Goal: Task Accomplishment & Management: Use online tool/utility

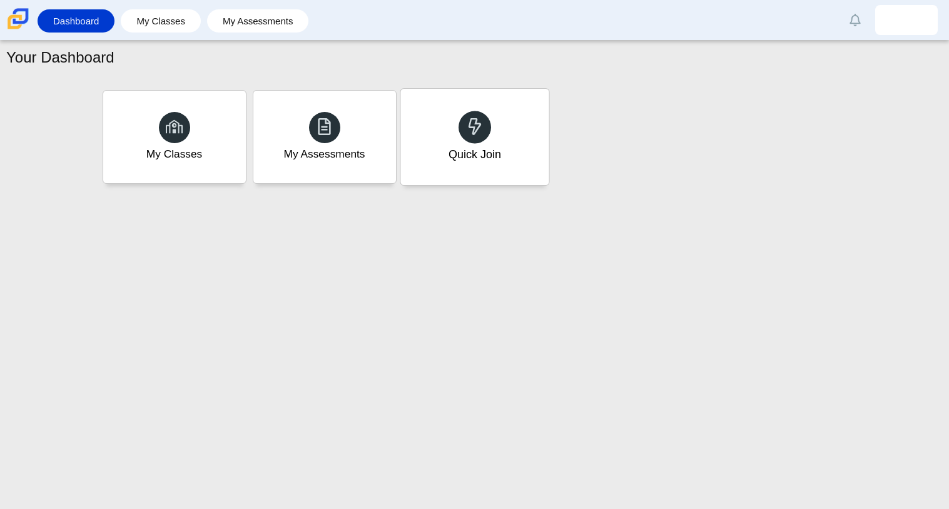
click at [448, 166] on div "Quick Join" at bounding box center [474, 137] width 148 height 96
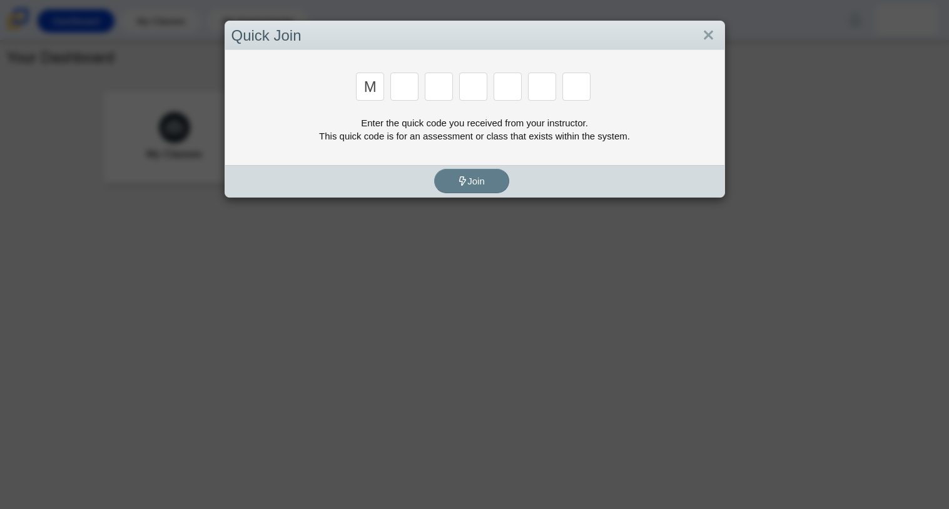
type input "m"
type input "7"
type input "e"
type input "3"
type input "e"
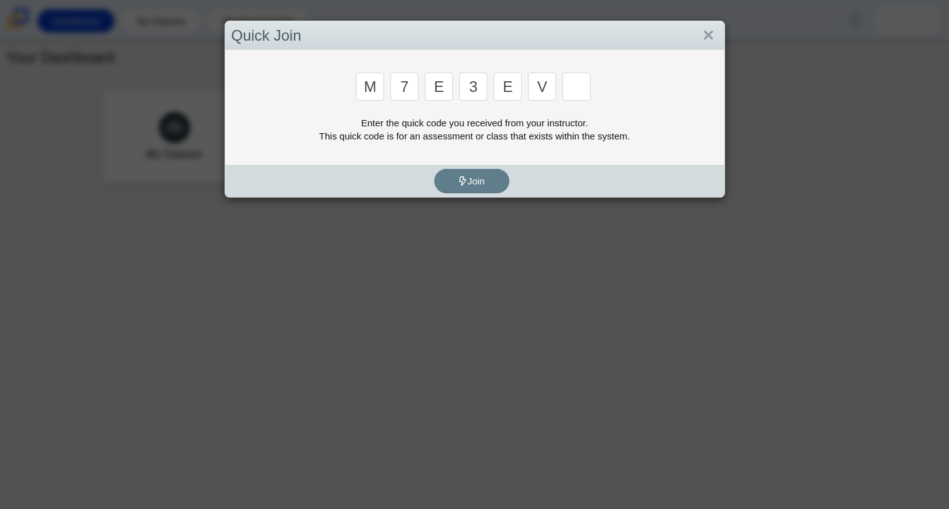
type input "v"
type input "w"
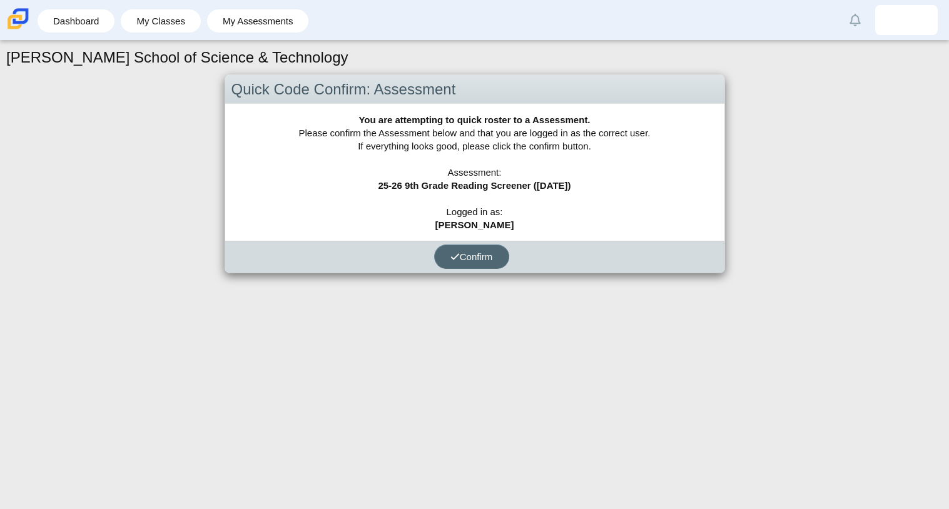
click at [491, 246] on button "Confirm" at bounding box center [471, 257] width 75 height 24
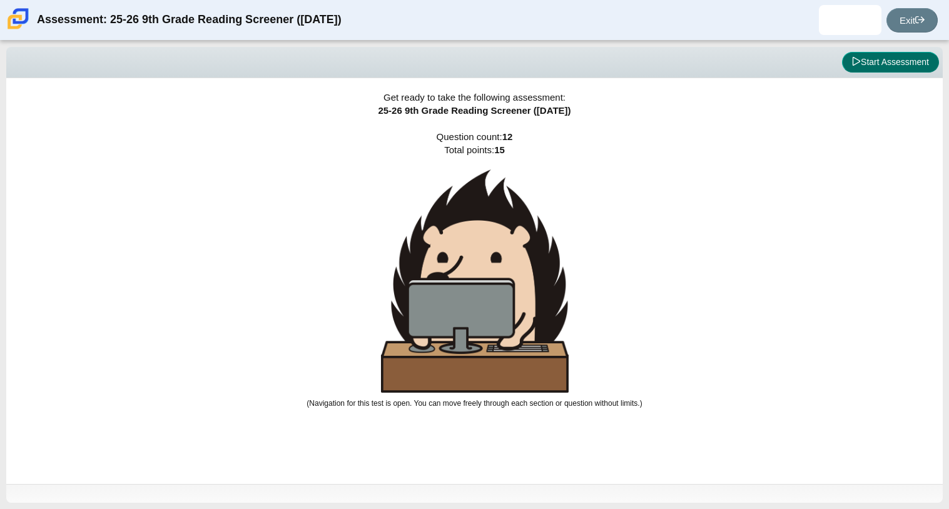
click at [895, 60] on button "Start Assessment" at bounding box center [890, 62] width 97 height 21
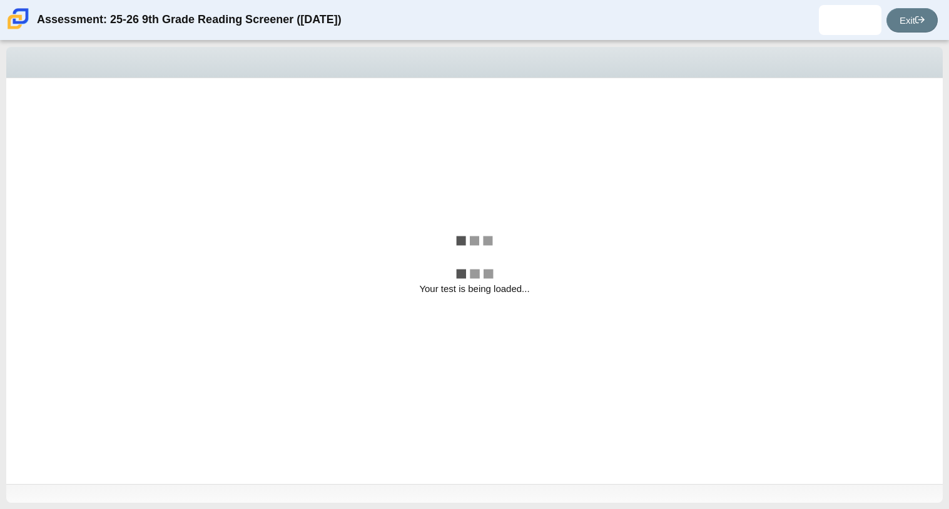
select select "ccc5b315-3c7c-471c-bf90-f22c8299c798"
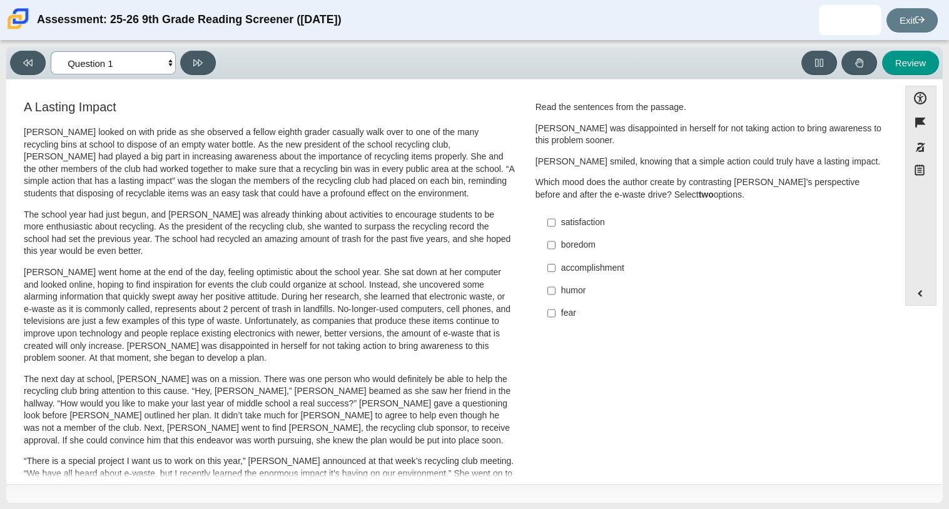
click at [158, 69] on select "Questions Question 1 Question 2 Question 3 Question 4 Question 5 Question 6 Que…" at bounding box center [113, 62] width 125 height 23
click at [173, 63] on select "Questions Question 1 Question 2 Question 3 Question 4 Question 5 Question 6 Que…" at bounding box center [113, 62] width 125 height 23
click at [552, 265] on label "accomplishment accomplishment" at bounding box center [709, 267] width 343 height 23
click at [552, 265] on input "accomplishment accomplishment" at bounding box center [551, 267] width 8 height 23
checkbox input "true"
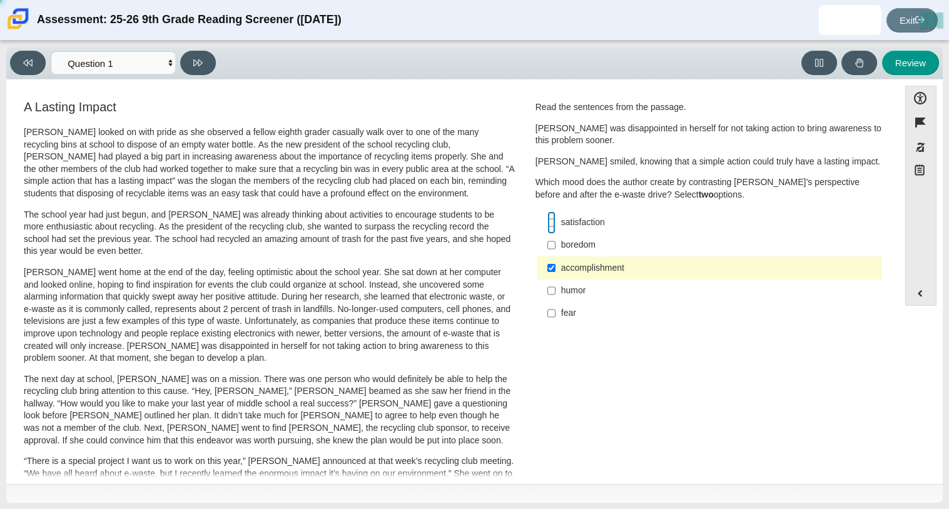
click at [548, 217] on input "satisfaction satisfaction" at bounding box center [551, 222] width 8 height 23
checkbox input "true"
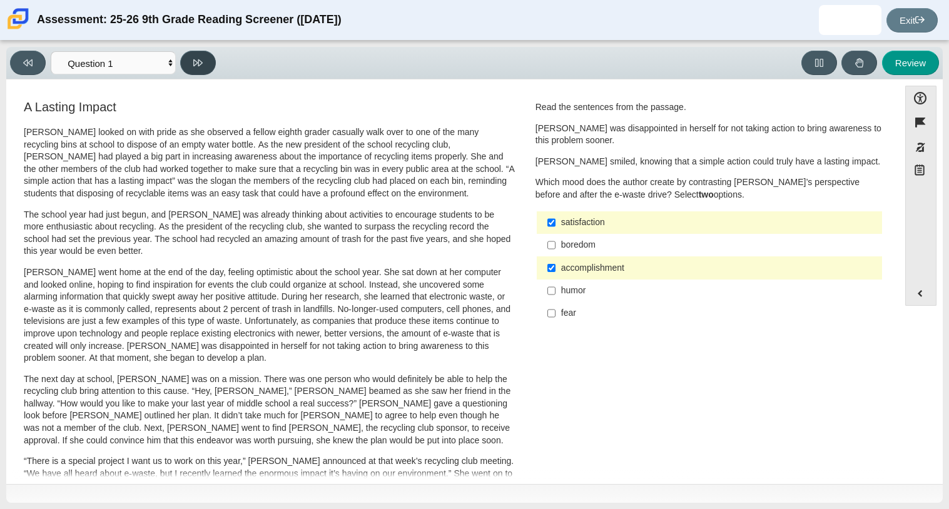
click at [184, 56] on button at bounding box center [198, 63] width 36 height 24
select select "0ff64528-ffd7-428d-b192-babfaadd44e8"
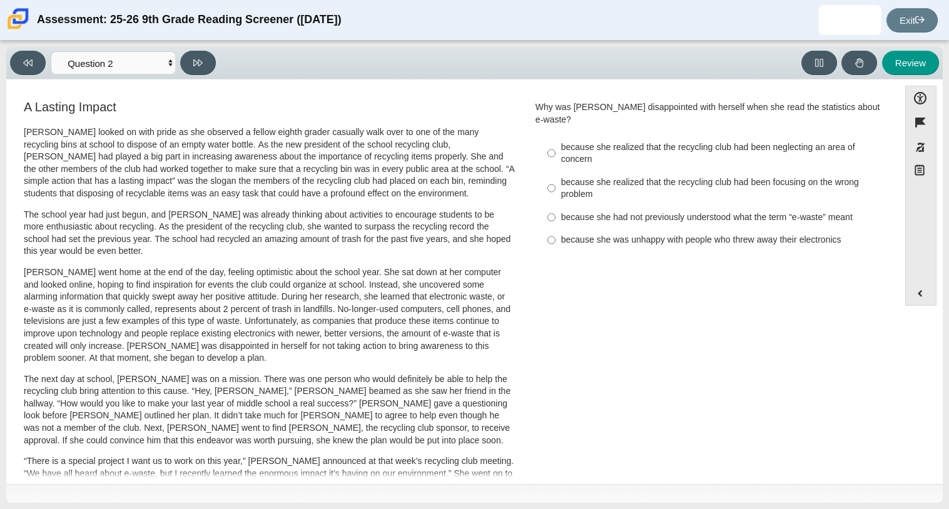
click at [883, 356] on div "A Lasting Impact Scarlett looked on with pride as she observed a fellow eighth …" at bounding box center [453, 450] width 880 height 705
click at [562, 177] on div "because she realized that the recycling club had been focusing on the wrong pro…" at bounding box center [719, 188] width 316 height 24
click at [555, 177] on input "because she realized that the recycling club had been focusing on the wrong pro…" at bounding box center [551, 187] width 8 height 35
radio input "true"
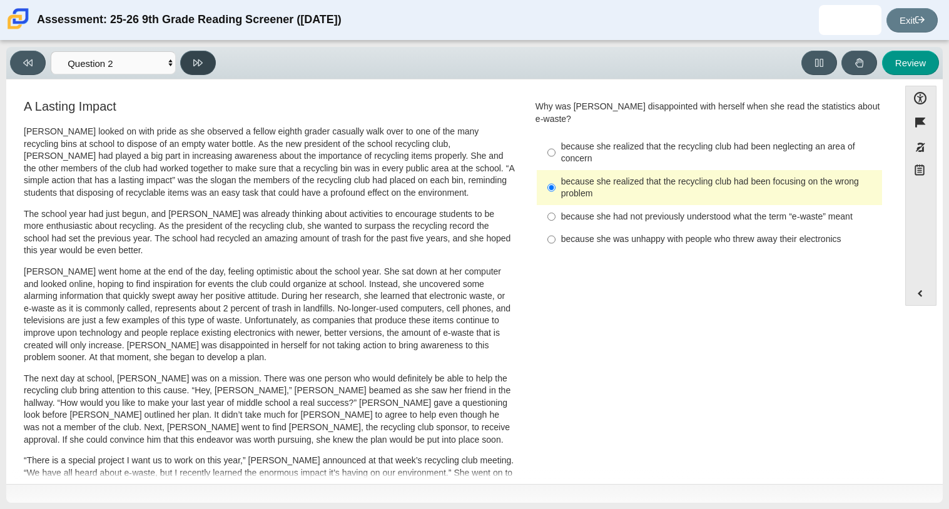
click at [209, 69] on button at bounding box center [198, 63] width 36 height 24
select select "7ce3d843-6974-4858-901c-1ff39630e843"
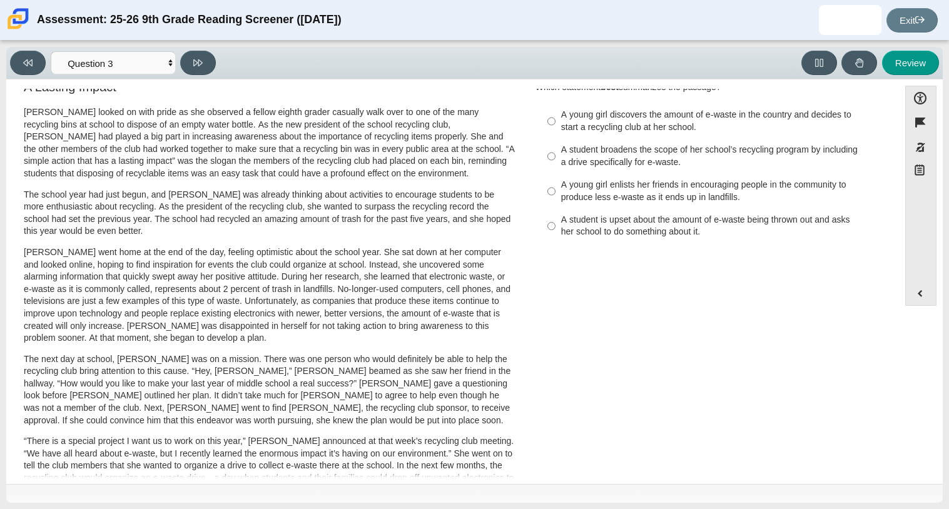
scroll to position [0, 0]
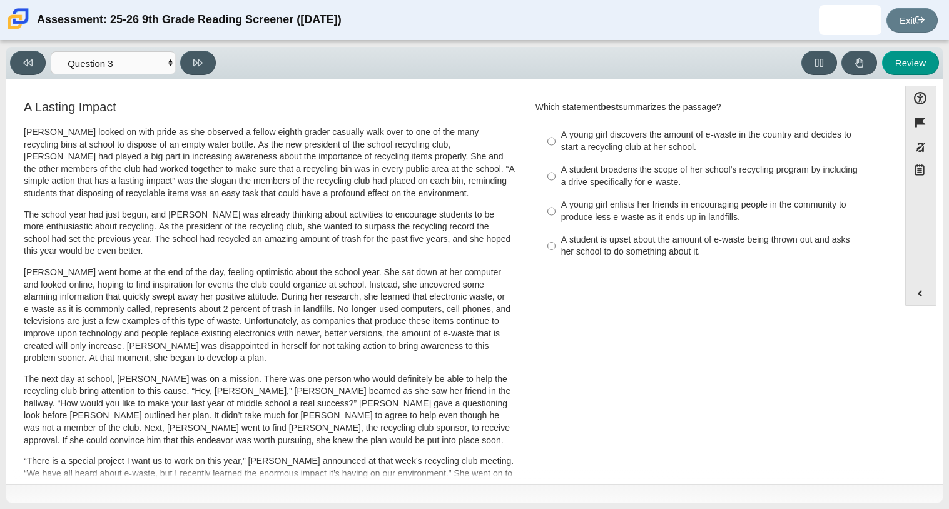
click at [575, 136] on div "A young girl discovers the amount of e-waste in the country and decides to star…" at bounding box center [719, 141] width 316 height 24
click at [555, 136] on input "A young girl discovers the amount of e-waste in the country and decides to star…" at bounding box center [551, 141] width 8 height 35
radio input "true"
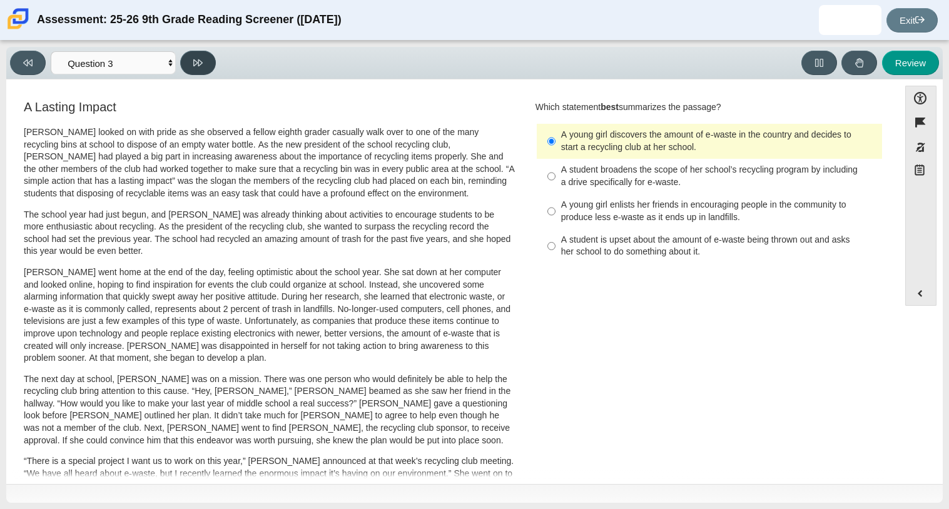
click at [205, 54] on button at bounding box center [198, 63] width 36 height 24
select select "ca9ea0f1-49c5-4bd1-83b0-472c18652b42"
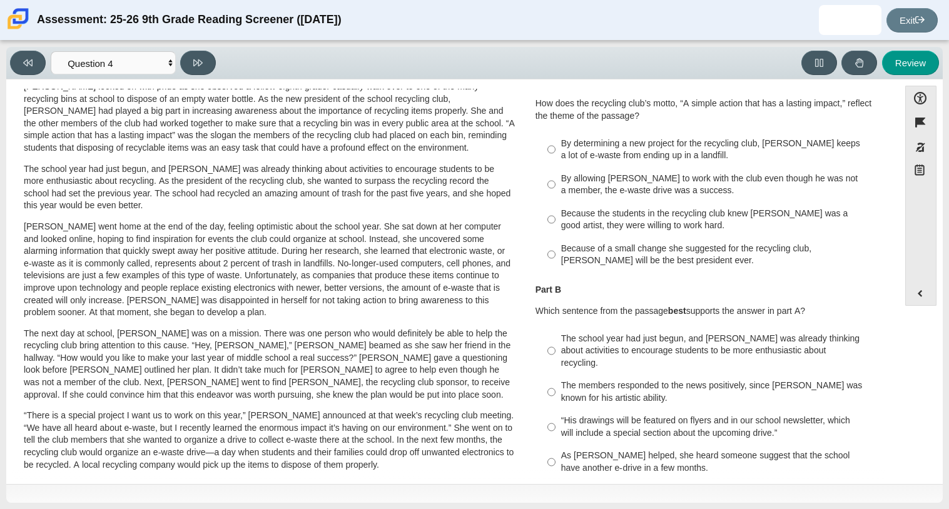
scroll to position [46, 0]
click at [208, 168] on div "Scarlett looked on with pride as she observed a fellow eighth grader casually w…" at bounding box center [269, 413] width 491 height 667
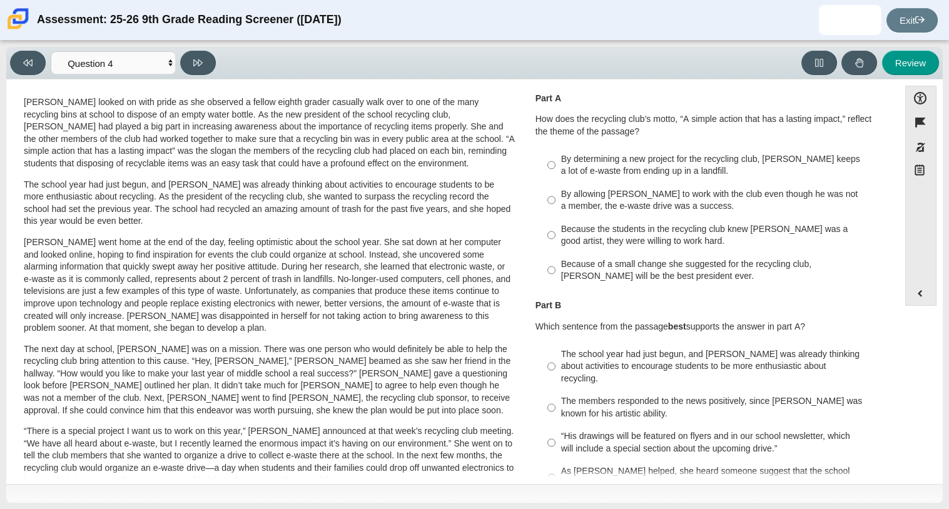
click at [208, 168] on p "Scarlett looked on with pride as she observed a fellow eighth grader casually w…" at bounding box center [269, 133] width 491 height 74
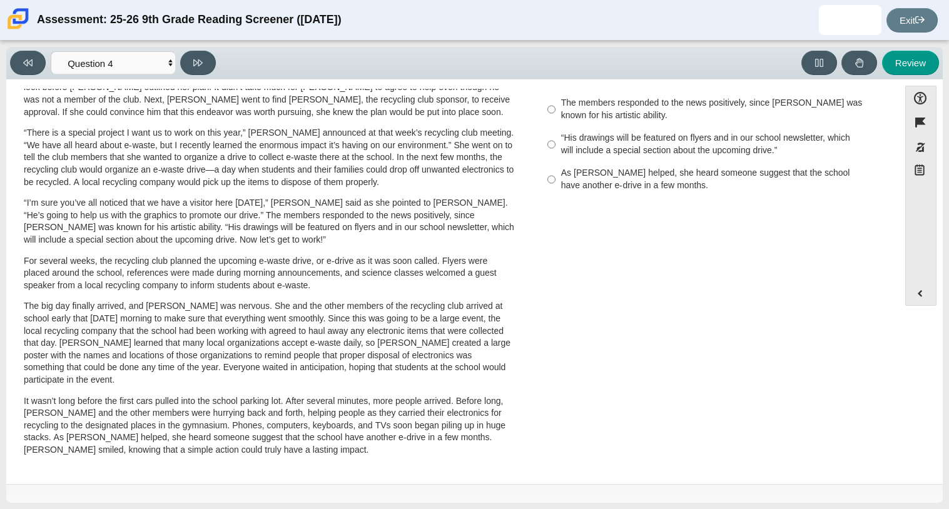
scroll to position [333, 0]
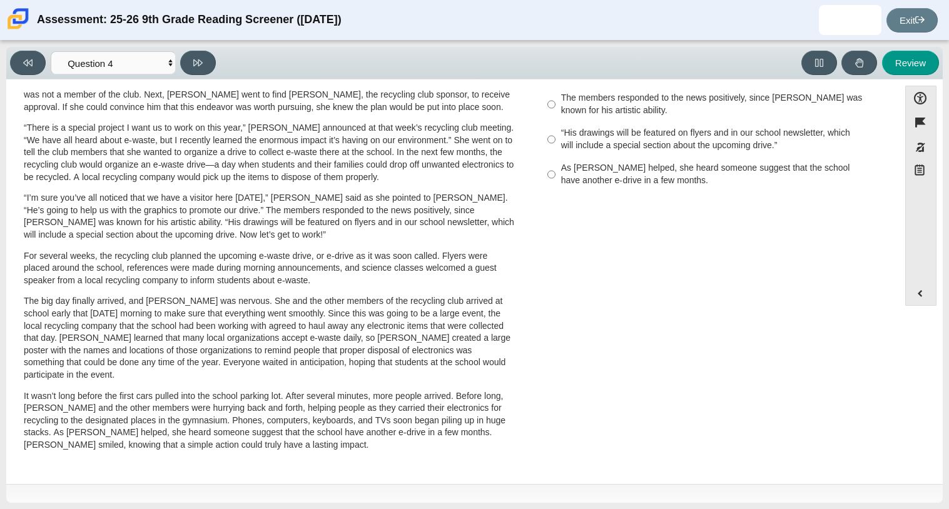
click at [220, 134] on p "“There is a special project I want us to work on this year,” Scarlett announced…" at bounding box center [269, 152] width 491 height 61
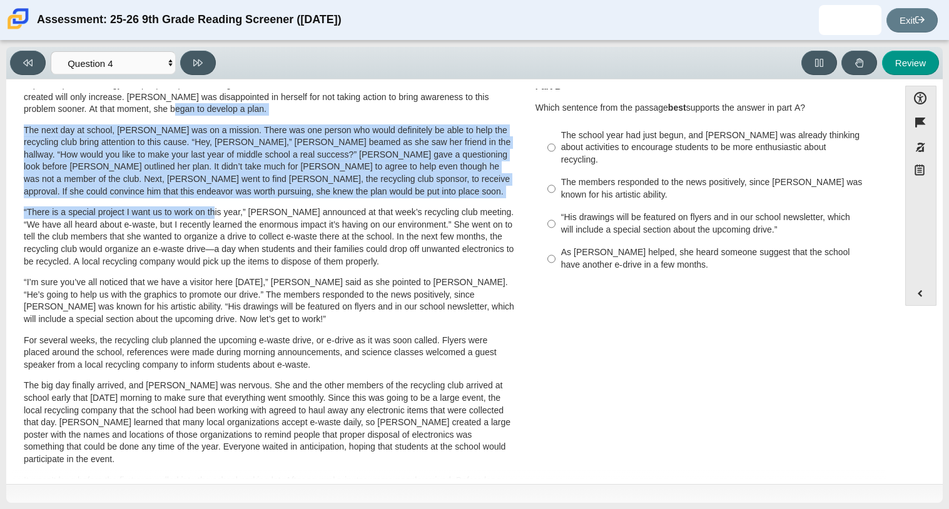
drag, startPoint x: 216, startPoint y: 133, endPoint x: 184, endPoint y: 89, distance: 53.7
click at [184, 89] on div "Scarlett looked on with pride as she observed a fellow eighth grader casually w…" at bounding box center [269, 210] width 491 height 667
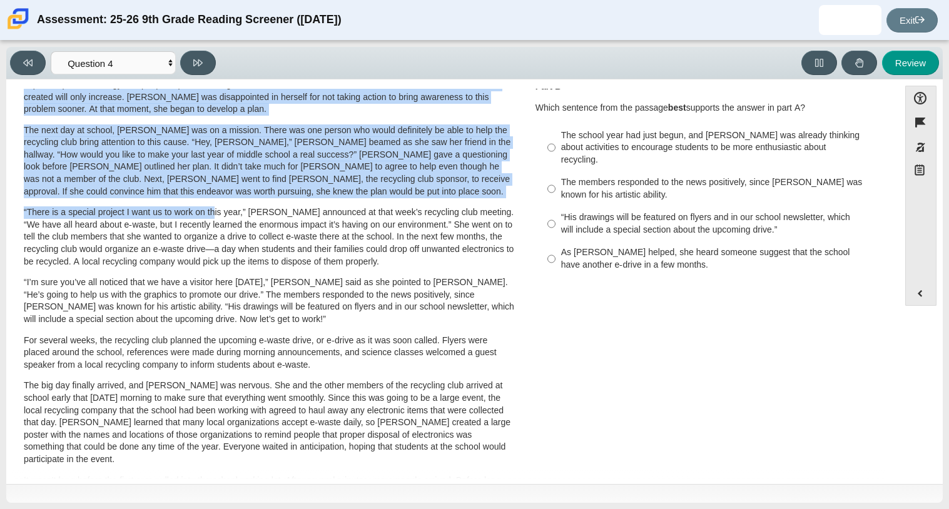
scroll to position [210, 0]
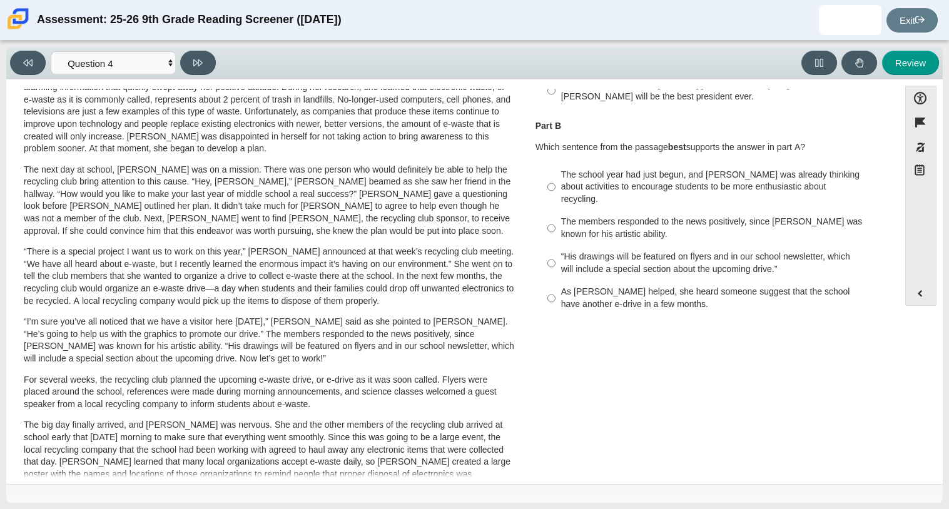
click at [253, 333] on p "“I’m sure you’ve all noticed that we have a visitor here today,” Scarlett said …" at bounding box center [269, 340] width 491 height 49
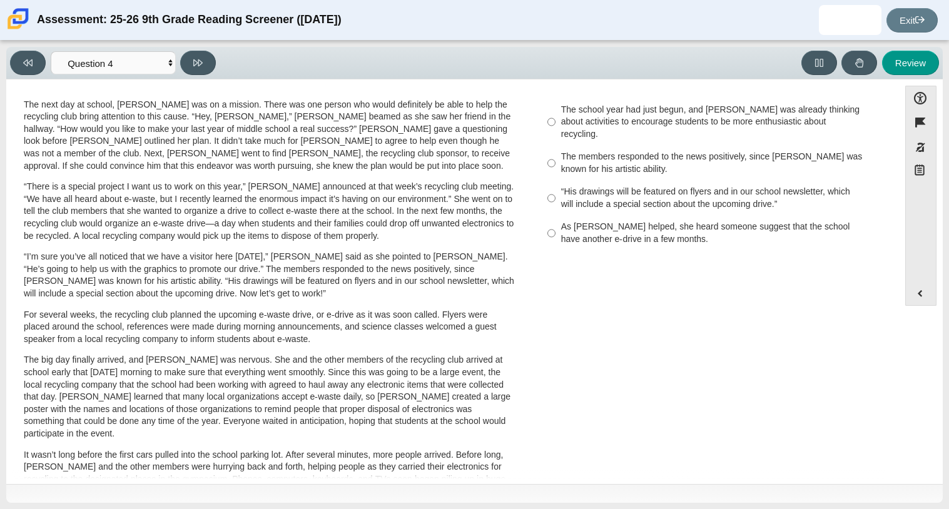
scroll to position [0, 0]
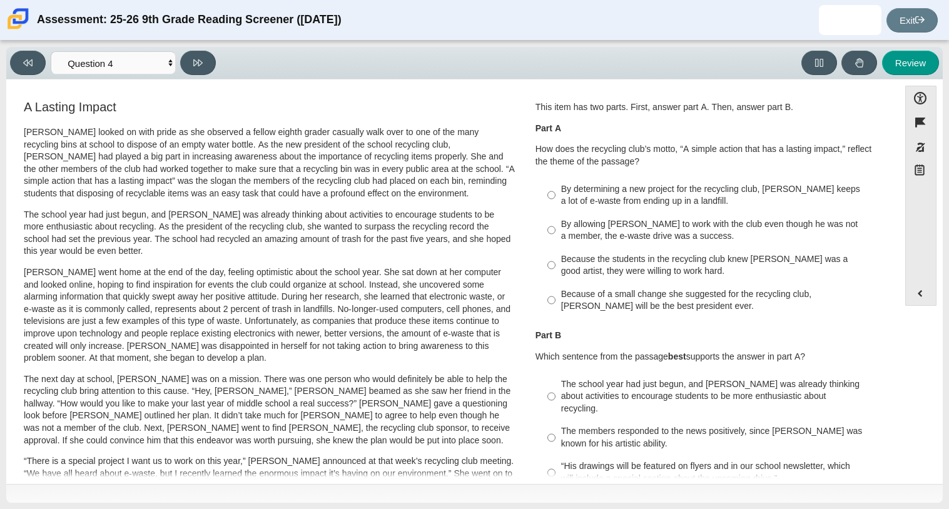
click at [635, 238] on div "By allowing Juan Carlos to work with the club even though he was not a member, …" at bounding box center [719, 230] width 316 height 24
click at [555, 238] on input "By allowing Juan Carlos to work with the club even though he was not a member, …" at bounding box center [551, 230] width 8 height 35
radio input "true"
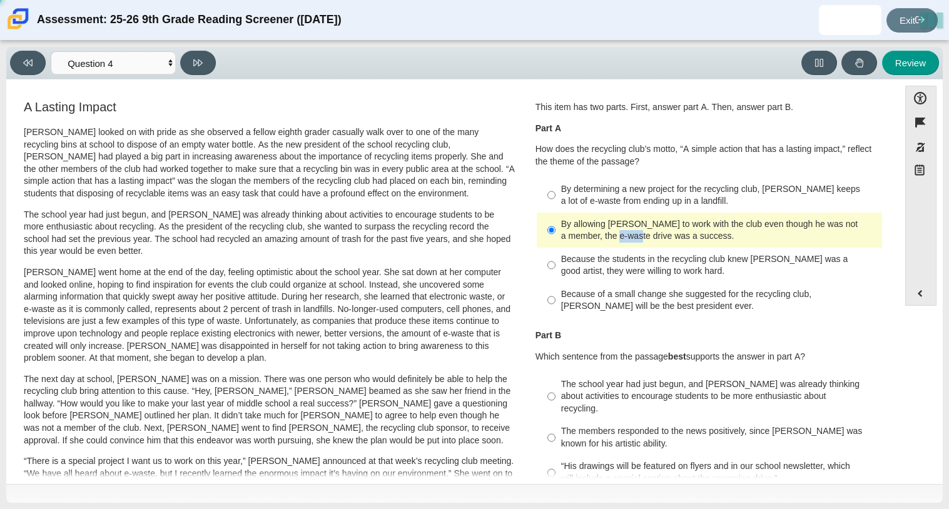
click at [635, 238] on div "By allowing Juan Carlos to work with the club even though he was not a member, …" at bounding box center [719, 230] width 316 height 24
click at [555, 238] on input "By allowing Juan Carlos to work with the club even though he was not a member, …" at bounding box center [551, 230] width 8 height 35
click at [637, 236] on div "By allowing Juan Carlos to work with the club even though he was not a member, …" at bounding box center [719, 230] width 316 height 24
click at [555, 236] on input "By allowing Juan Carlos to work with the club even though he was not a member, …" at bounding box center [551, 230] width 8 height 35
click at [548, 228] on input "By allowing Juan Carlos to work with the club even though he was not a member, …" at bounding box center [551, 230] width 8 height 35
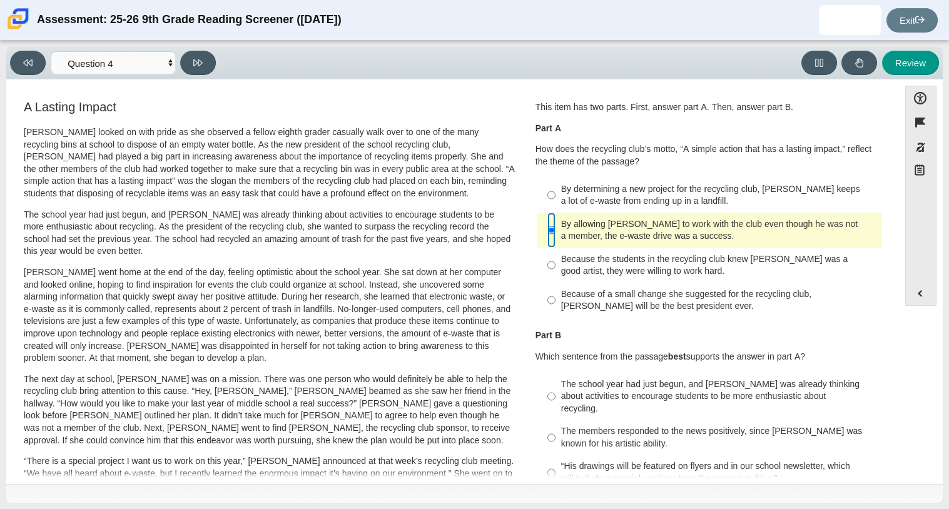
scroll to position [1, 0]
click at [555, 266] on label "Because the students in the recycling club knew Juan Carlos was a good artist, …" at bounding box center [709, 263] width 343 height 35
click at [555, 266] on input "Because the students in the recycling club knew Juan Carlos was a good artist, …" at bounding box center [551, 263] width 8 height 35
radio input "true"
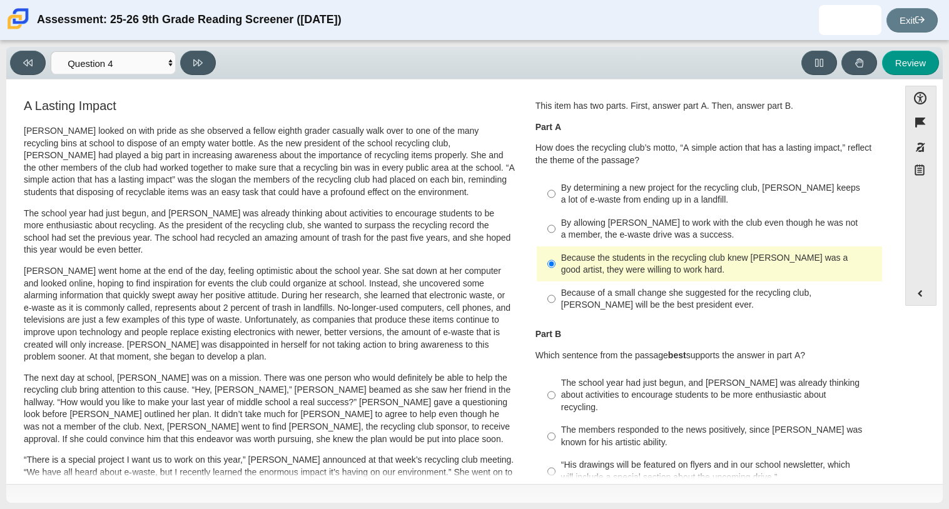
click at [562, 291] on div "Because of a small change she suggested for the recycling club, Scarlett will b…" at bounding box center [719, 299] width 316 height 24
click at [555, 291] on input "Because of a small change she suggested for the recycling club, Scarlett will b…" at bounding box center [551, 298] width 8 height 35
radio input "true"
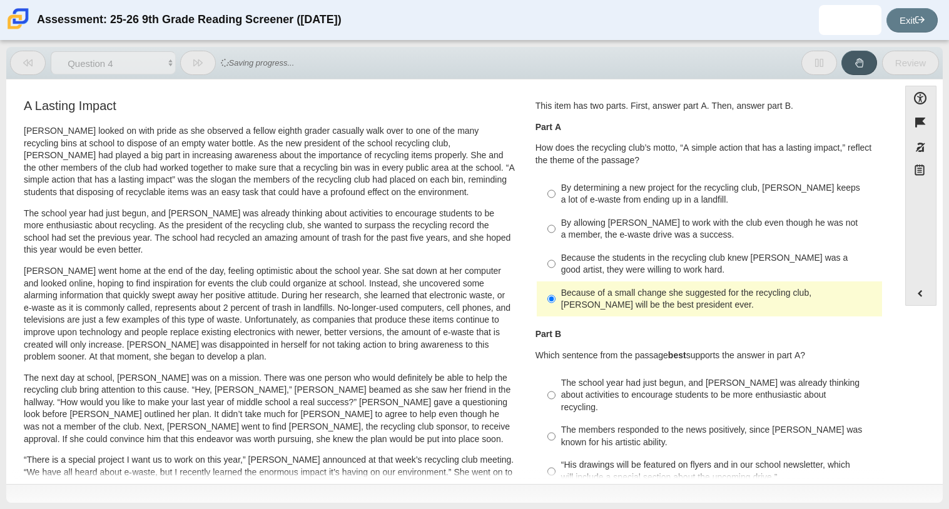
click at [561, 235] on div "By allowing Juan Carlos to work with the club even though he was not a member, …" at bounding box center [719, 229] width 316 height 24
click at [555, 235] on input "By allowing Juan Carlos to work with the club even though he was not a member, …" at bounding box center [551, 228] width 8 height 35
radio input "true"
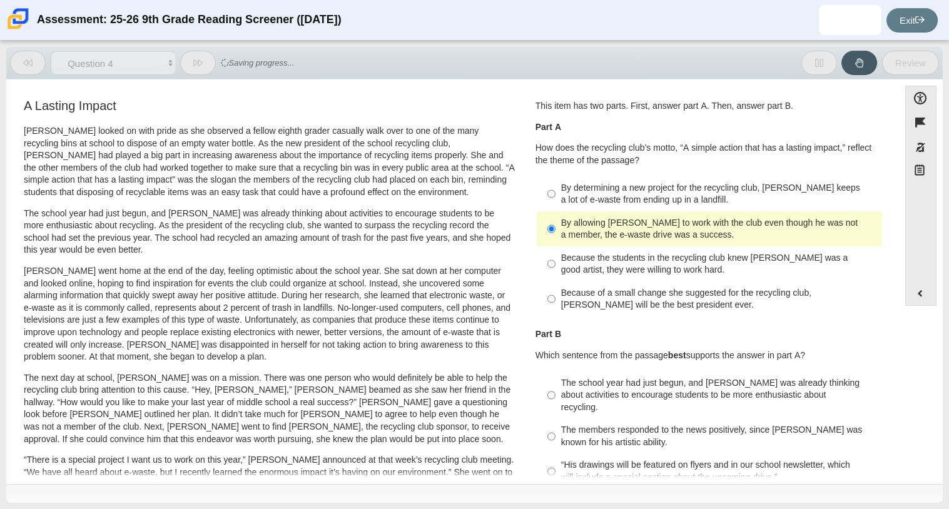
click at [570, 266] on div "Because the students in the recycling club knew Juan Carlos was a good artist, …" at bounding box center [719, 264] width 316 height 24
click at [555, 266] on input "Because the students in the recycling club knew Juan Carlos was a good artist, …" at bounding box center [551, 263] width 8 height 35
radio input "true"
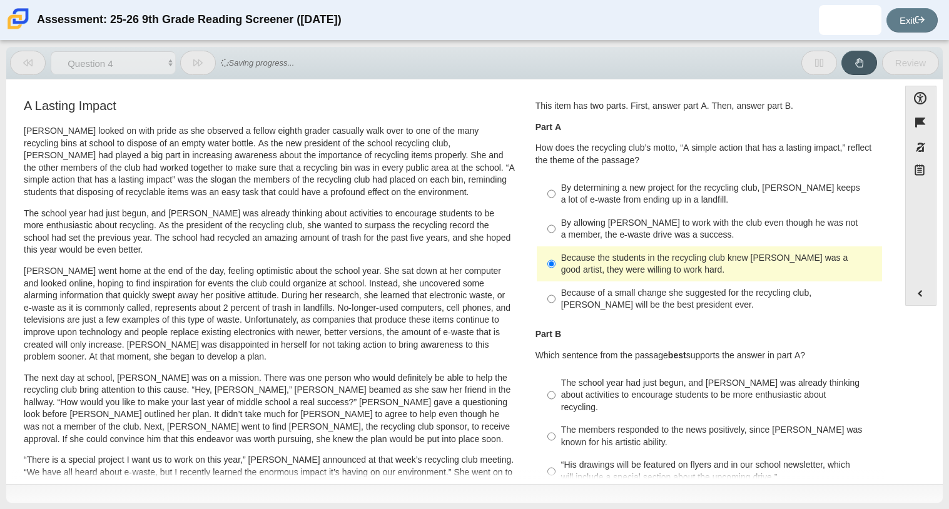
click at [555, 231] on label "By allowing Juan Carlos to work with the club even though he was not a member, …" at bounding box center [709, 228] width 343 height 35
click at [555, 231] on input "By allowing Juan Carlos to work with the club even though he was not a member, …" at bounding box center [551, 228] width 8 height 35
radio input "true"
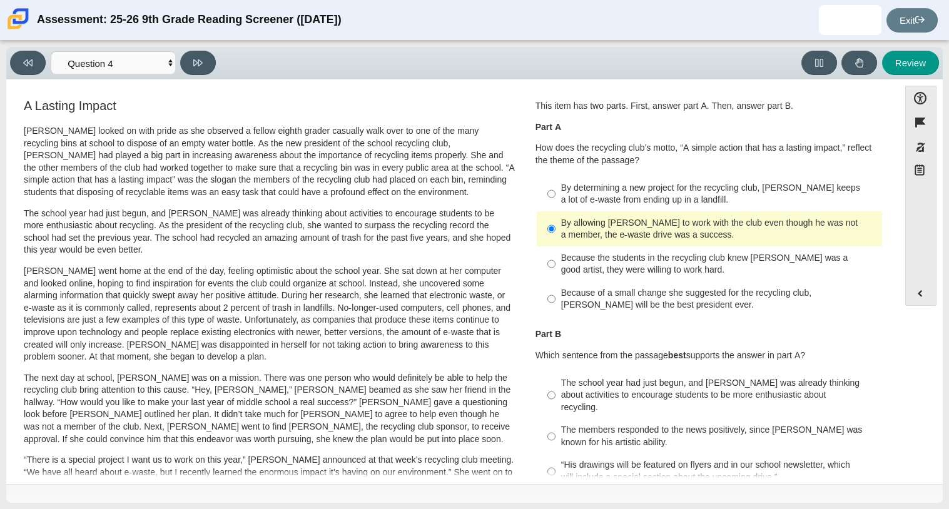
click at [564, 255] on div "Because the students in the recycling club knew Juan Carlos was a good artist, …" at bounding box center [719, 264] width 316 height 24
click at [555, 255] on input "Because the students in the recycling club knew Juan Carlos was a good artist, …" at bounding box center [551, 263] width 8 height 35
radio input "true"
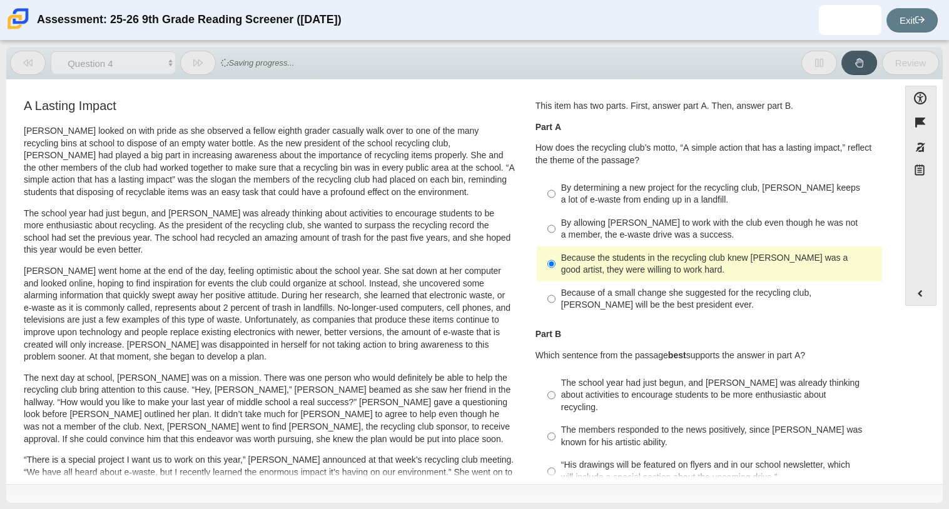
click at [561, 235] on div "By allowing Juan Carlos to work with the club even though he was not a member, …" at bounding box center [719, 229] width 316 height 24
click at [555, 235] on input "By allowing Juan Carlos to work with the club even though he was not a member, …" at bounding box center [551, 228] width 8 height 35
radio input "true"
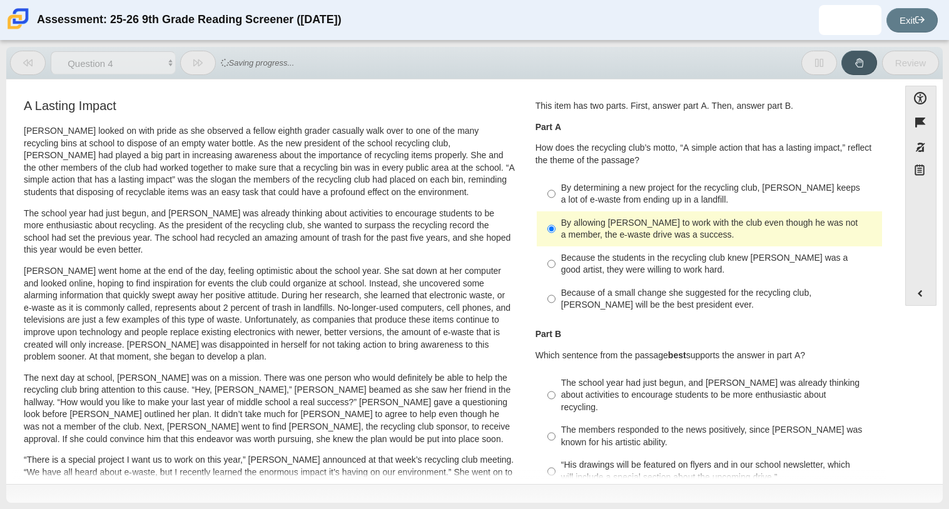
click at [565, 256] on div "Because the students in the recycling club knew Juan Carlos was a good artist, …" at bounding box center [719, 264] width 316 height 24
click at [555, 256] on input "Because the students in the recycling club knew Juan Carlos was a good artist, …" at bounding box center [551, 263] width 8 height 35
radio input "true"
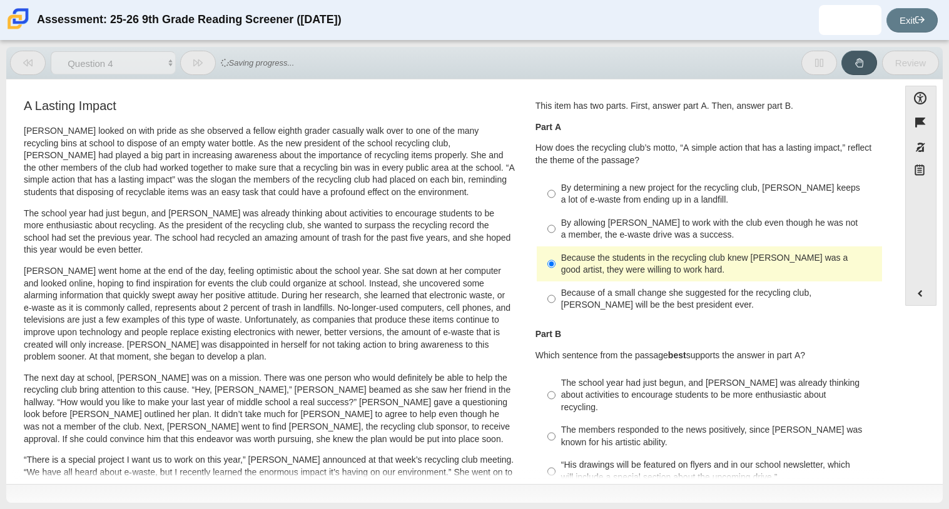
click at [561, 229] on div "By allowing Juan Carlos to work with the club even though he was not a member, …" at bounding box center [719, 229] width 316 height 24
click at [555, 229] on input "By allowing Juan Carlos to work with the club even though he was not a member, …" at bounding box center [551, 228] width 8 height 35
radio input "true"
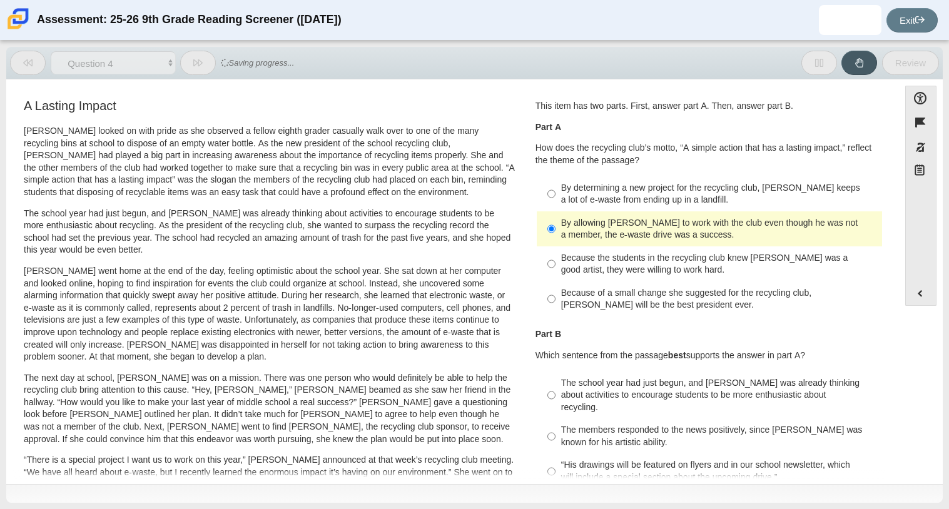
click at [570, 250] on label "Because the students in the recycling club knew Juan Carlos was a good artist, …" at bounding box center [709, 263] width 343 height 35
click at [555, 250] on input "Because the students in the recycling club knew Juan Carlos was a good artist, …" at bounding box center [551, 263] width 8 height 35
radio input "true"
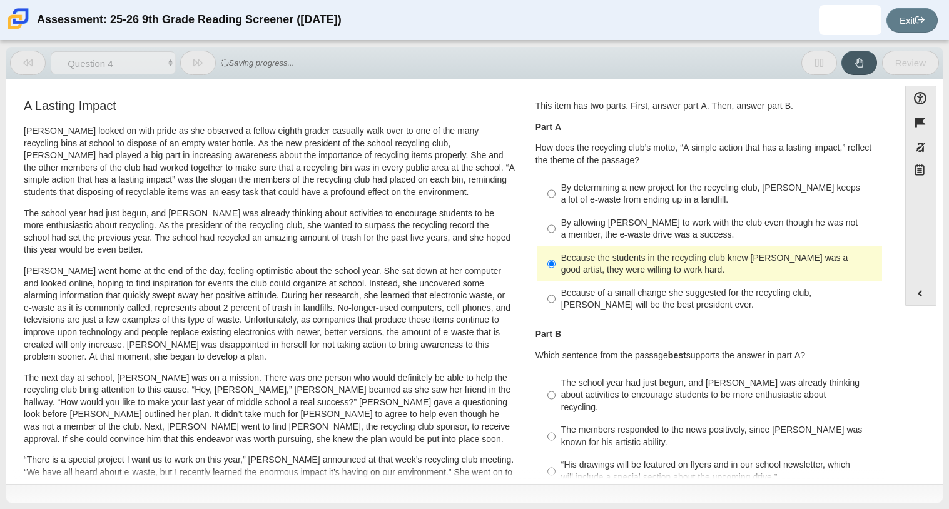
click at [567, 238] on div "By allowing Juan Carlos to work with the club even though he was not a member, …" at bounding box center [719, 229] width 316 height 24
click at [555, 238] on input "By allowing Juan Carlos to work with the club even though he was not a member, …" at bounding box center [551, 228] width 8 height 35
radio input "true"
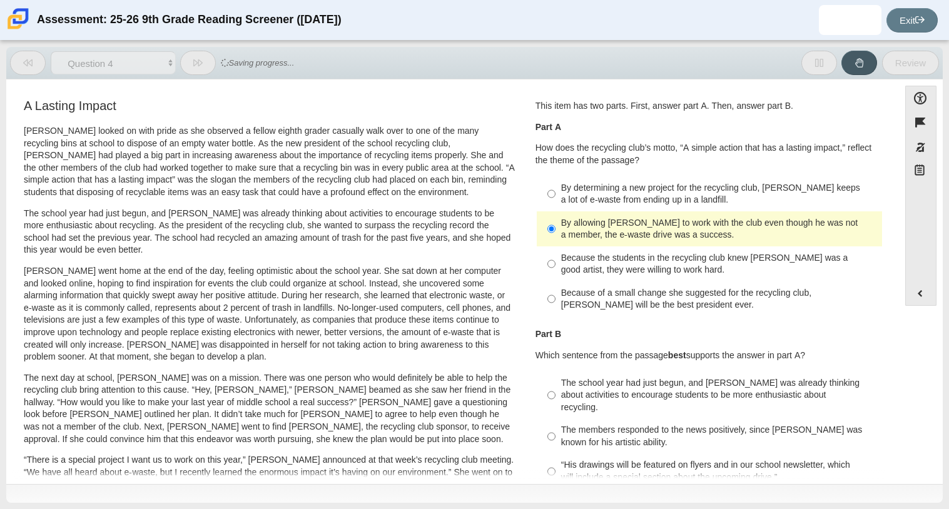
click at [569, 250] on label "Because the students in the recycling club knew Juan Carlos was a good artist, …" at bounding box center [709, 263] width 343 height 35
click at [555, 250] on input "Because the students in the recycling club knew Juan Carlos was a good artist, …" at bounding box center [551, 263] width 8 height 35
radio input "true"
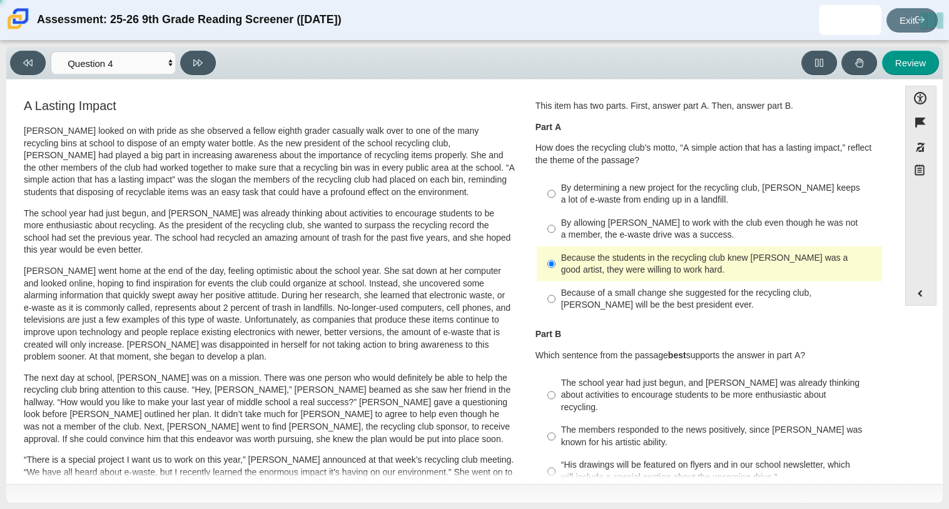
click at [565, 241] on label "By allowing Juan Carlos to work with the club even though he was not a member, …" at bounding box center [709, 228] width 343 height 35
click at [555, 241] on input "By allowing Juan Carlos to work with the club even though he was not a member, …" at bounding box center [551, 228] width 8 height 35
radio input "true"
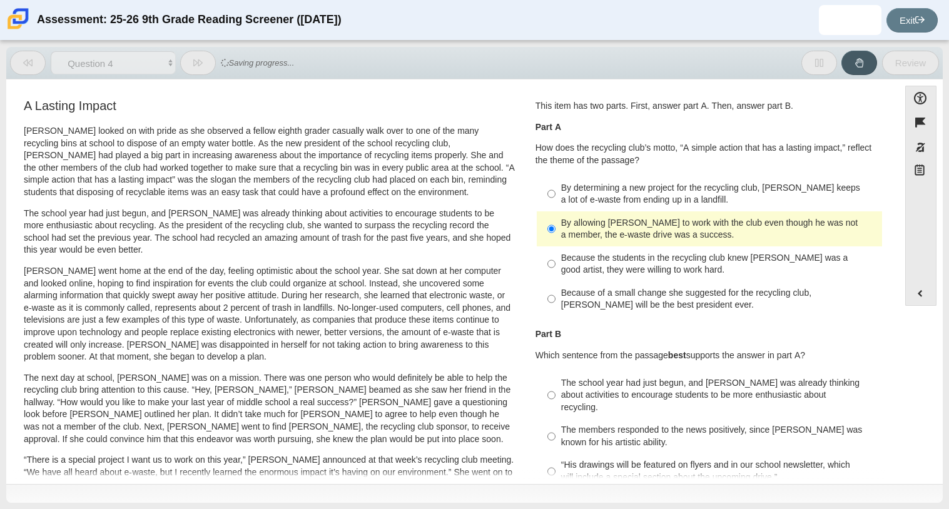
click at [565, 243] on label "By allowing Juan Carlos to work with the club even though he was not a member, …" at bounding box center [709, 228] width 343 height 35
click at [555, 243] on input "By allowing Juan Carlos to work with the club even though he was not a member, …" at bounding box center [551, 228] width 8 height 35
click at [562, 248] on label "Because the students in the recycling club knew Juan Carlos was a good artist, …" at bounding box center [709, 263] width 343 height 35
click at [555, 248] on input "Because the students in the recycling club knew Juan Carlos was a good artist, …" at bounding box center [551, 263] width 8 height 35
radio input "true"
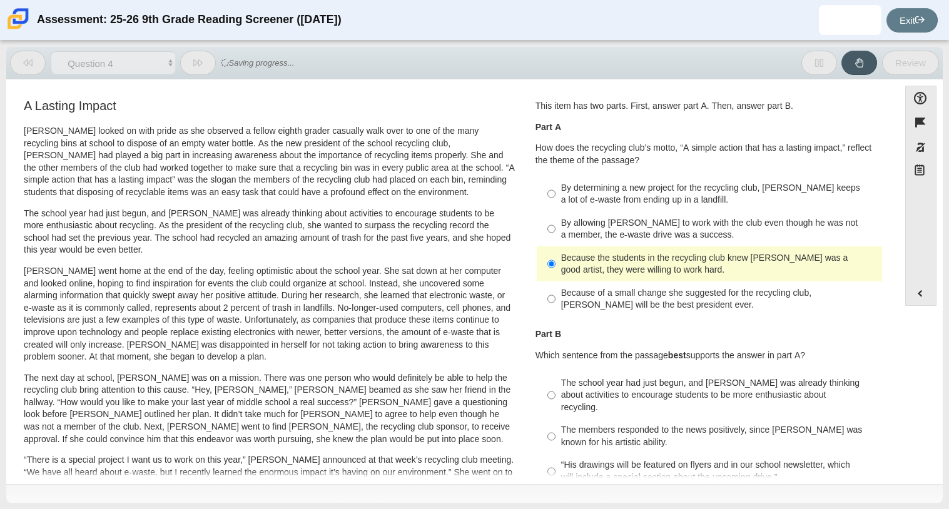
click at [561, 240] on div "By allowing Juan Carlos to work with the club even though he was not a member, …" at bounding box center [719, 229] width 316 height 24
click at [555, 240] on input "By allowing Juan Carlos to work with the club even though he was not a member, …" at bounding box center [551, 228] width 8 height 35
radio input "true"
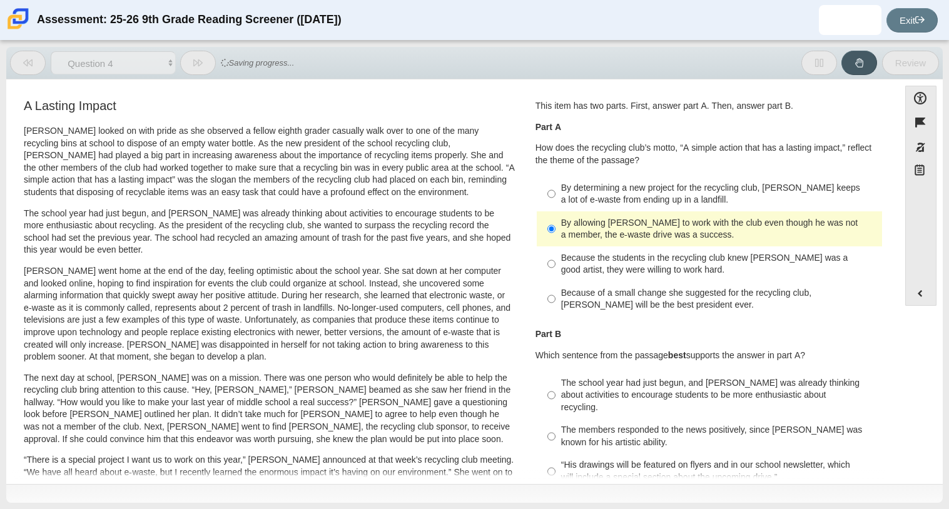
click at [560, 246] on label "Because the students in the recycling club knew Juan Carlos was a good artist, …" at bounding box center [709, 263] width 343 height 35
click at [555, 246] on input "Because the students in the recycling club knew Juan Carlos was a good artist, …" at bounding box center [551, 263] width 8 height 35
radio input "true"
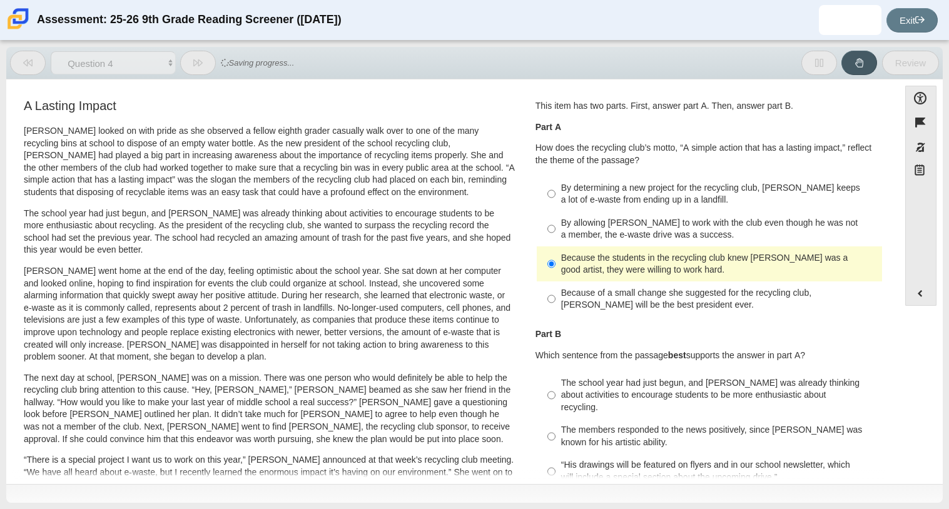
click at [561, 241] on div "By allowing Juan Carlos to work with the club even though he was not a member, …" at bounding box center [719, 229] width 316 height 24
click at [555, 241] on input "By allowing Juan Carlos to work with the club even though he was not a member, …" at bounding box center [551, 228] width 8 height 35
radio input "true"
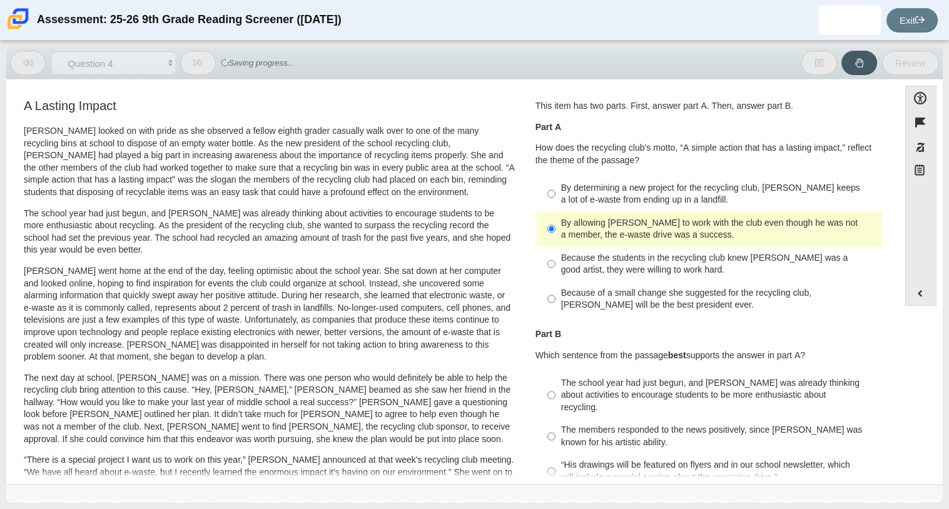
click at [559, 243] on label "By allowing Juan Carlos to work with the club even though he was not a member, …" at bounding box center [709, 228] width 343 height 35
click at [555, 243] on input "By allowing Juan Carlos to work with the club even though he was not a member, …" at bounding box center [551, 228] width 8 height 35
click at [560, 250] on label "Because the students in the recycling club knew Juan Carlos was a good artist, …" at bounding box center [709, 263] width 343 height 35
click at [555, 250] on input "Because the students in the recycling club knew Juan Carlos was a good artist, …" at bounding box center [551, 263] width 8 height 35
radio input "true"
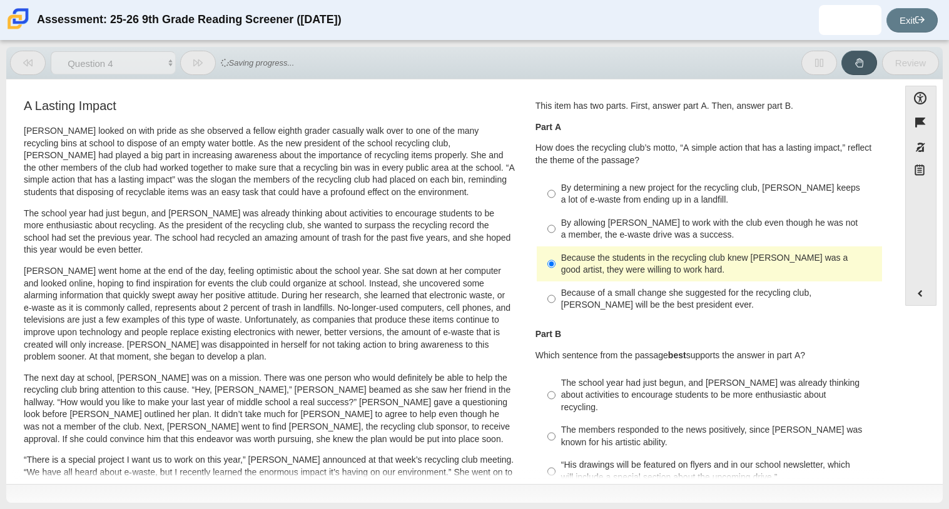
click at [565, 248] on label "Because the students in the recycling club knew Juan Carlos was a good artist, …" at bounding box center [709, 263] width 343 height 35
click at [555, 248] on input "Because the students in the recycling club knew Juan Carlos was a good artist, …" at bounding box center [551, 263] width 8 height 35
click at [566, 245] on label "By allowing Juan Carlos to work with the club even though he was not a member, …" at bounding box center [709, 228] width 343 height 35
click at [555, 245] on input "By allowing Juan Carlos to work with the club even though he was not a member, …" at bounding box center [551, 228] width 8 height 35
radio input "true"
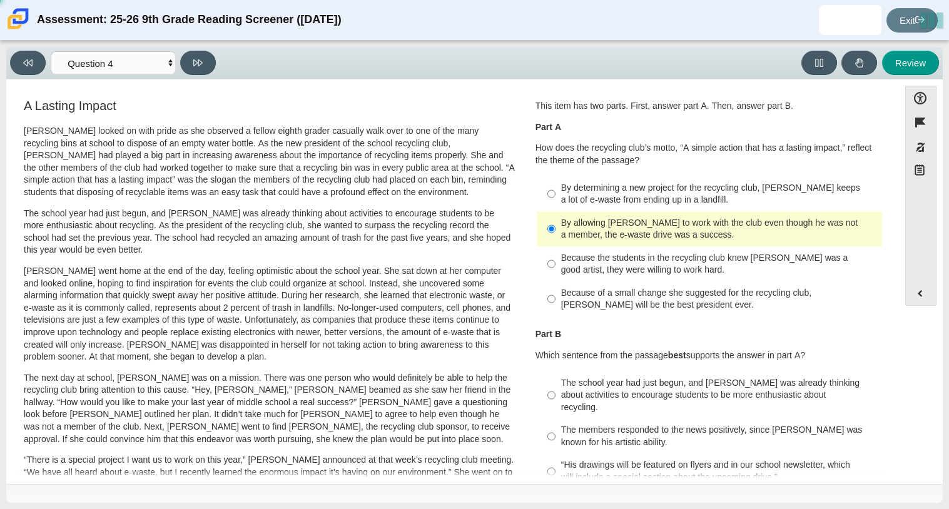
click at [567, 249] on label "Because the students in the recycling club knew Juan Carlos was a good artist, …" at bounding box center [709, 263] width 343 height 35
click at [555, 249] on input "Because the students in the recycling club knew Juan Carlos was a good artist, …" at bounding box center [551, 263] width 8 height 35
radio input "true"
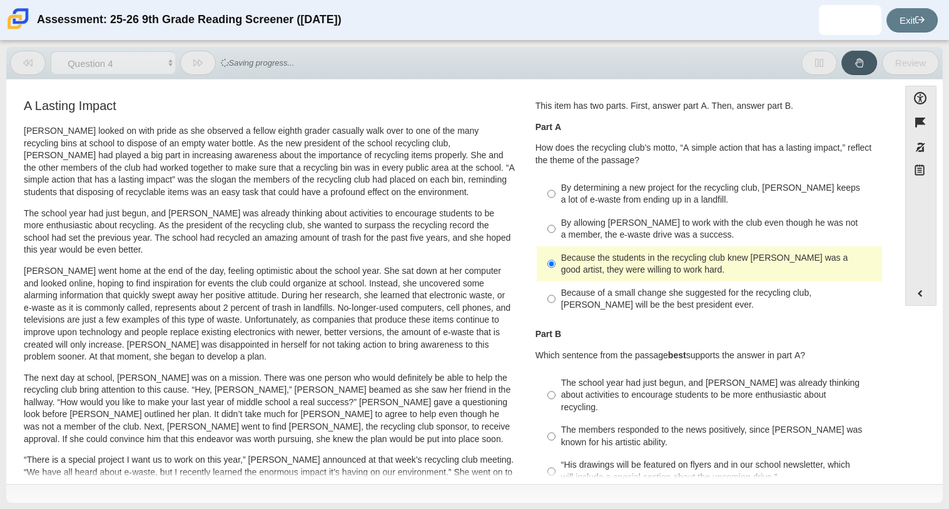
click at [565, 231] on div "By allowing Juan Carlos to work with the club even though he was not a member, …" at bounding box center [719, 229] width 316 height 24
click at [555, 231] on input "By allowing Juan Carlos to work with the club even though he was not a member, …" at bounding box center [551, 228] width 8 height 35
radio input "true"
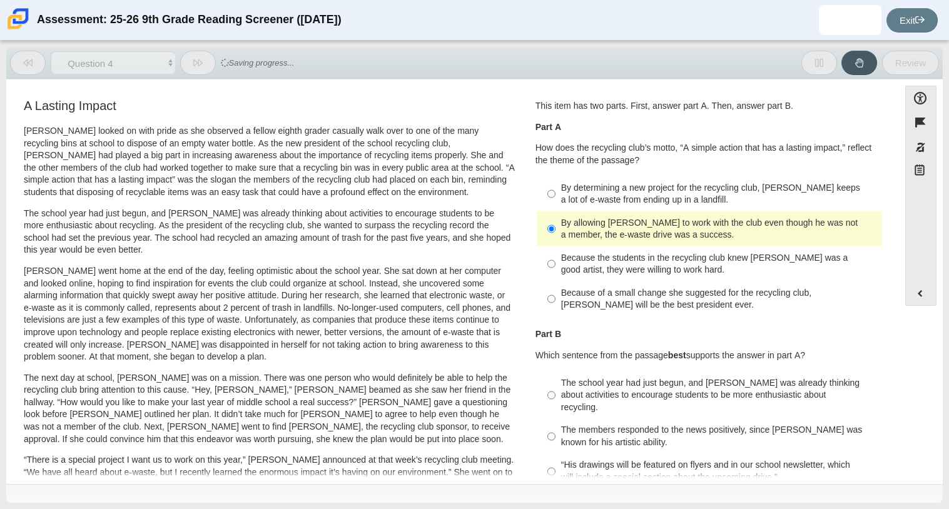
click at [564, 238] on div "By allowing Juan Carlos to work with the club even though he was not a member, …" at bounding box center [719, 229] width 316 height 24
click at [555, 238] on input "By allowing Juan Carlos to work with the club even though he was not a member, …" at bounding box center [551, 228] width 8 height 35
click at [565, 253] on div "Because the students in the recycling club knew Juan Carlos was a good artist, …" at bounding box center [719, 264] width 316 height 24
click at [555, 253] on input "Because the students in the recycling club knew Juan Carlos was a good artist, …" at bounding box center [551, 263] width 8 height 35
radio input "true"
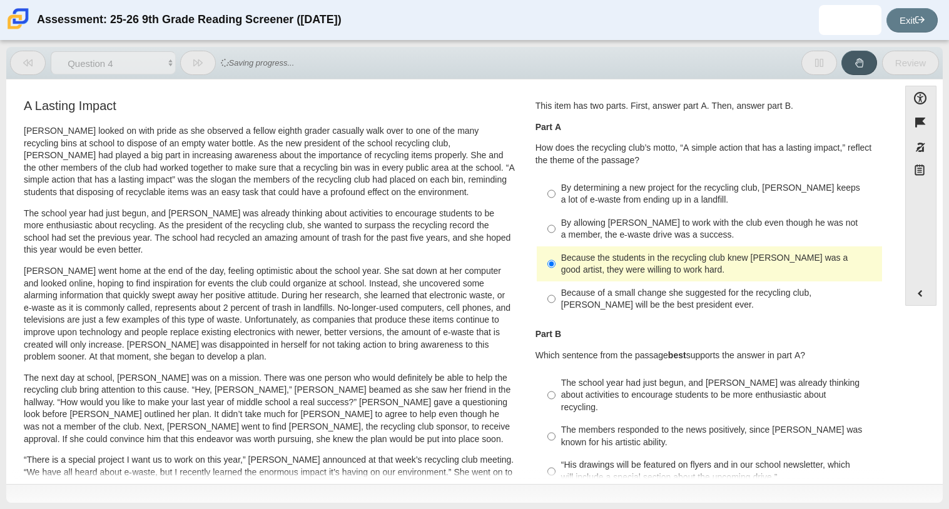
click at [554, 233] on label "By allowing Juan Carlos to work with the club even though he was not a member, …" at bounding box center [709, 228] width 343 height 35
click at [554, 233] on input "By allowing Juan Carlos to work with the club even though he was not a member, …" at bounding box center [551, 228] width 8 height 35
radio input "true"
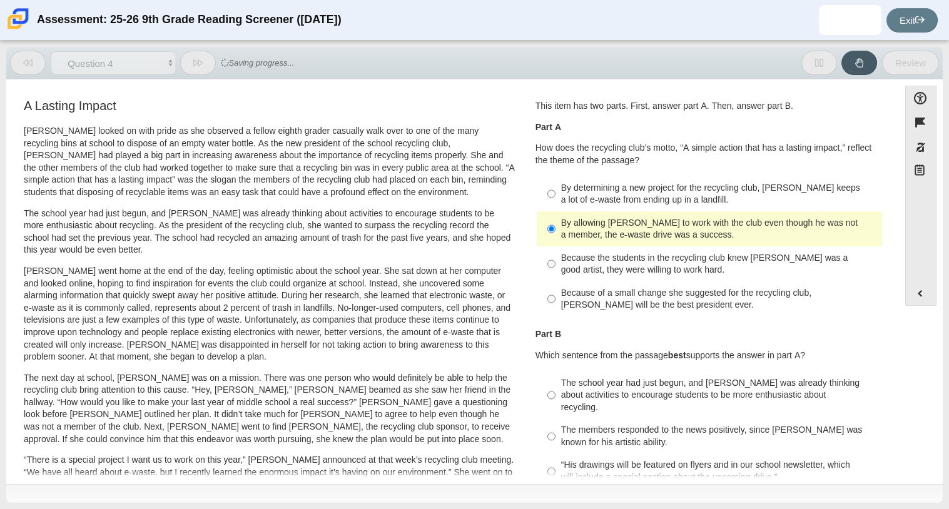
click at [562, 253] on div "Because the students in the recycling club knew Juan Carlos was a good artist, …" at bounding box center [719, 264] width 316 height 24
click at [555, 253] on input "Because the students in the recycling club knew Juan Carlos was a good artist, …" at bounding box center [551, 263] width 8 height 35
radio input "true"
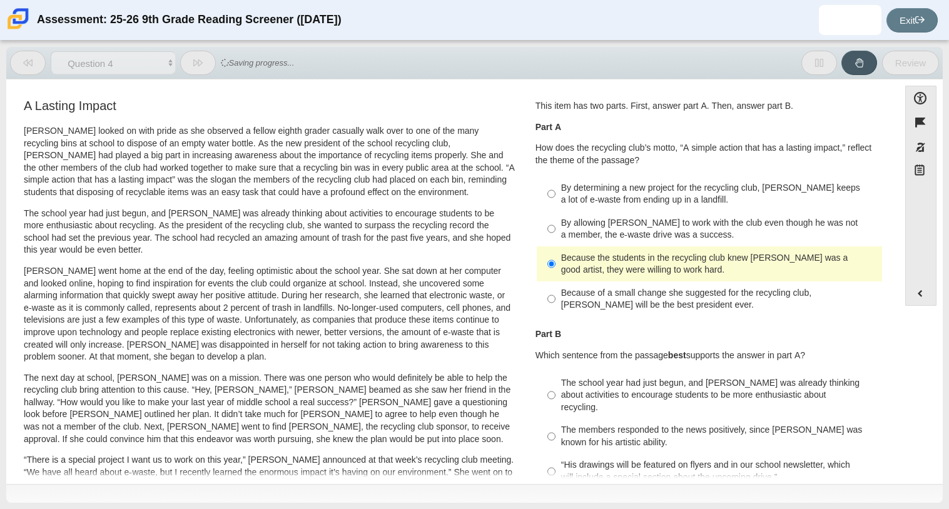
click at [561, 238] on div "By allowing Juan Carlos to work with the club even though he was not a member, …" at bounding box center [719, 229] width 316 height 24
click at [555, 238] on input "By allowing Juan Carlos to work with the club even though he was not a member, …" at bounding box center [551, 228] width 8 height 35
radio input "true"
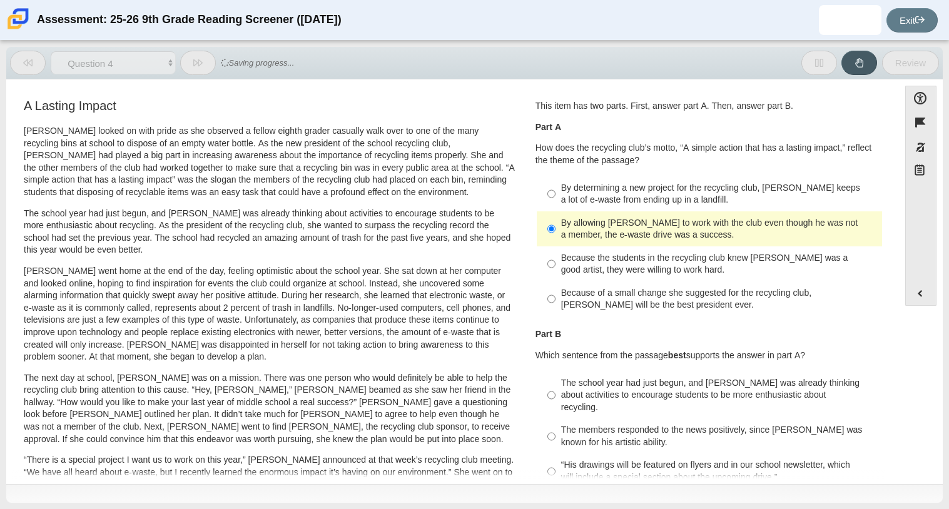
click at [561, 253] on div "Because the students in the recycling club knew Juan Carlos was a good artist, …" at bounding box center [719, 264] width 316 height 24
click at [555, 253] on input "Because the students in the recycling club knew Juan Carlos was a good artist, …" at bounding box center [551, 263] width 8 height 35
radio input "true"
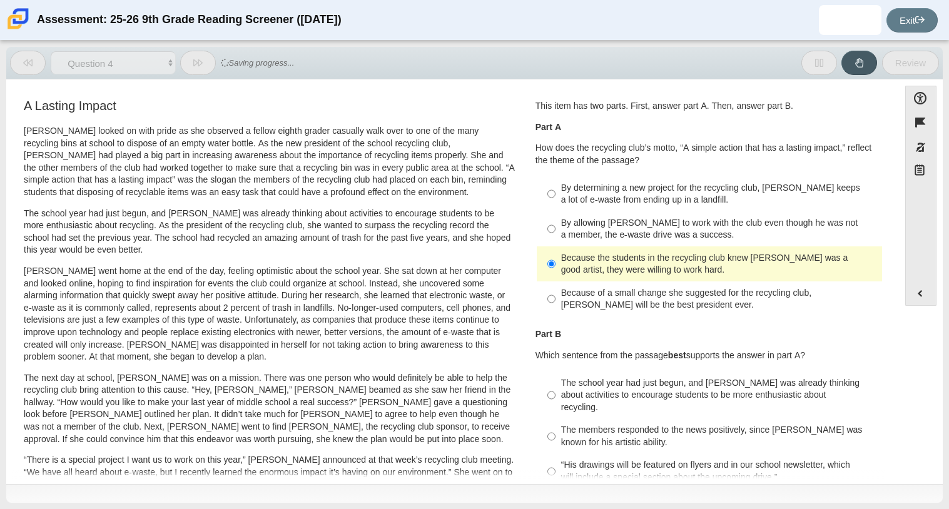
click at [556, 241] on label "By allowing Juan Carlos to work with the club even though he was not a member, …" at bounding box center [709, 228] width 343 height 35
click at [555, 241] on input "By allowing Juan Carlos to work with the club even though he was not a member, …" at bounding box center [551, 228] width 8 height 35
radio input "true"
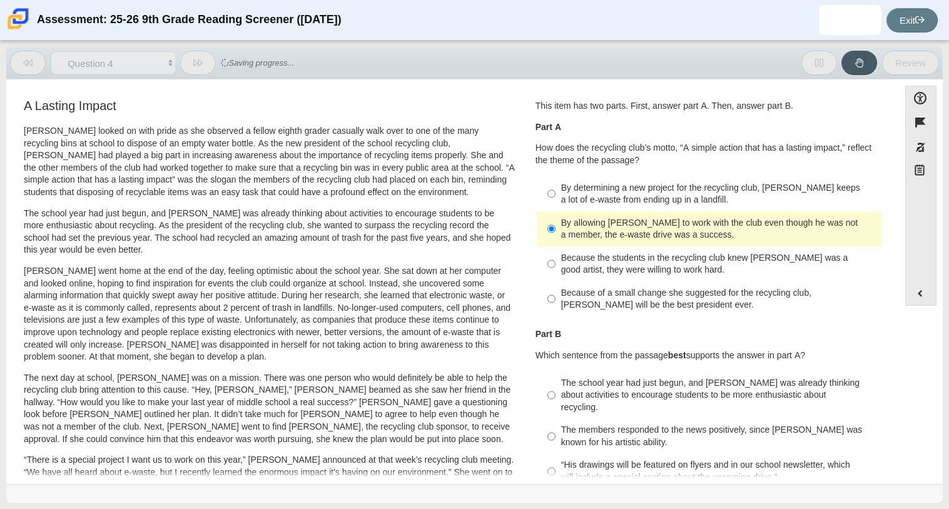
click at [556, 247] on label "Because the students in the recycling club knew Juan Carlos was a good artist, …" at bounding box center [709, 263] width 343 height 35
click at [555, 247] on input "Because the students in the recycling club knew Juan Carlos was a good artist, …" at bounding box center [551, 263] width 8 height 35
radio input "true"
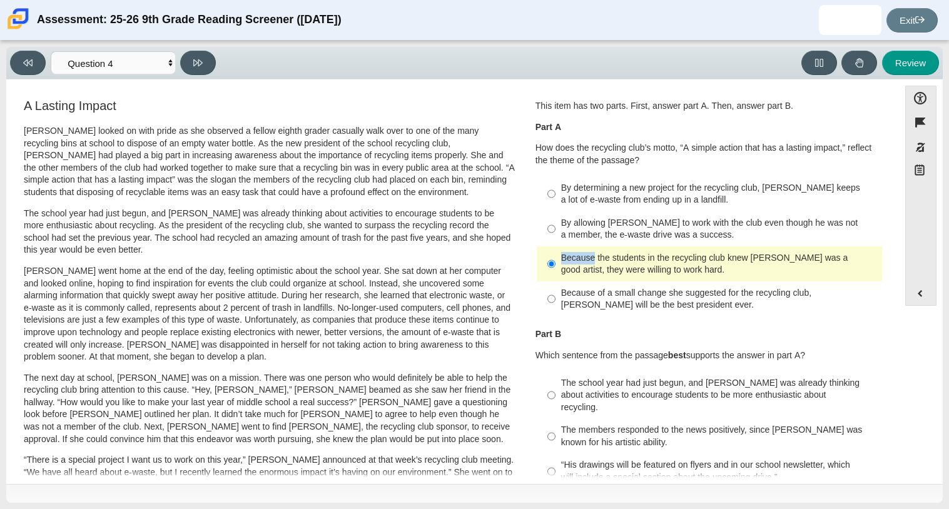
click at [557, 246] on label "Because the students in the recycling club knew Juan Carlos was a good artist, …" at bounding box center [709, 263] width 343 height 35
click at [555, 246] on input "Because the students in the recycling club knew Juan Carlos was a good artist, …" at bounding box center [551, 263] width 8 height 35
click at [557, 241] on label "By allowing Juan Carlos to work with the club even though he was not a member, …" at bounding box center [709, 228] width 343 height 35
click at [555, 241] on input "By allowing Juan Carlos to work with the club even though he was not a member, …" at bounding box center [551, 228] width 8 height 35
radio input "true"
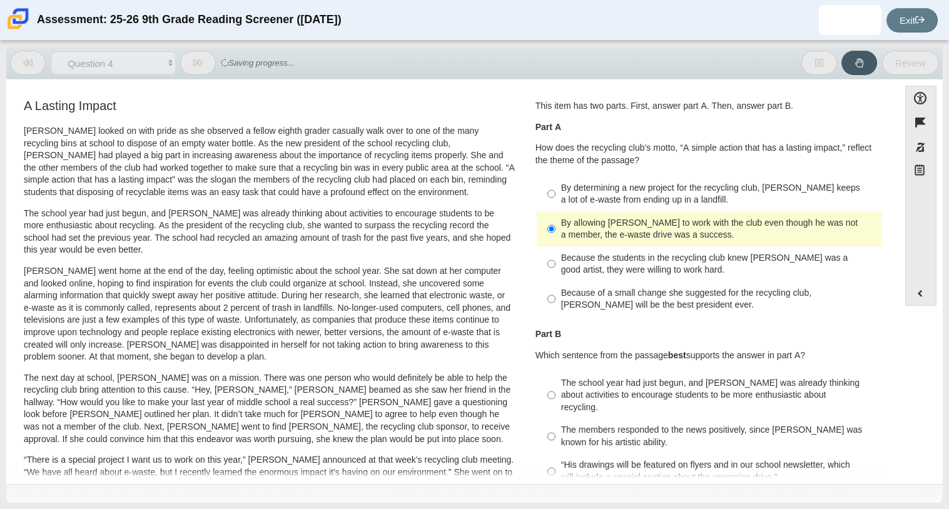
click at [556, 250] on label "Because the students in the recycling club knew Juan Carlos was a good artist, …" at bounding box center [709, 263] width 343 height 35
click at [555, 250] on input "Because the students in the recycling club knew Juan Carlos was a good artist, …" at bounding box center [551, 263] width 8 height 35
radio input "true"
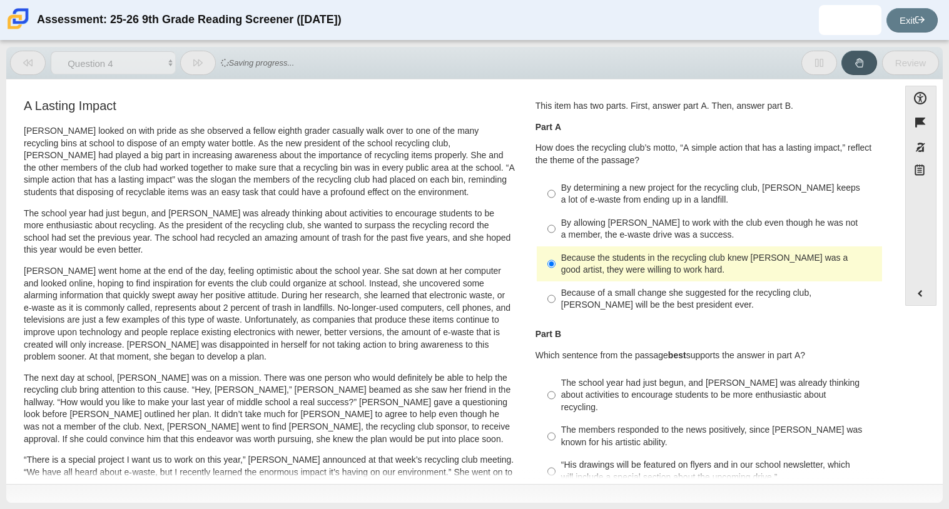
click at [555, 243] on label "By allowing Juan Carlos to work with the club even though he was not a member, …" at bounding box center [709, 228] width 343 height 35
click at [555, 243] on input "By allowing Juan Carlos to work with the club even though he was not a member, …" at bounding box center [551, 228] width 8 height 35
radio input "true"
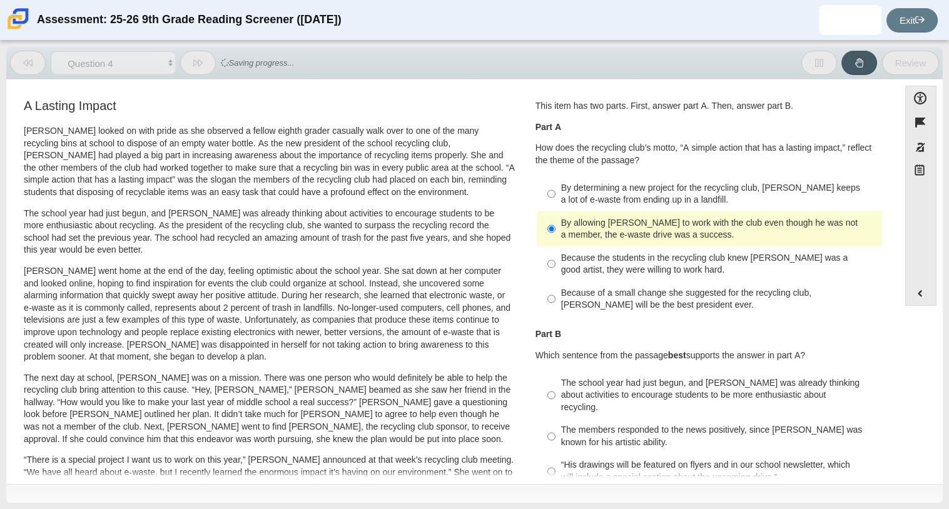
click at [555, 250] on label "Because the students in the recycling club knew Juan Carlos was a good artist, …" at bounding box center [709, 263] width 343 height 35
click at [555, 250] on input "Because the students in the recycling club knew Juan Carlos was a good artist, …" at bounding box center [551, 263] width 8 height 35
radio input "true"
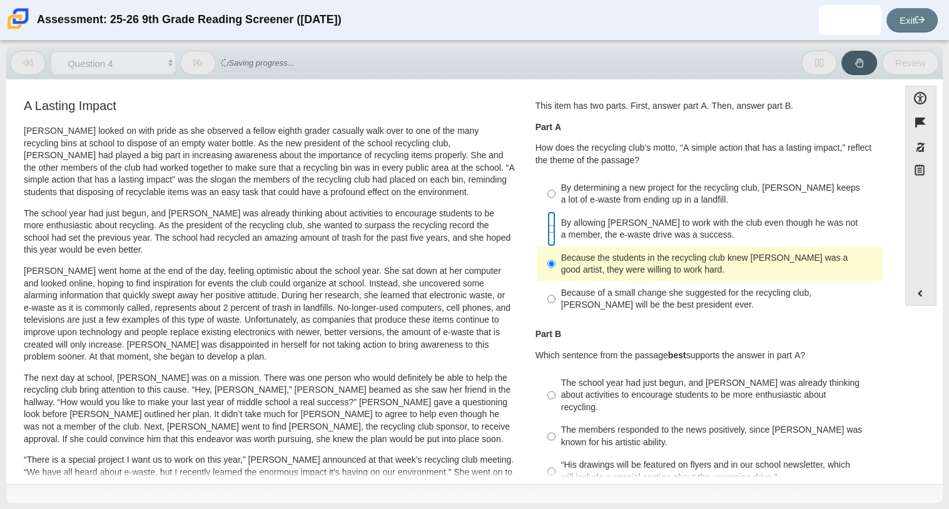
click at [548, 243] on input "By allowing Juan Carlos to work with the club even though he was not a member, …" at bounding box center [551, 228] width 8 height 35
radio input "true"
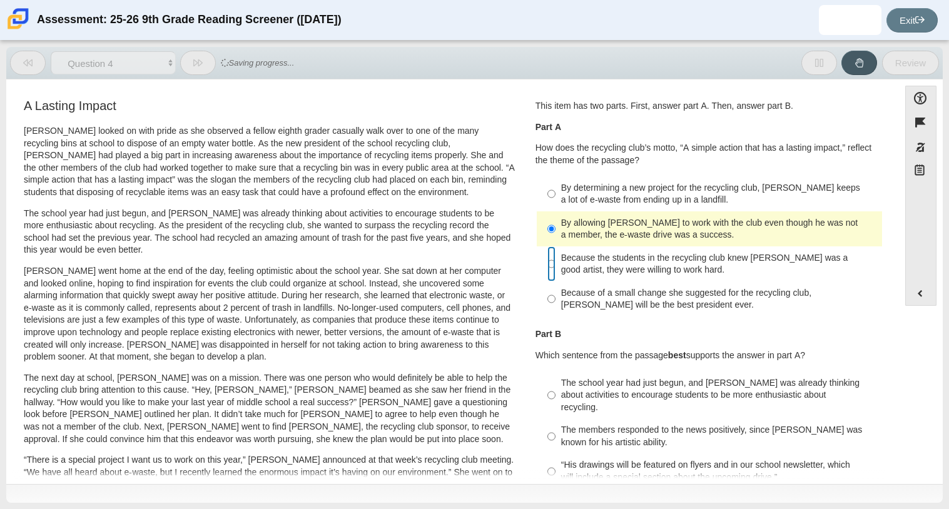
click at [550, 256] on input "Because the students in the recycling club knew Juan Carlos was a good artist, …" at bounding box center [551, 263] width 8 height 35
radio input "true"
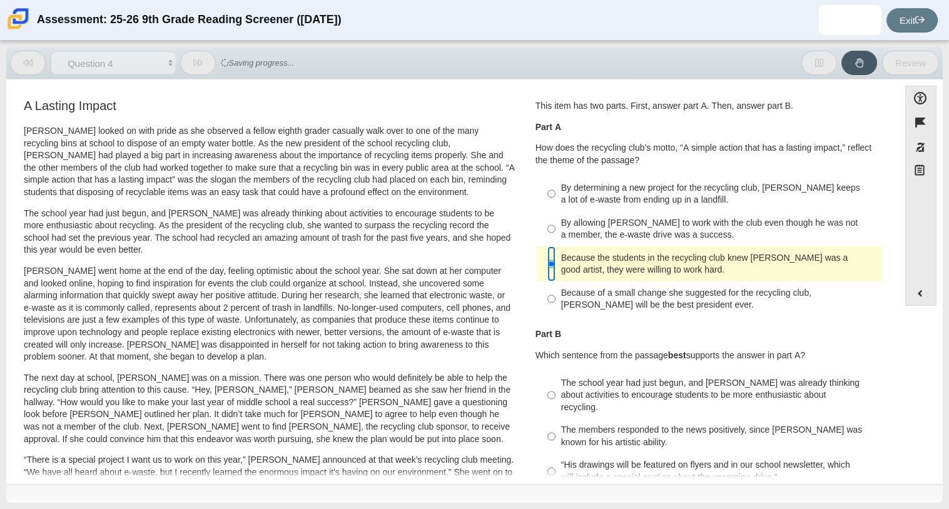
click at [547, 248] on input "Because the students in the recycling club knew Juan Carlos was a good artist, …" at bounding box center [551, 263] width 8 height 35
click at [547, 246] on input "By allowing Juan Carlos to work with the club even though he was not a member, …" at bounding box center [551, 228] width 8 height 35
radio input "true"
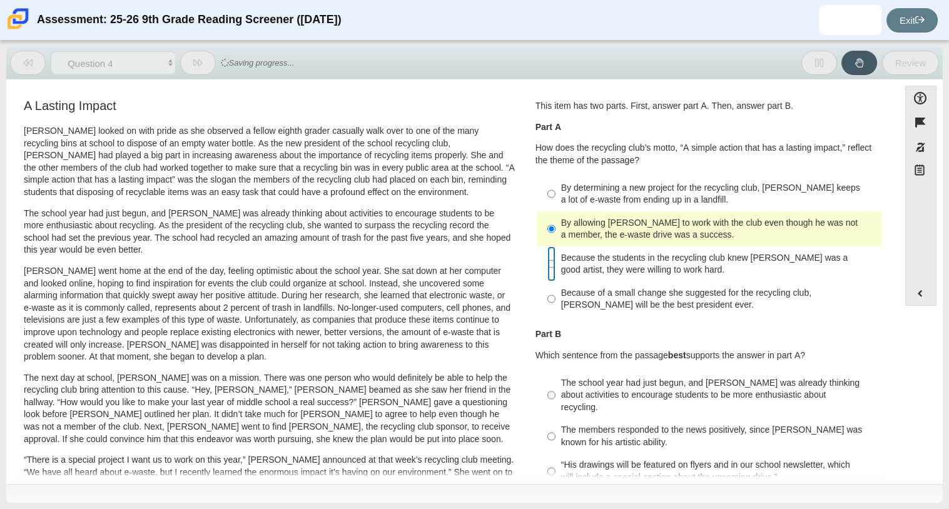
click at [547, 252] on input "Because the students in the recycling club knew Juan Carlos was a good artist, …" at bounding box center [551, 263] width 8 height 35
radio input "true"
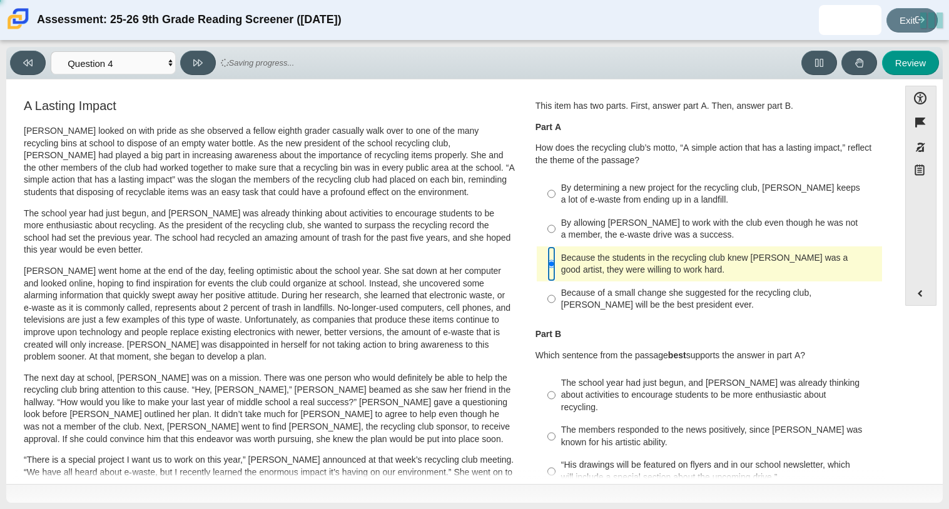
click at [547, 247] on input "Because the students in the recycling club knew Juan Carlos was a good artist, …" at bounding box center [551, 263] width 8 height 35
click at [547, 254] on input "Because the students in the recycling club knew Juan Carlos was a good artist, …" at bounding box center [551, 263] width 8 height 35
click at [547, 246] on input "By allowing Juan Carlos to work with the club even though he was not a member, …" at bounding box center [551, 228] width 8 height 35
radio input "true"
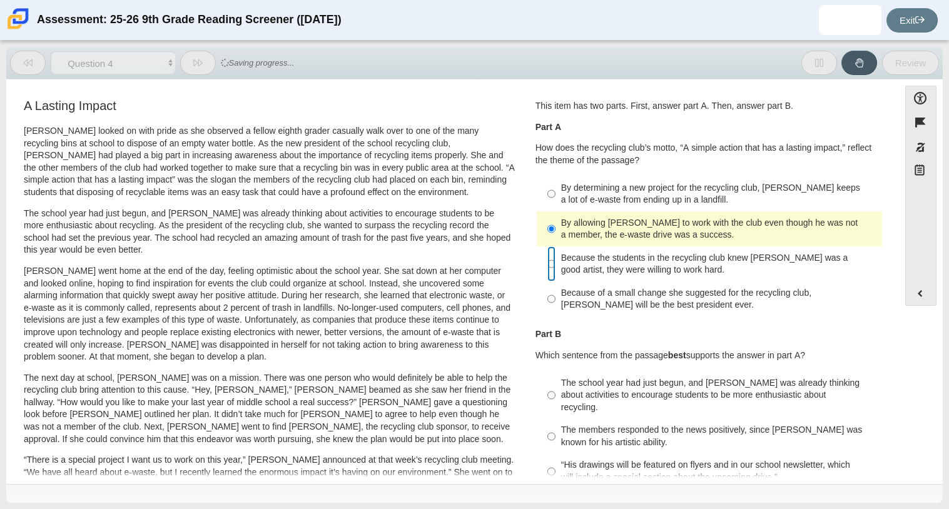
click at [547, 247] on input "Because the students in the recycling club knew Juan Carlos was a good artist, …" at bounding box center [551, 263] width 8 height 35
radio input "true"
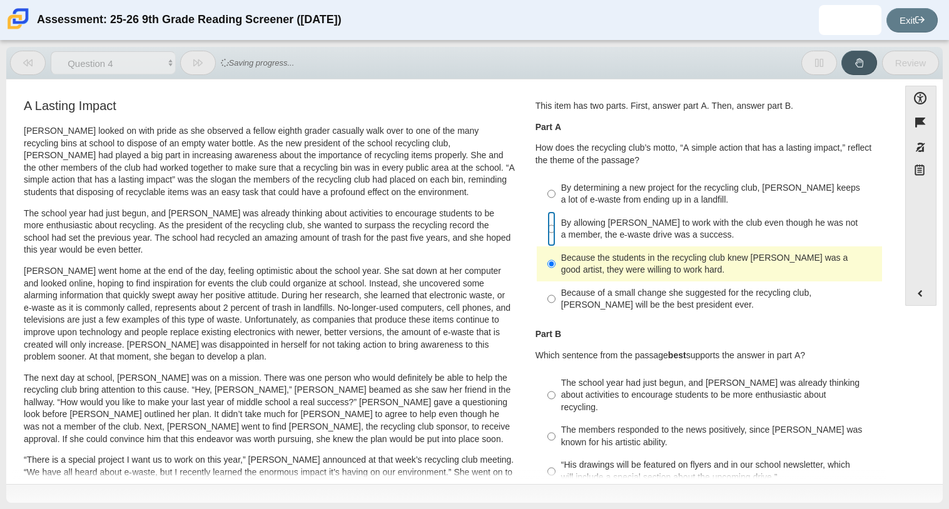
click at [547, 244] on input "By allowing Juan Carlos to work with the club even though he was not a member, …" at bounding box center [551, 228] width 8 height 35
radio input "true"
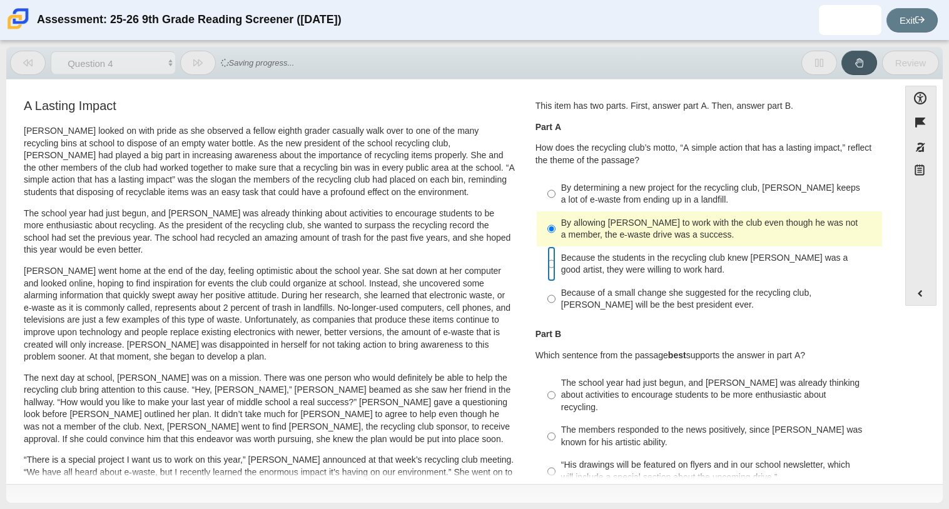
click at [547, 248] on input "Because the students in the recycling club knew Juan Carlos was a good artist, …" at bounding box center [551, 263] width 8 height 35
radio input "true"
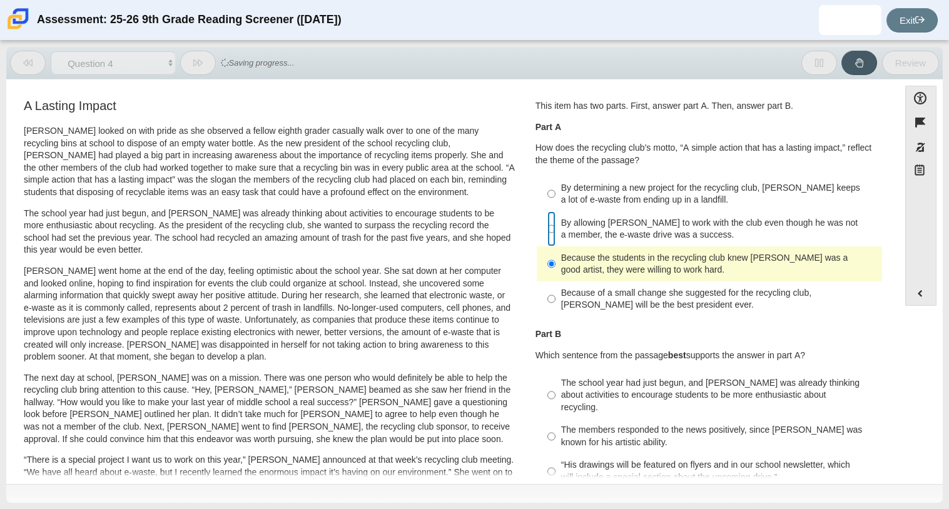
click at [547, 243] on input "By allowing Juan Carlos to work with the club even though he was not a member, …" at bounding box center [551, 228] width 8 height 35
radio input "true"
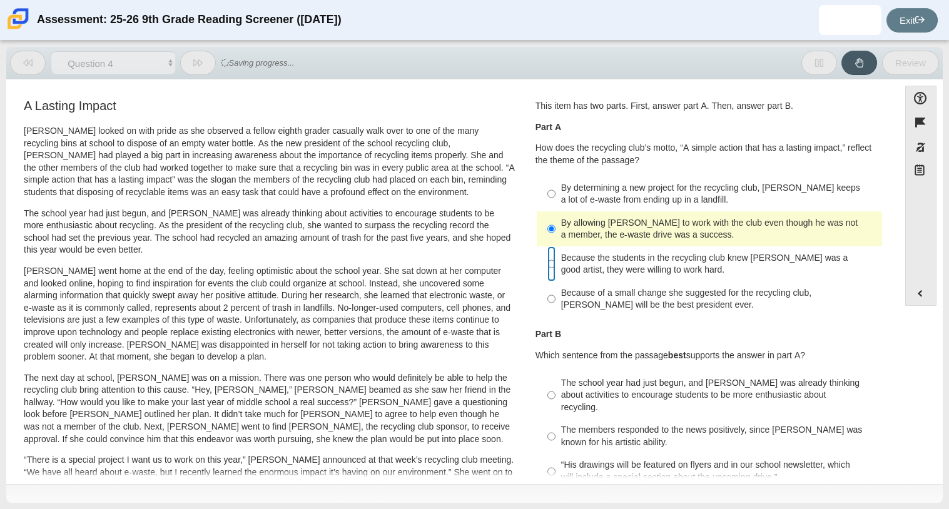
click at [547, 253] on input "Because the students in the recycling club knew Juan Carlos was a good artist, …" at bounding box center [551, 263] width 8 height 35
radio input "true"
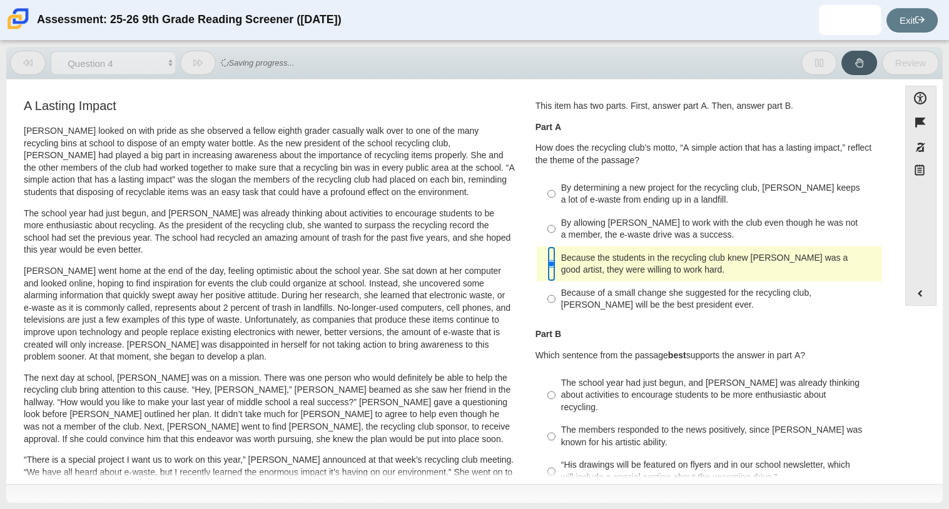
click at [547, 246] on input "Because the students in the recycling club knew Juan Carlos was a good artist, …" at bounding box center [551, 263] width 8 height 35
click at [547, 251] on input "Because the students in the recycling club knew Juan Carlos was a good artist, …" at bounding box center [551, 263] width 8 height 35
click at [547, 245] on input "By allowing Juan Carlos to work with the club even though he was not a member, …" at bounding box center [551, 228] width 8 height 35
radio input "true"
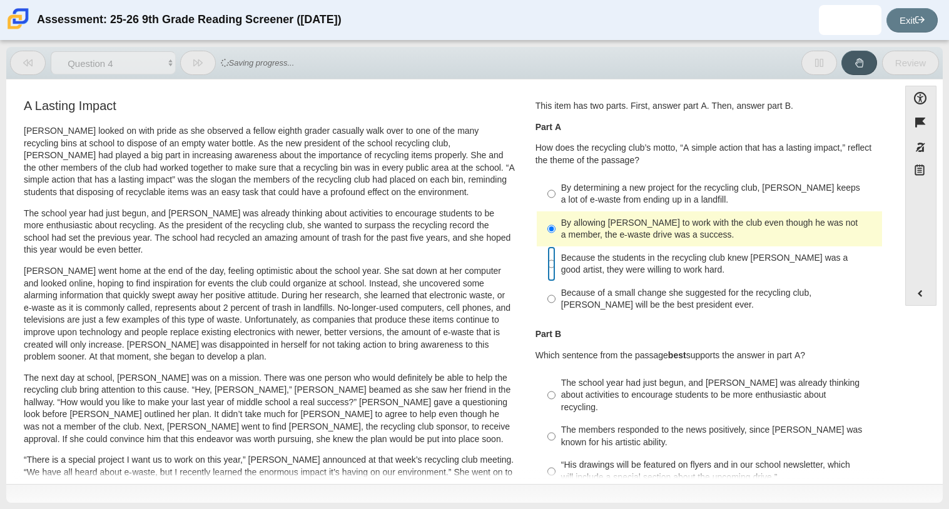
click at [547, 255] on input "Because the students in the recycling club knew Juan Carlos was a good artist, …" at bounding box center [551, 263] width 8 height 35
radio input "true"
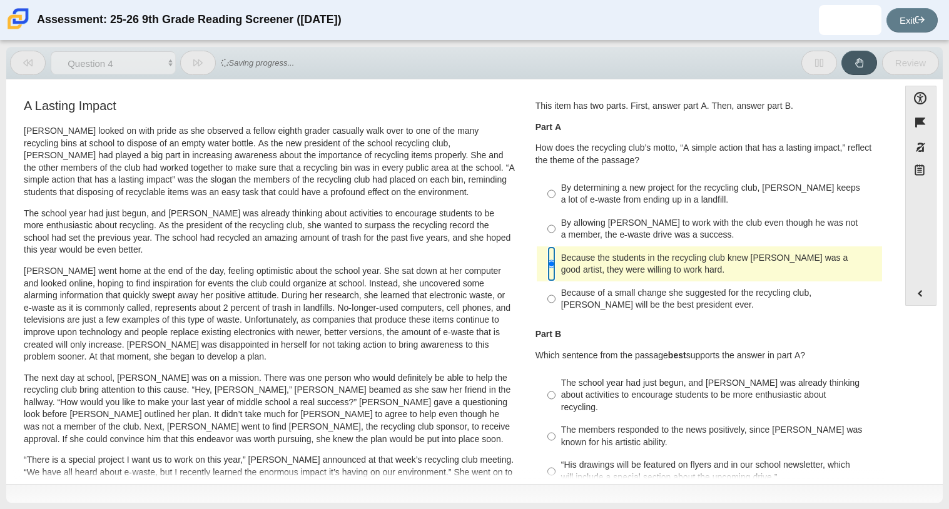
click at [547, 246] on input "Because the students in the recycling club knew Juan Carlos was a good artist, …" at bounding box center [551, 263] width 8 height 35
click at [547, 235] on input "By allowing Juan Carlos to work with the club even though he was not a member, …" at bounding box center [551, 228] width 8 height 35
radio input "true"
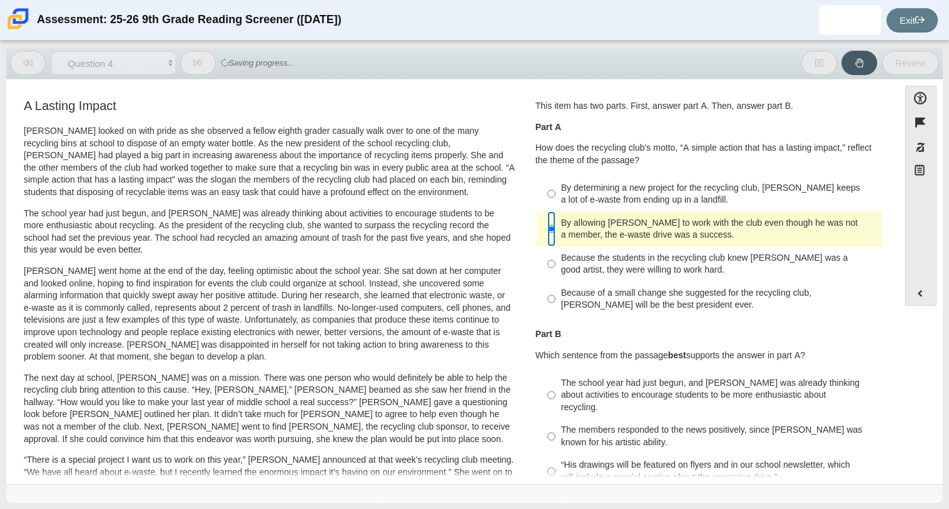
click at [547, 241] on input "By allowing Juan Carlos to work with the club even though he was not a member, …" at bounding box center [551, 228] width 8 height 35
click at [547, 250] on input "Because the students in the recycling club knew Juan Carlos was a good artist, …" at bounding box center [551, 263] width 8 height 35
radio input "true"
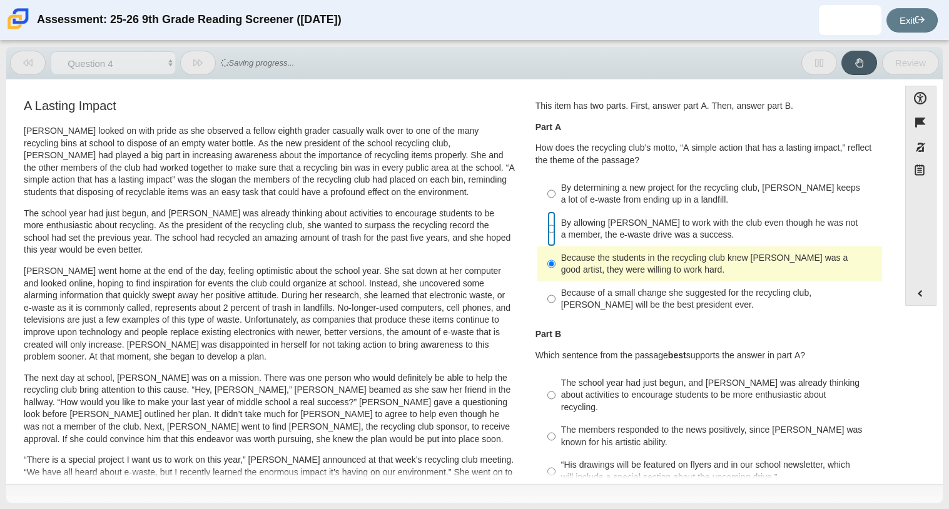
click at [547, 239] on input "By allowing Juan Carlos to work with the club even though he was not a member, …" at bounding box center [551, 228] width 8 height 35
radio input "true"
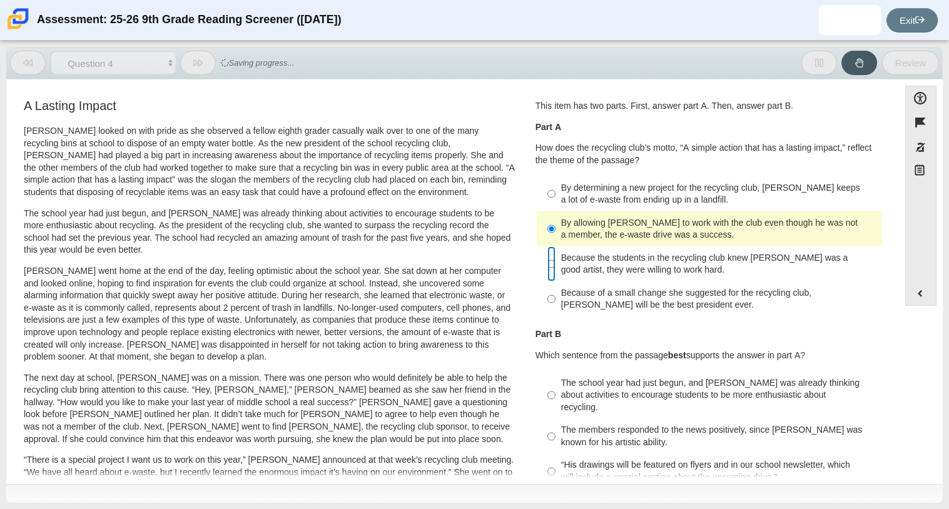
click at [547, 251] on input "Because the students in the recycling club knew Juan Carlos was a good artist, …" at bounding box center [551, 263] width 8 height 35
radio input "true"
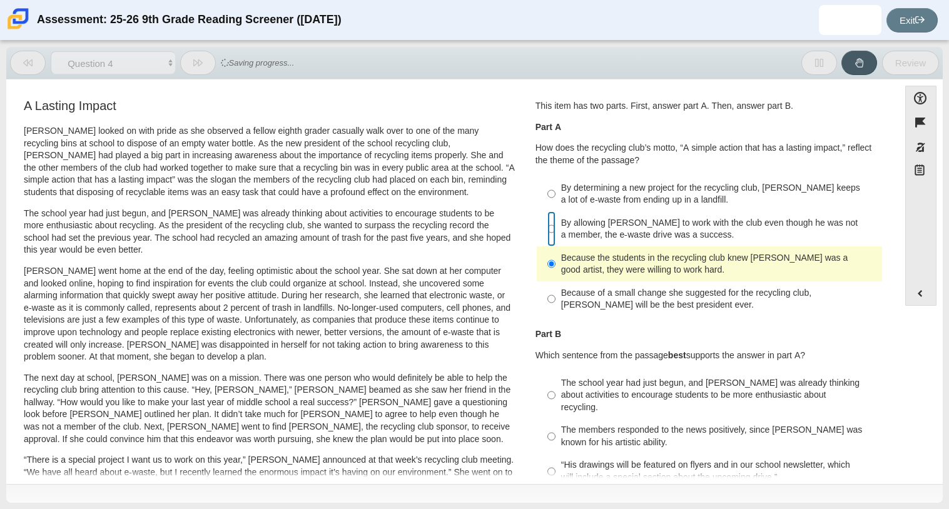
click at [547, 240] on input "By allowing Juan Carlos to work with the club even though he was not a member, …" at bounding box center [551, 228] width 8 height 35
radio input "true"
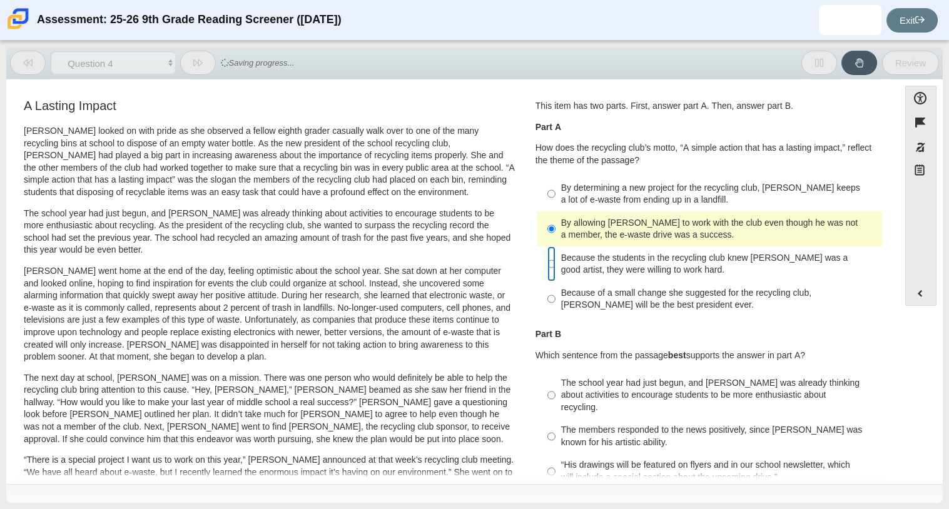
click at [547, 250] on input "Because the students in the recycling club knew Juan Carlos was a good artist, …" at bounding box center [551, 263] width 8 height 35
radio input "true"
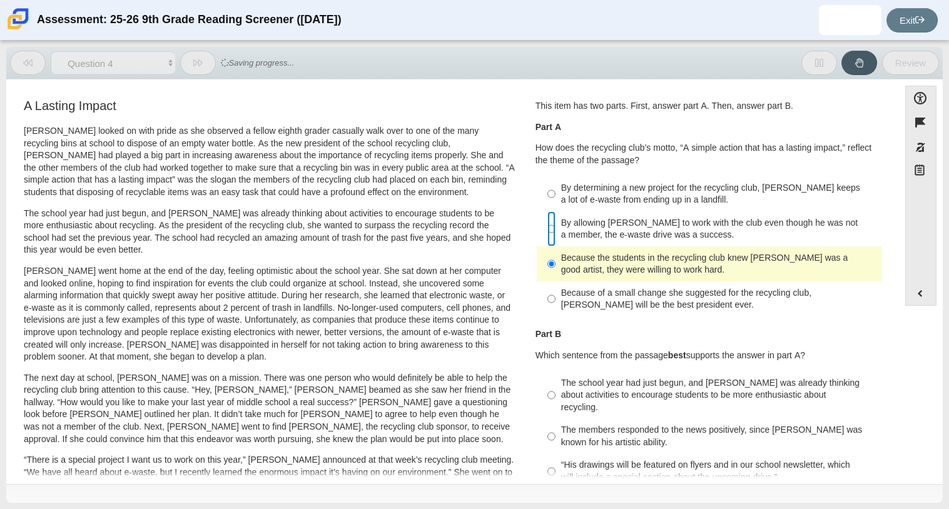
click at [547, 233] on input "By allowing Juan Carlos to work with the club even though he was not a member, …" at bounding box center [551, 228] width 8 height 35
radio input "true"
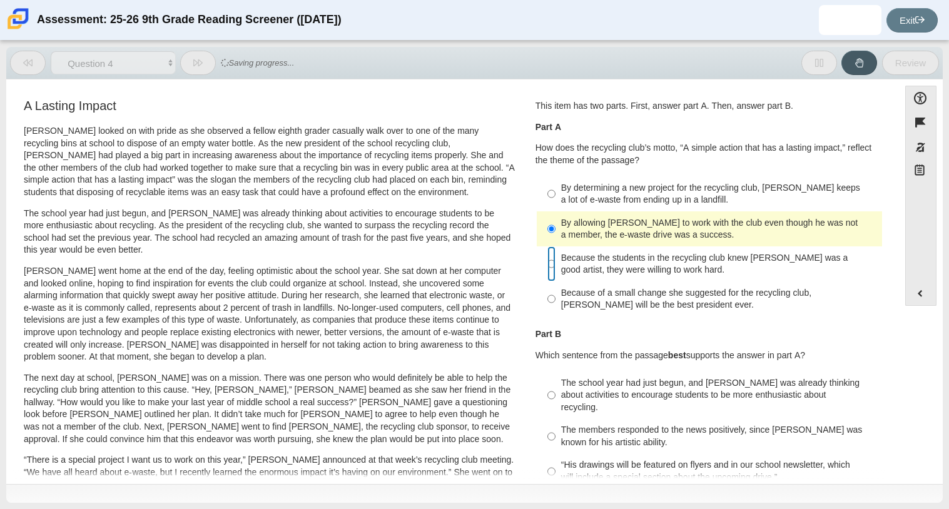
click at [547, 256] on input "Because the students in the recycling club knew Juan Carlos was a good artist, …" at bounding box center [551, 263] width 8 height 35
radio input "true"
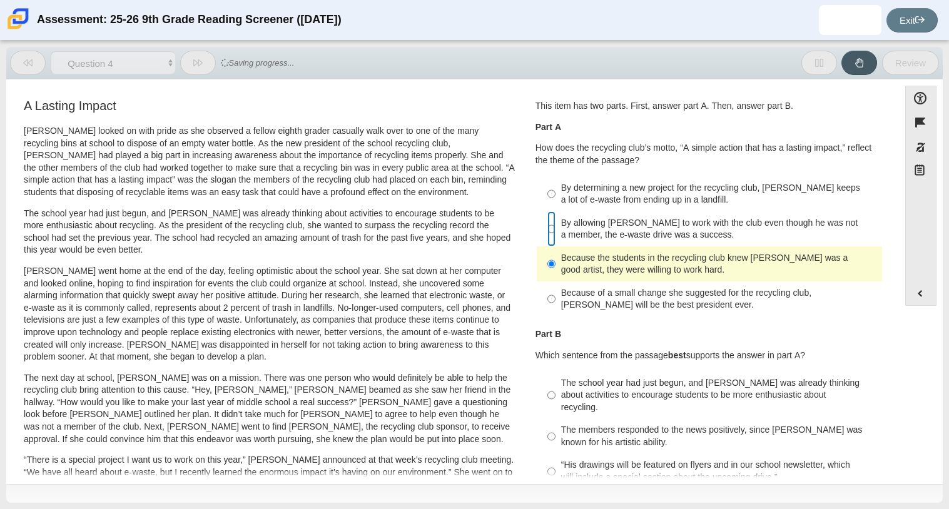
click at [548, 226] on input "By allowing Juan Carlos to work with the club even though he was not a member, …" at bounding box center [551, 228] width 8 height 35
radio input "true"
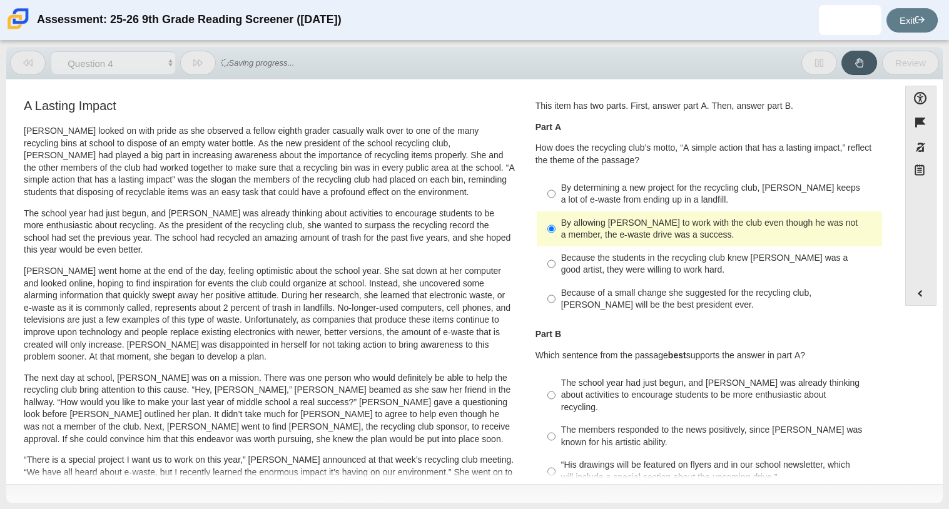
click at [540, 265] on label "Because the students in the recycling club knew Juan Carlos was a good artist, …" at bounding box center [709, 263] width 343 height 35
click at [547, 265] on input "Because the students in the recycling club knew Juan Carlos was a good artist, …" at bounding box center [551, 263] width 8 height 35
radio input "true"
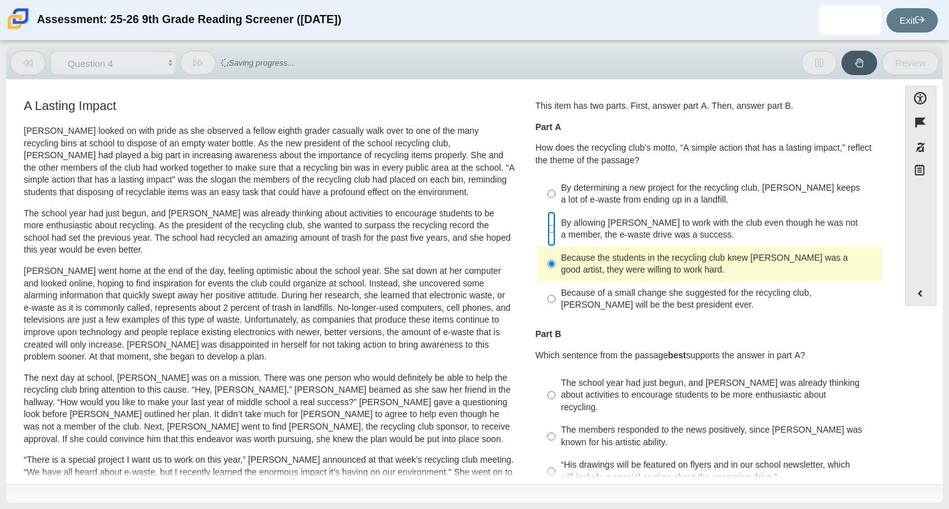
click at [547, 239] on input "By allowing Juan Carlos to work with the club even though he was not a member, …" at bounding box center [551, 228] width 8 height 35
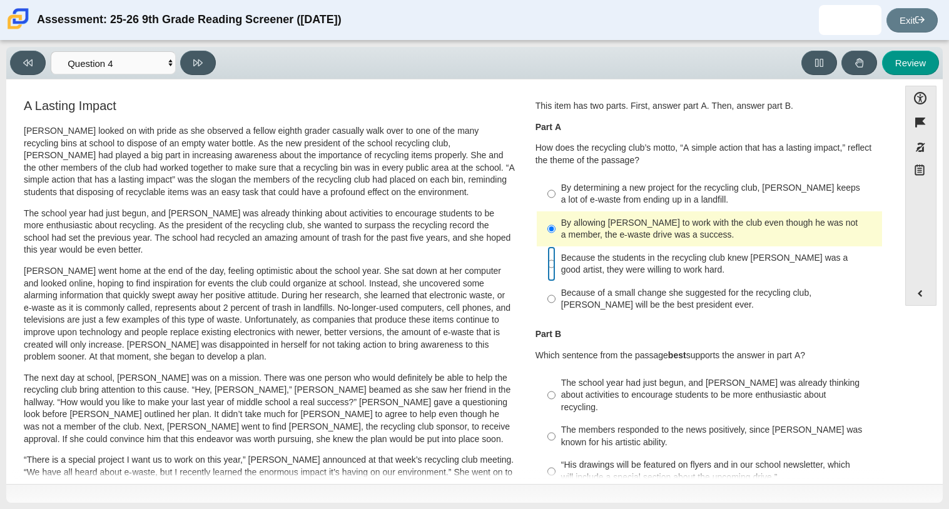
radio input "false"
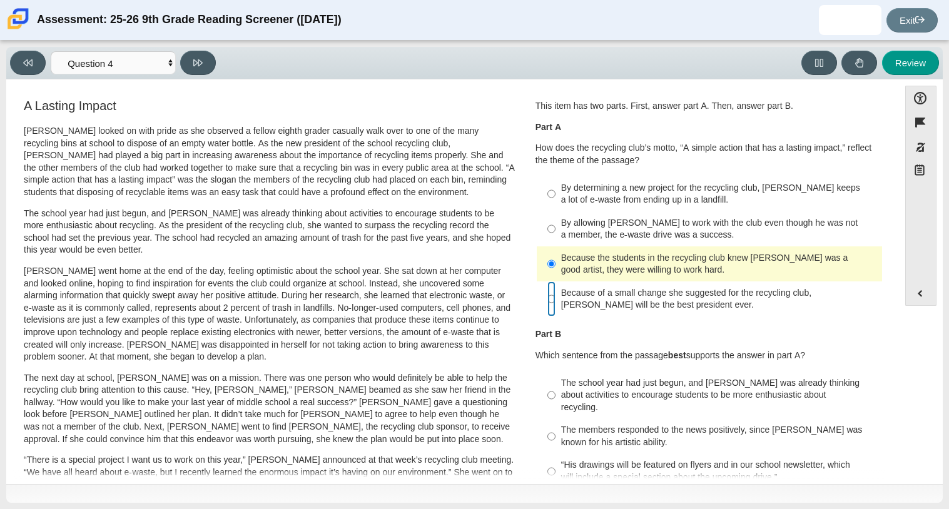
radio input "false"
radio input "true"
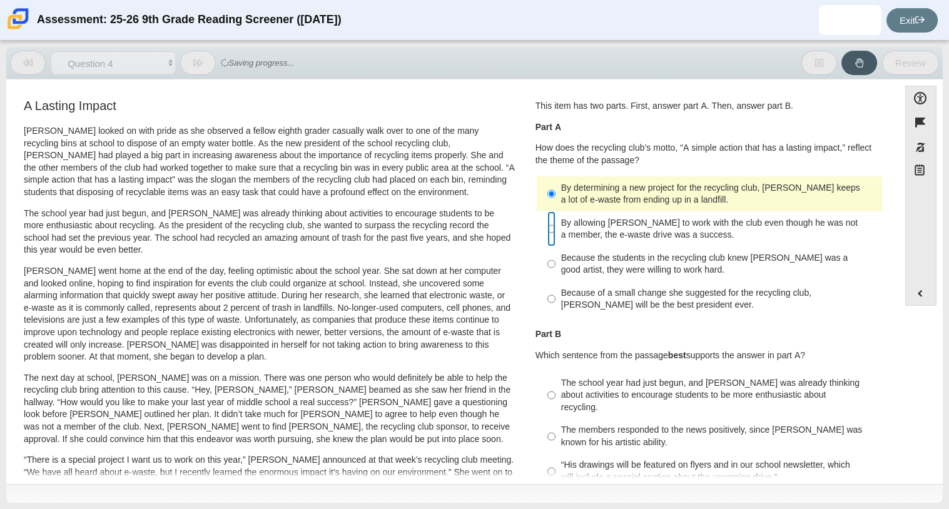
radio input "false"
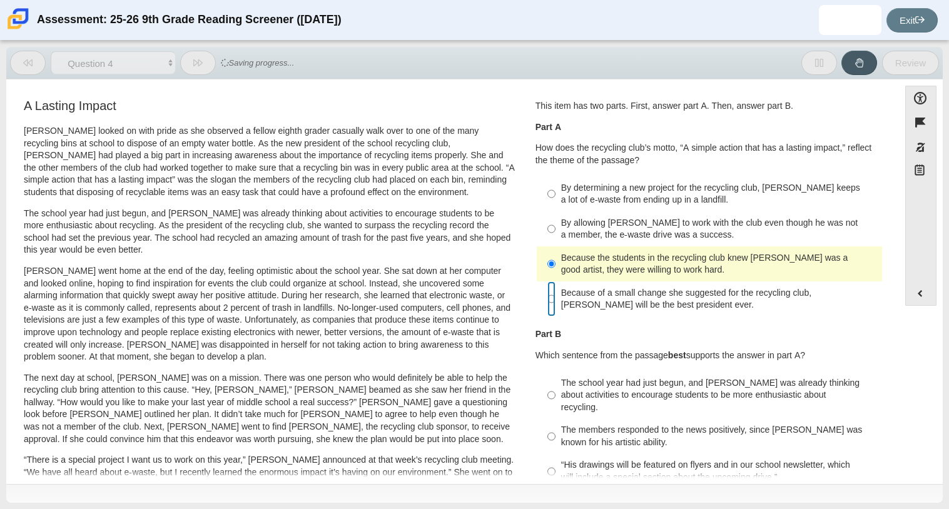
radio input "false"
radio input "true"
radio input "false"
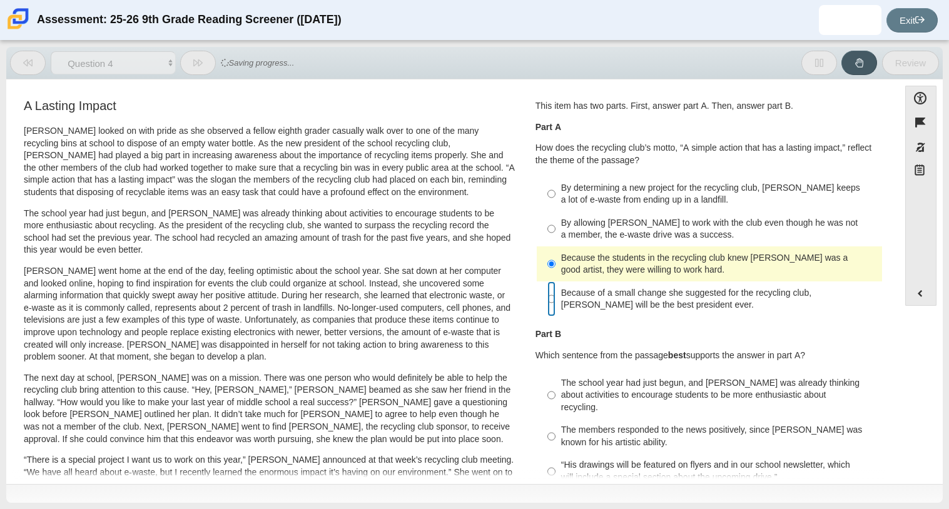
radio input "true"
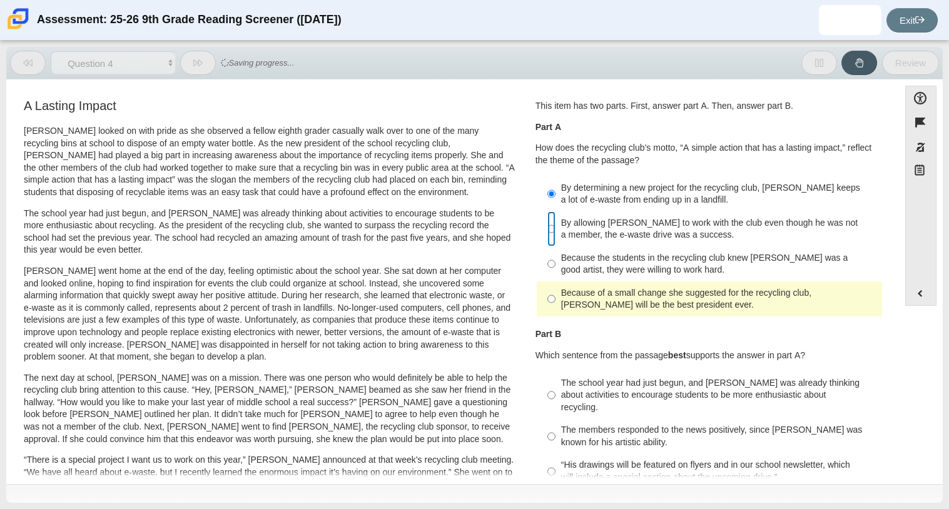
radio input "false"
radio input "true"
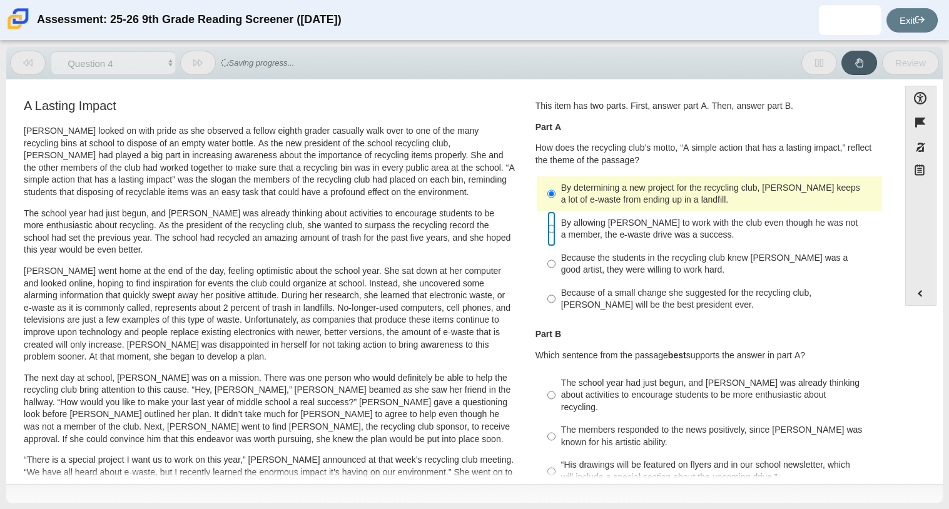
radio input "false"
radio input "true"
radio input "false"
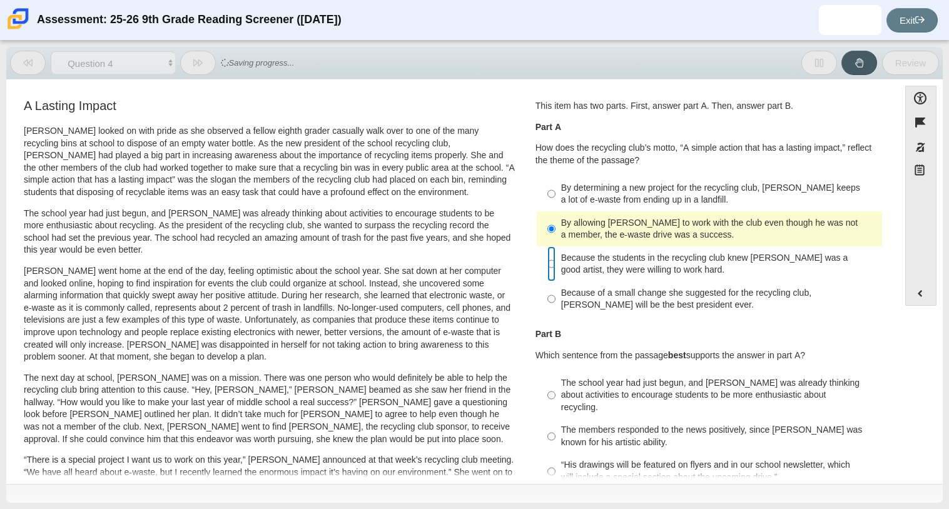
radio input "false"
radio input "true"
radio input "false"
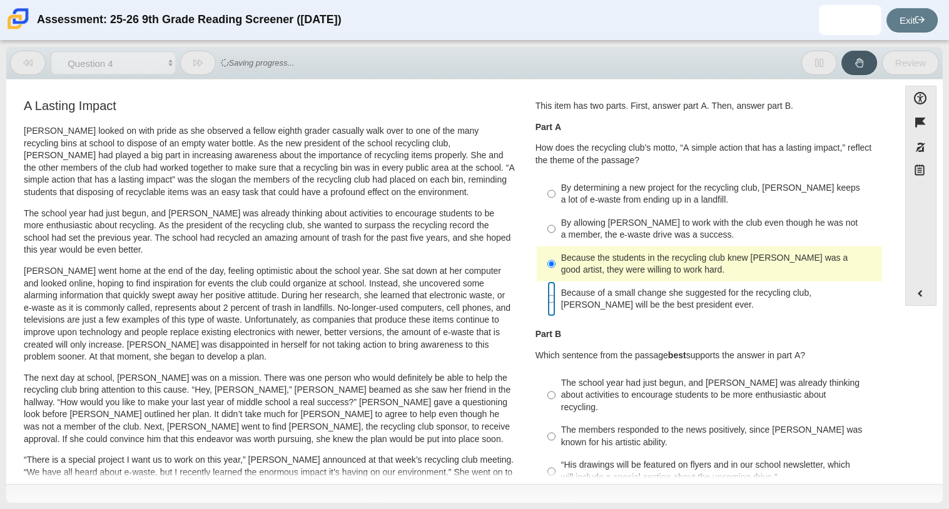
radio input "false"
radio input "true"
radio input "false"
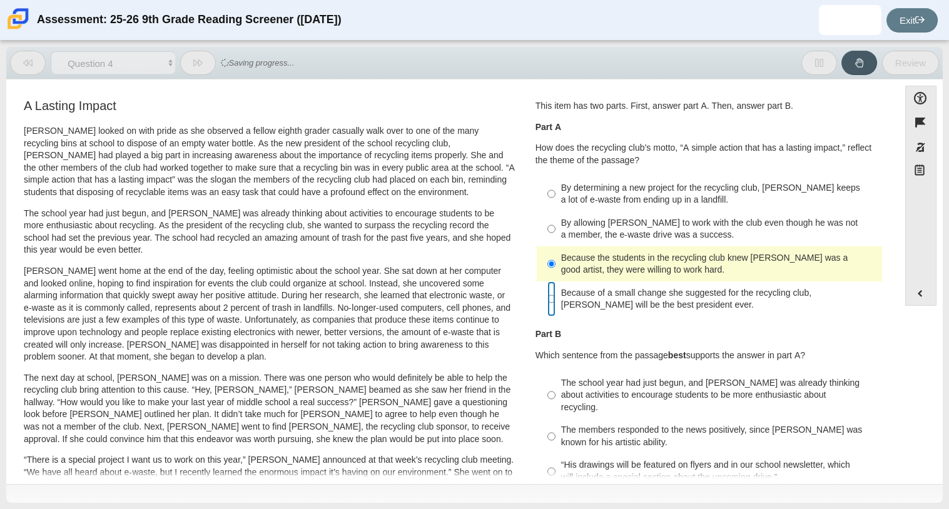
radio input "true"
radio input "false"
radio input "true"
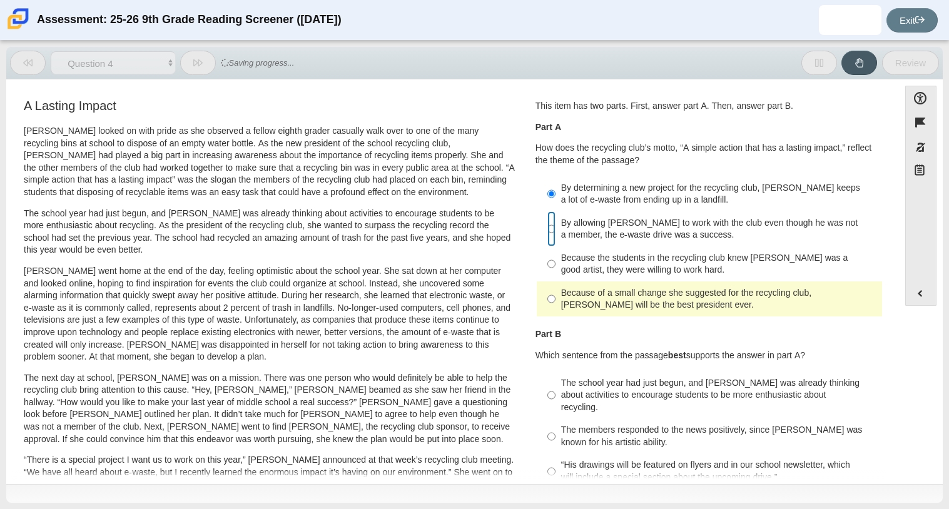
radio input "false"
radio input "true"
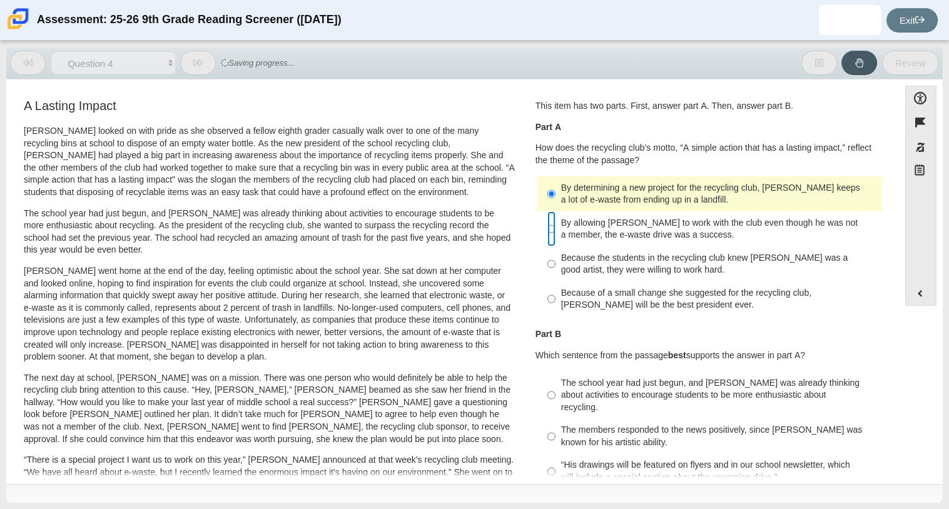
radio input "false"
radio input "true"
radio input "false"
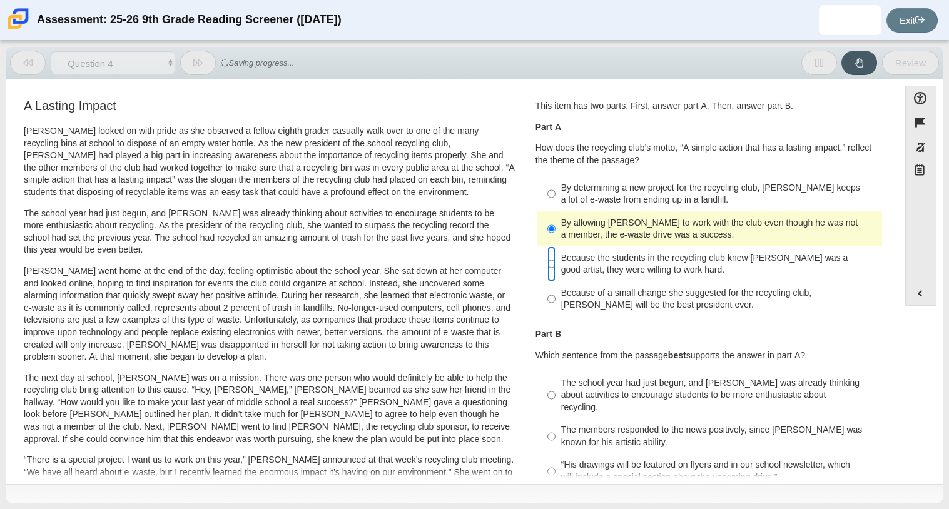
radio input "false"
radio input "true"
radio input "false"
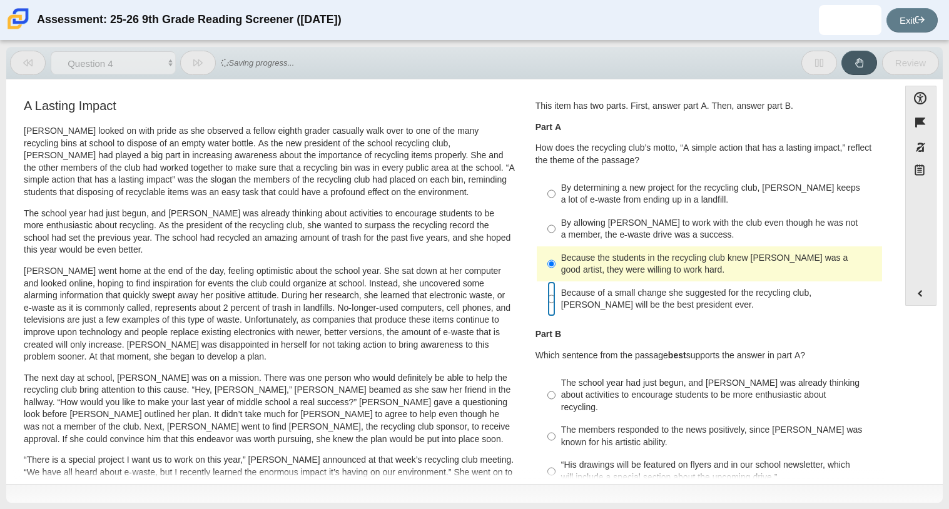
radio input "false"
radio input "true"
radio input "false"
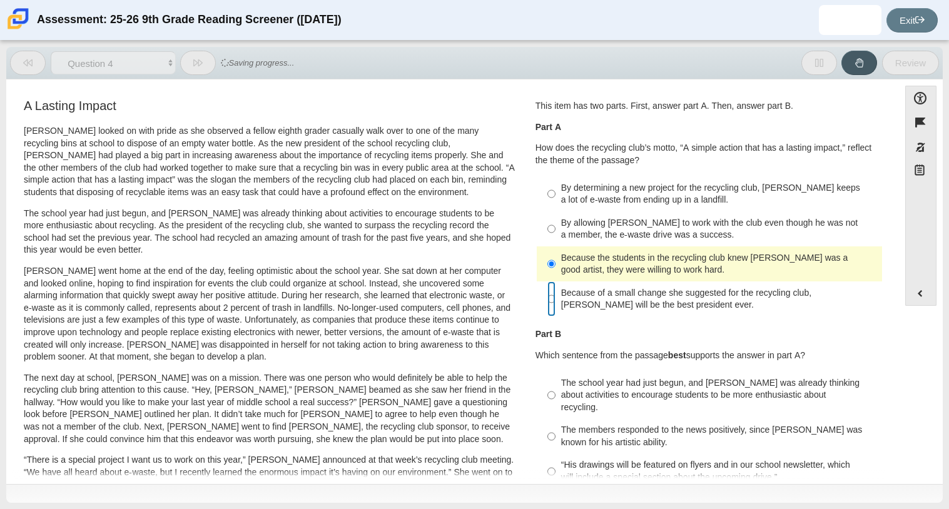
radio input "true"
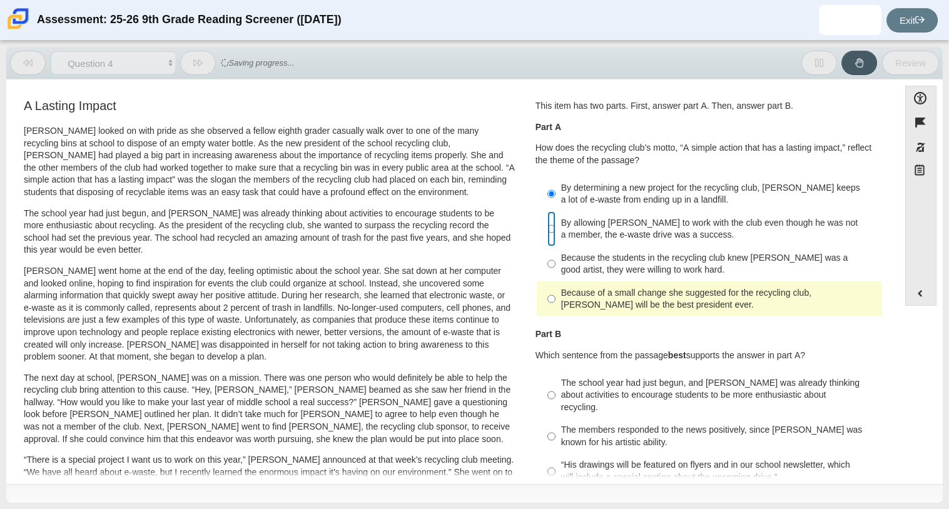
radio input "false"
radio input "true"
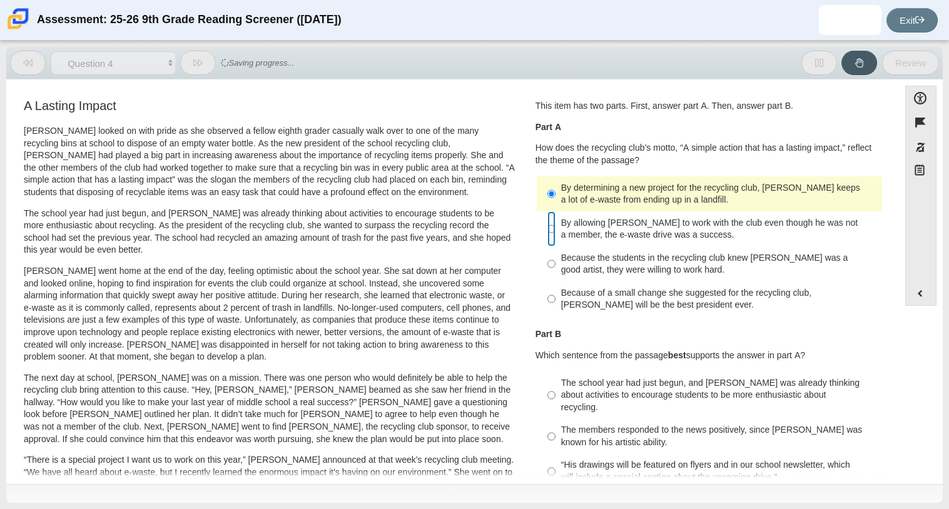
radio input "false"
radio input "true"
radio input "false"
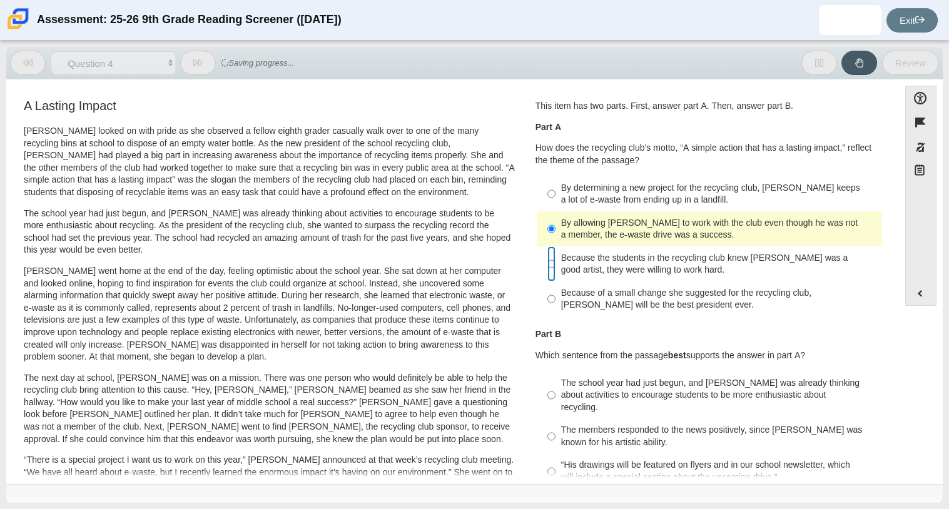
radio input "false"
radio input "true"
radio input "false"
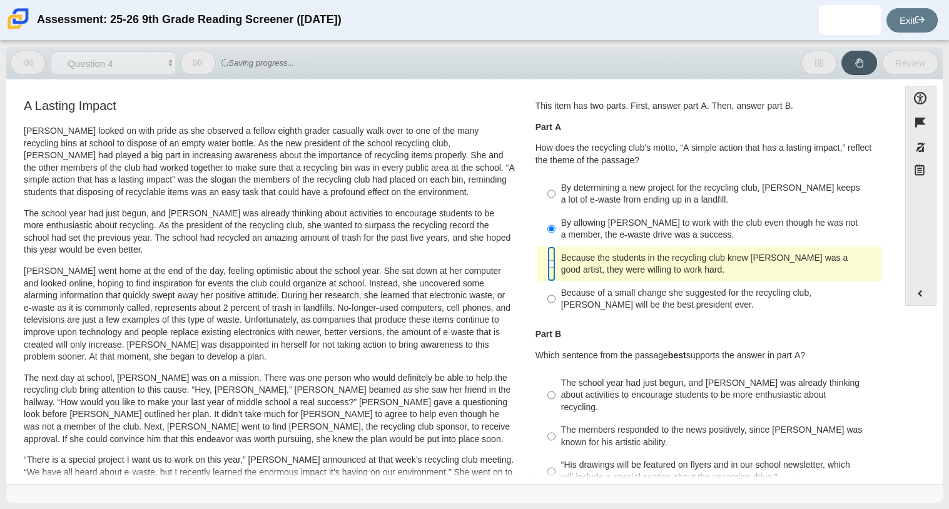
radio input "false"
radio input "true"
radio input "false"
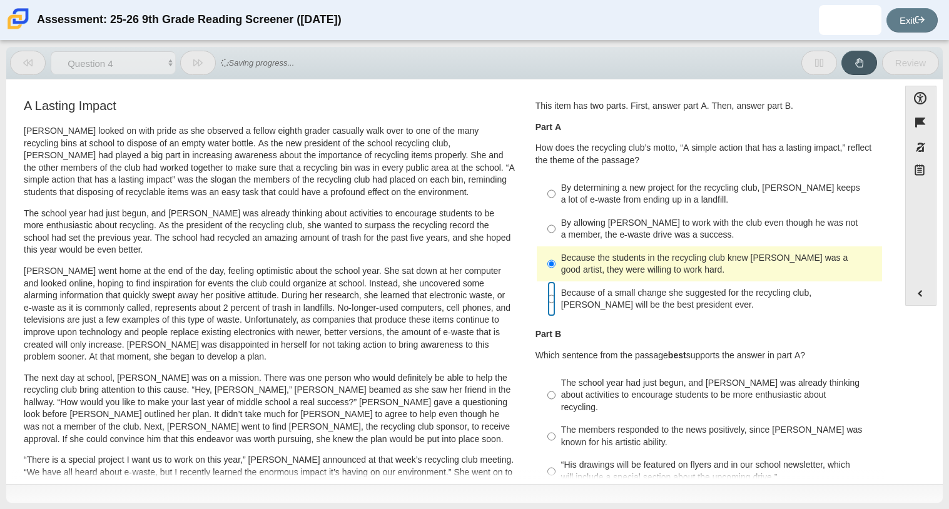
radio input "false"
radio input "true"
radio input "false"
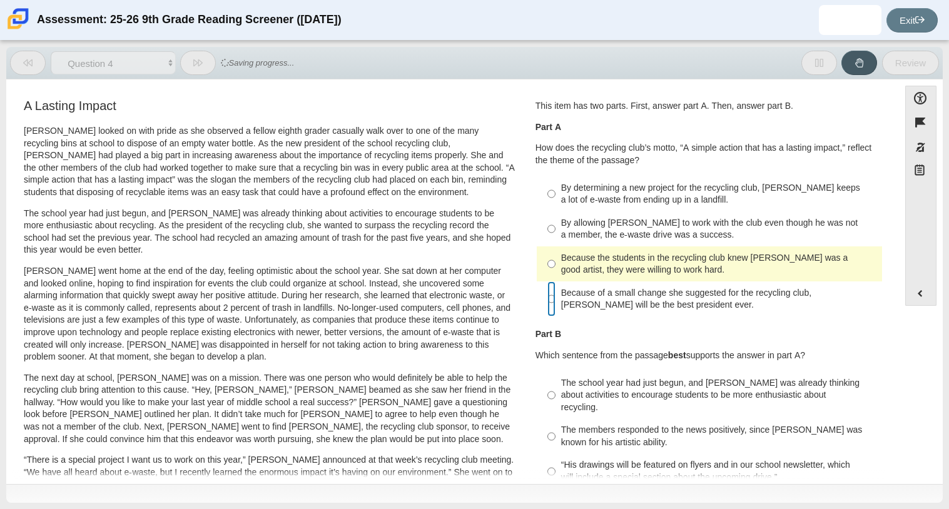
radio input "true"
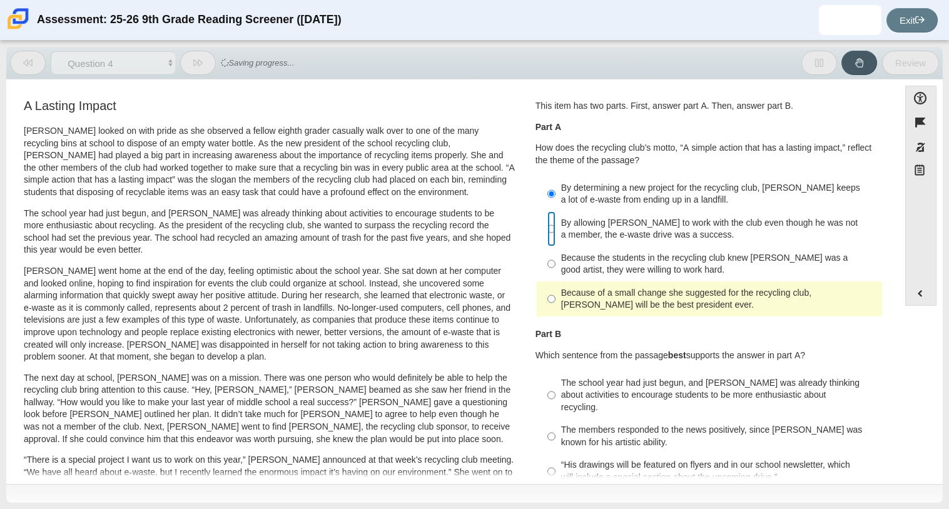
radio input "false"
radio input "true"
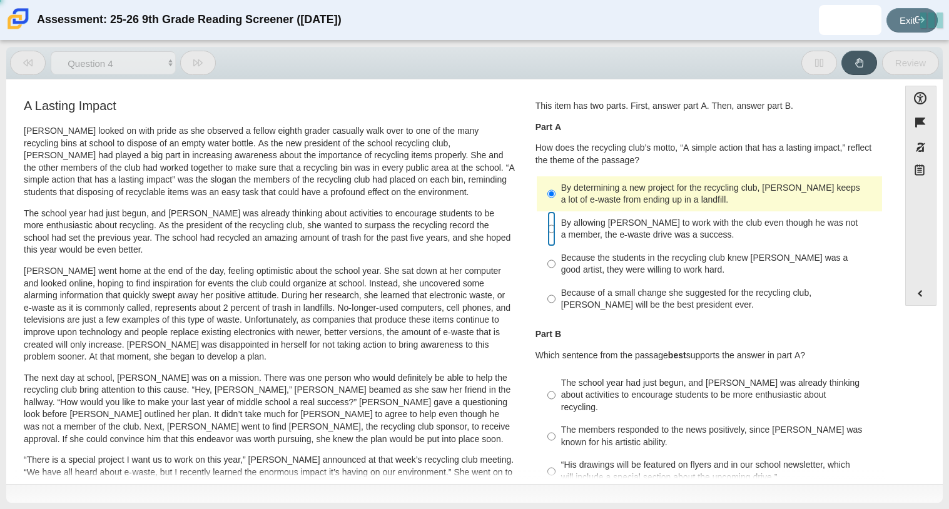
radio input "false"
radio input "true"
radio input "false"
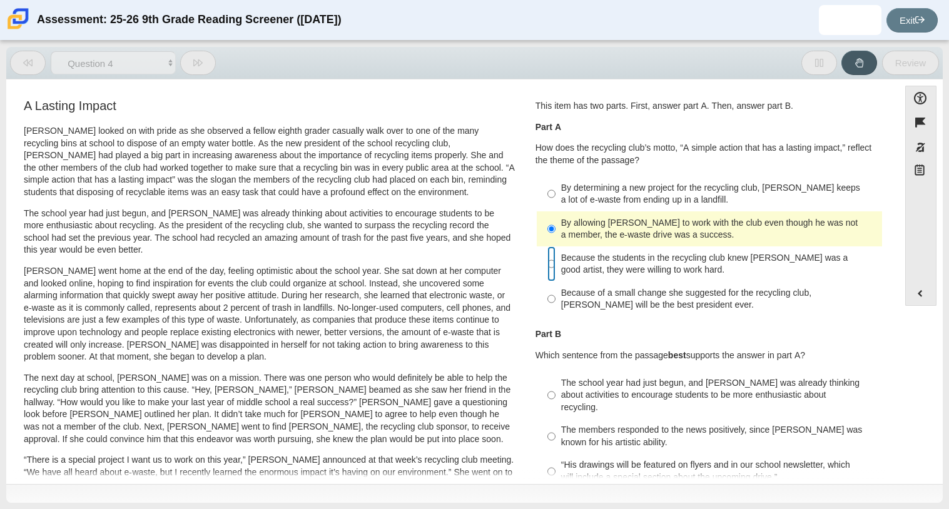
radio input "false"
radio input "true"
radio input "false"
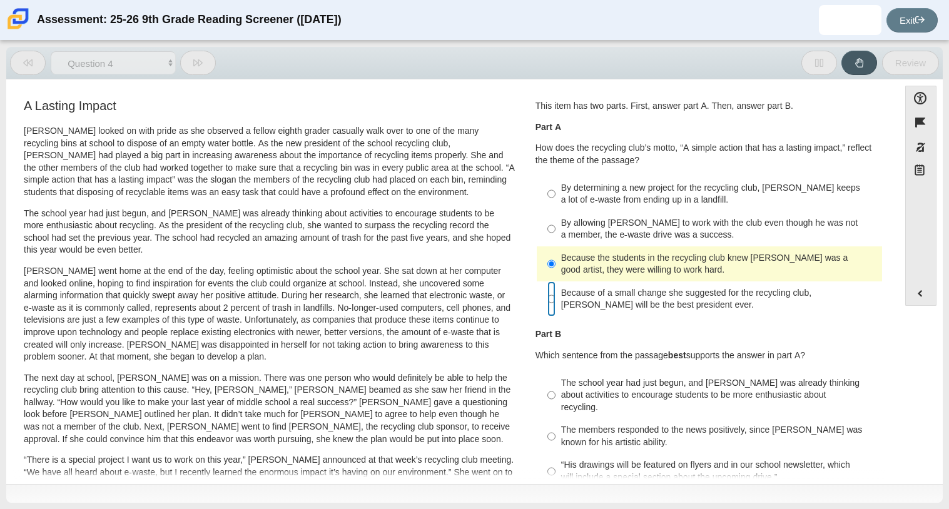
radio input "false"
radio input "true"
radio input "false"
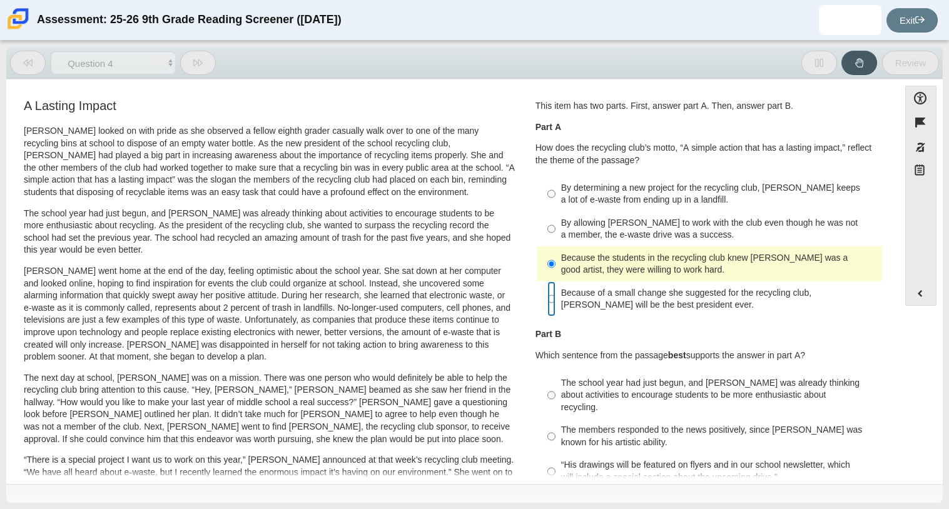
radio input "true"
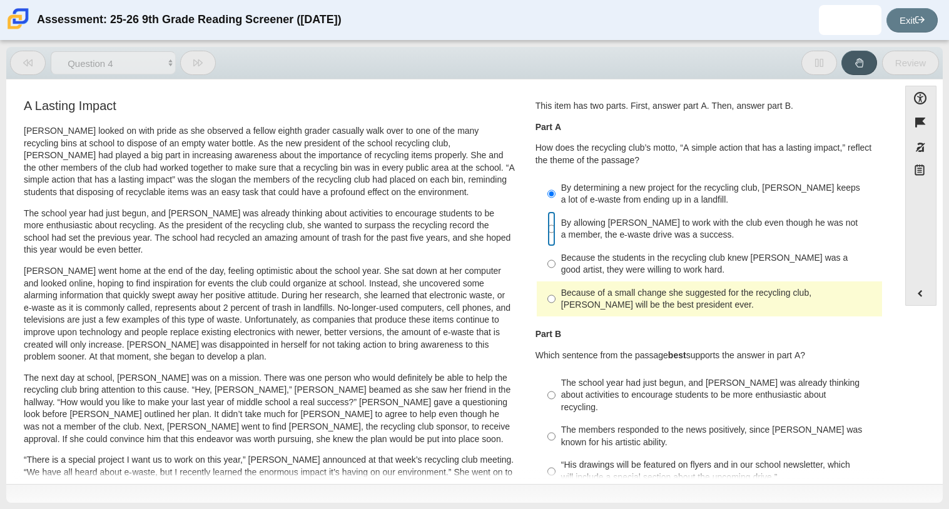
radio input "false"
radio input "true"
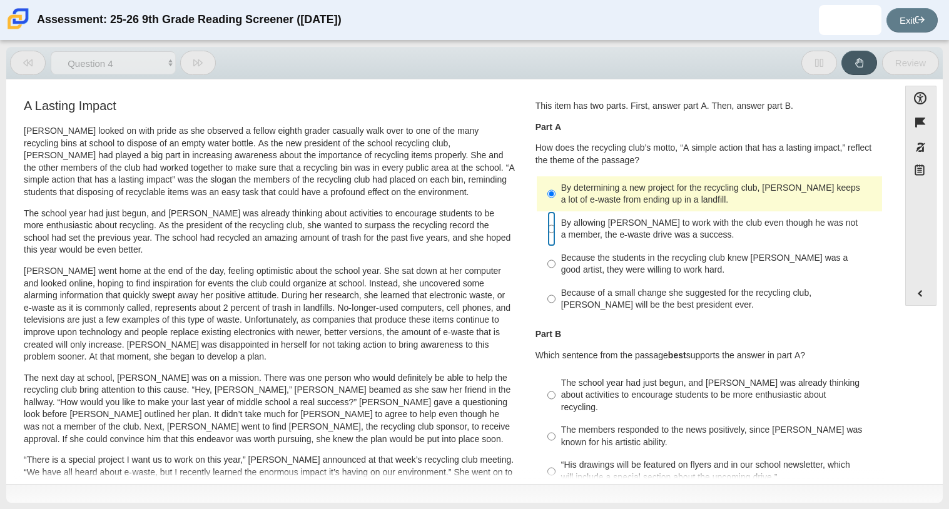
radio input "false"
radio input "true"
radio input "false"
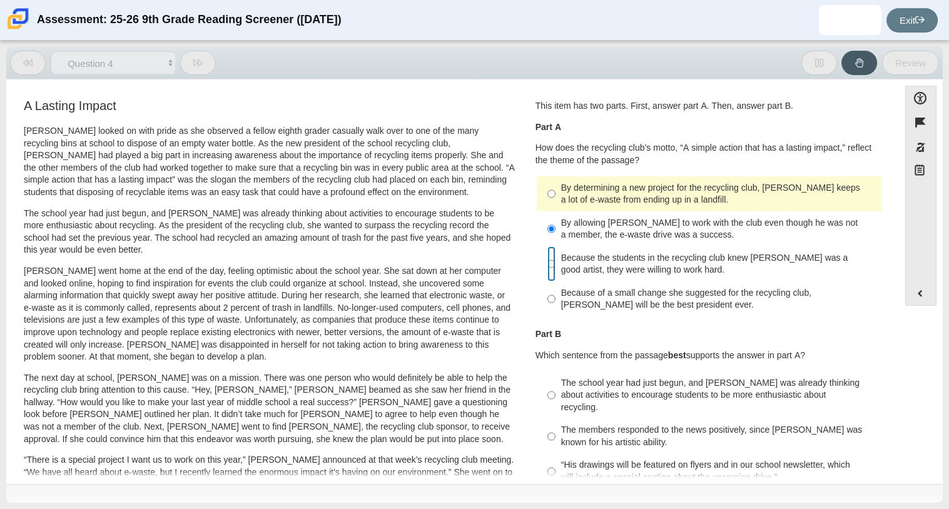
radio input "false"
radio input "true"
radio input "false"
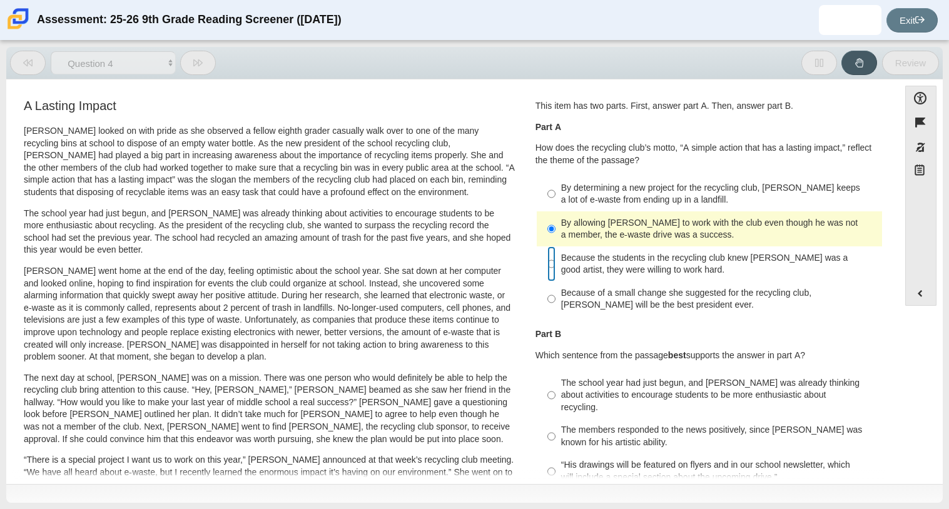
radio input "false"
radio input "true"
radio input "false"
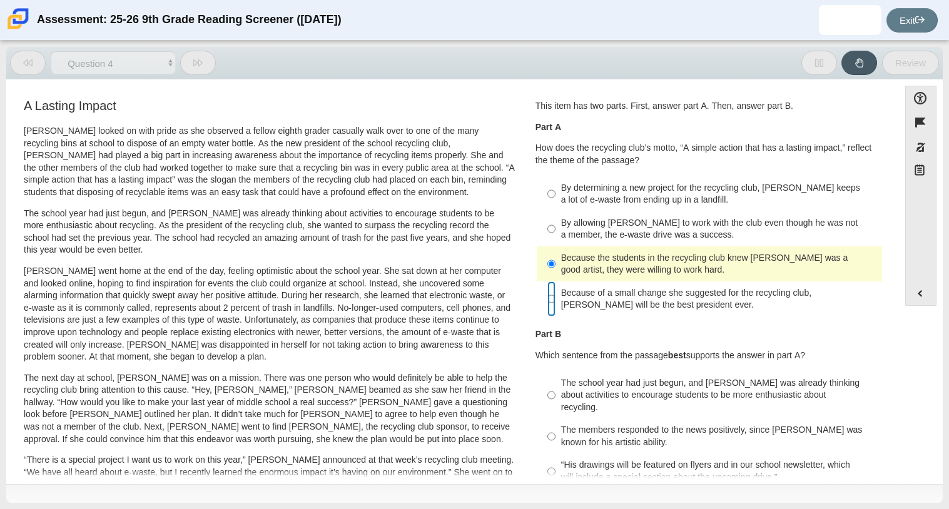
radio input "false"
radio input "true"
radio input "false"
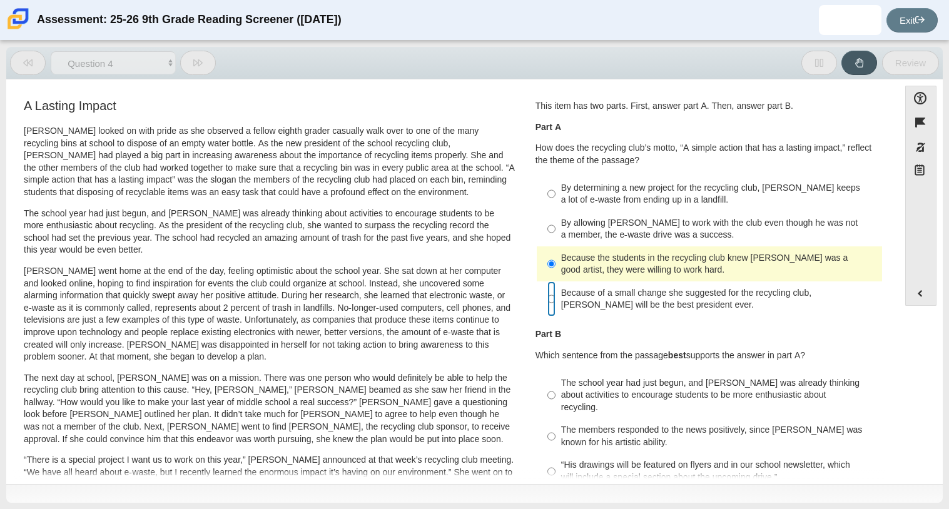
radio input "true"
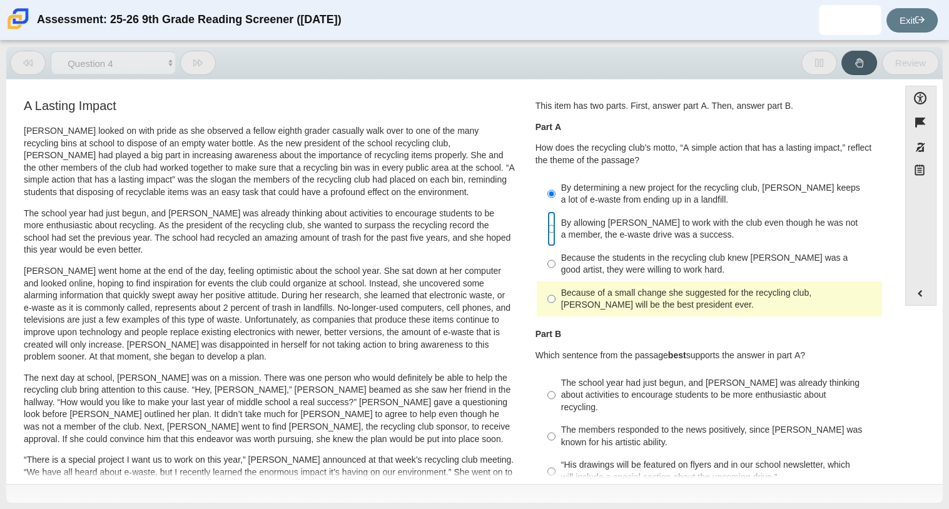
radio input "false"
radio input "true"
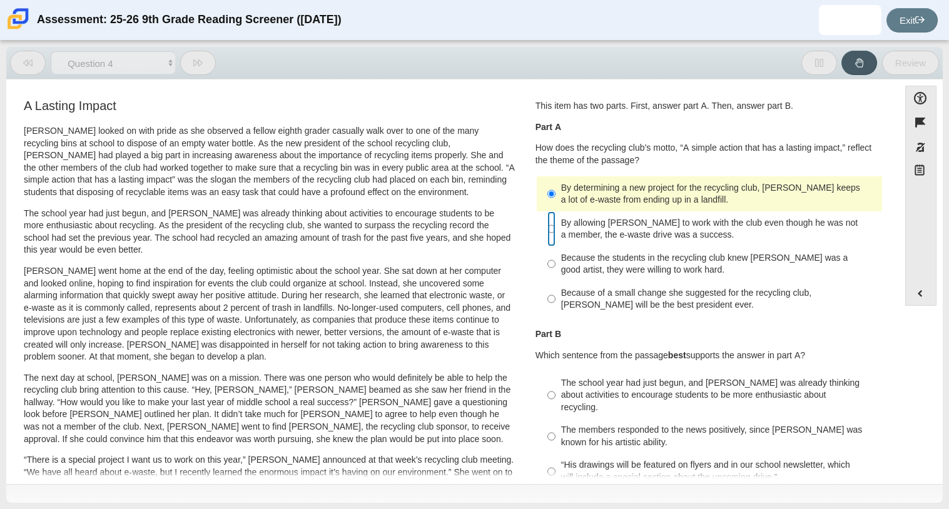
radio input "false"
radio input "true"
radio input "false"
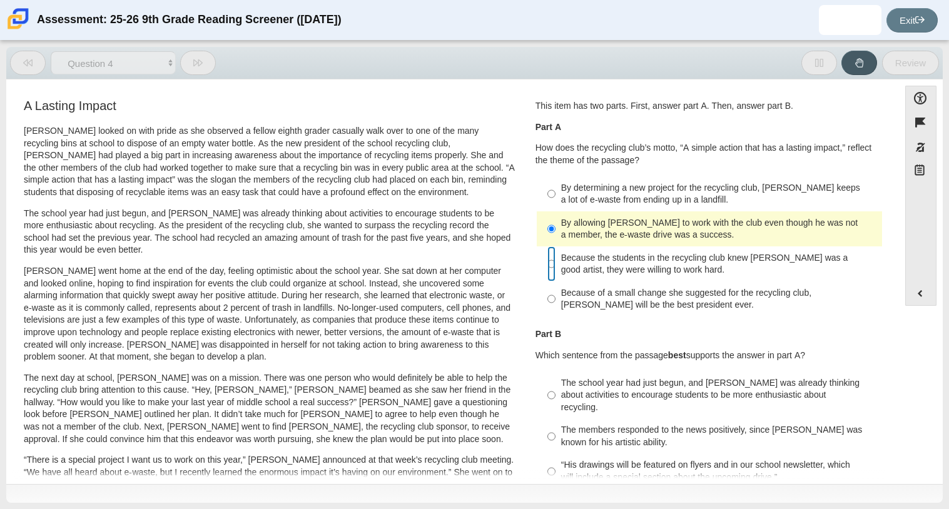
radio input "false"
radio input "true"
radio input "false"
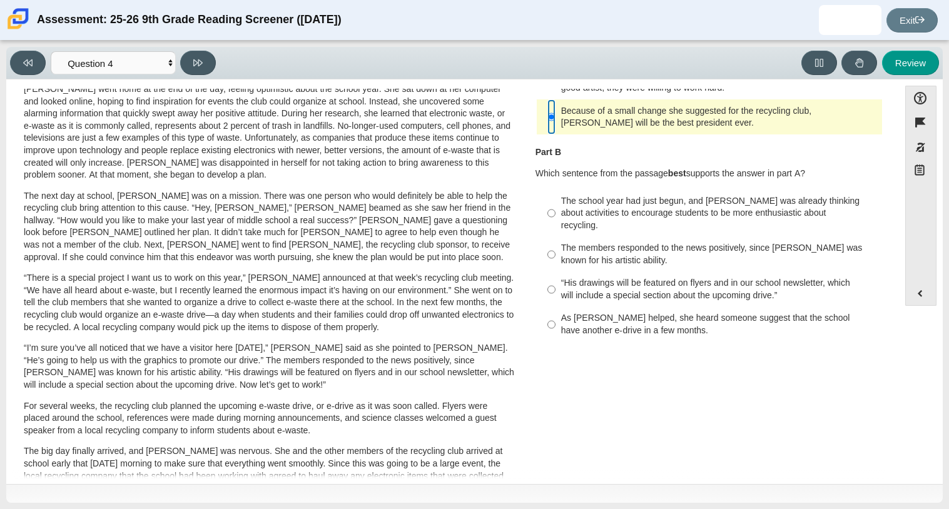
scroll to position [195, 0]
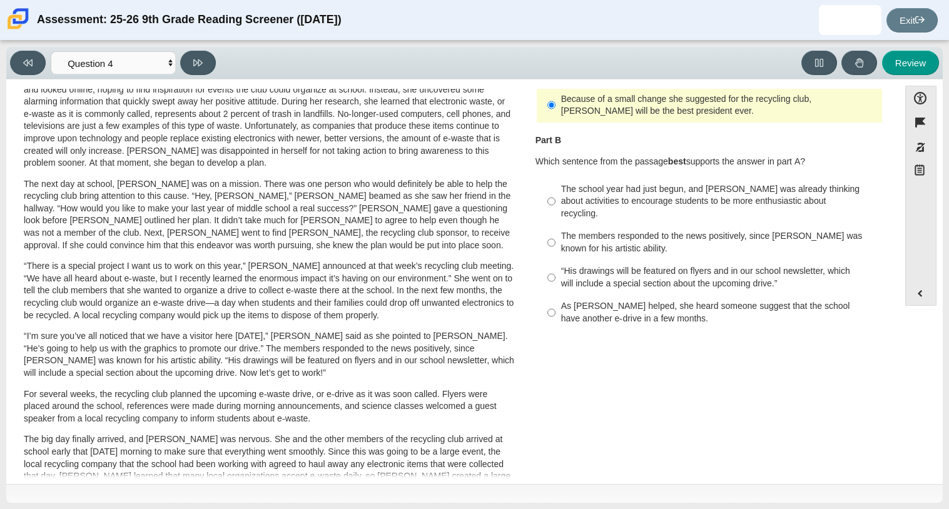
click at [570, 208] on label "The school year had just begun, and Scarlett was already thinking about activit…" at bounding box center [709, 202] width 343 height 48
click at [555, 208] on input "The school year had just begun, and Scarlett was already thinking about activit…" at bounding box center [551, 202] width 8 height 48
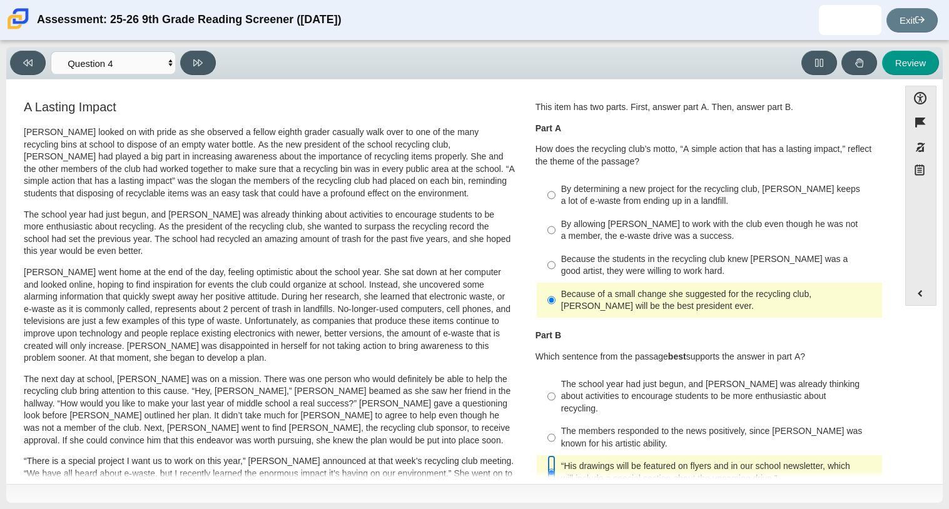
scroll to position [56, 0]
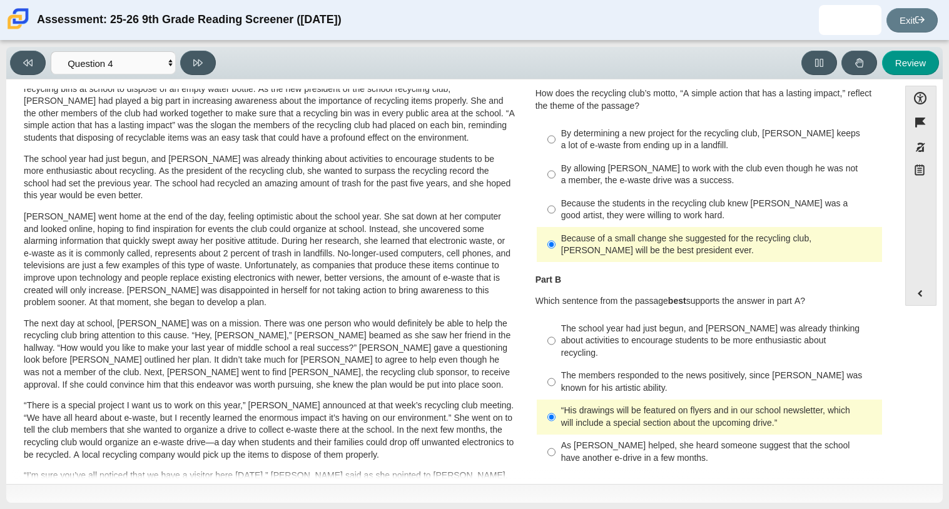
click at [312, 146] on div "Scarlett looked on with pride as she observed a fellow eighth grader casually w…" at bounding box center [269, 404] width 491 height 667
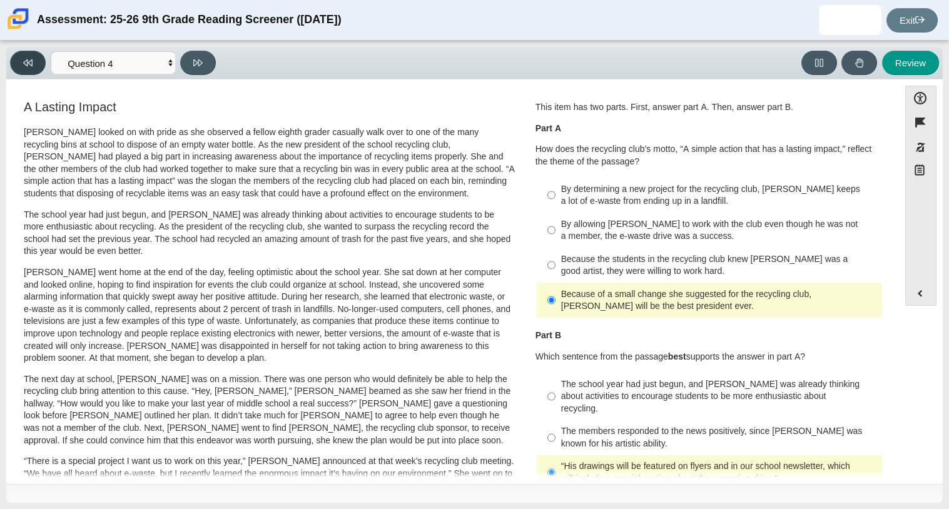
click at [35, 66] on button at bounding box center [28, 63] width 36 height 24
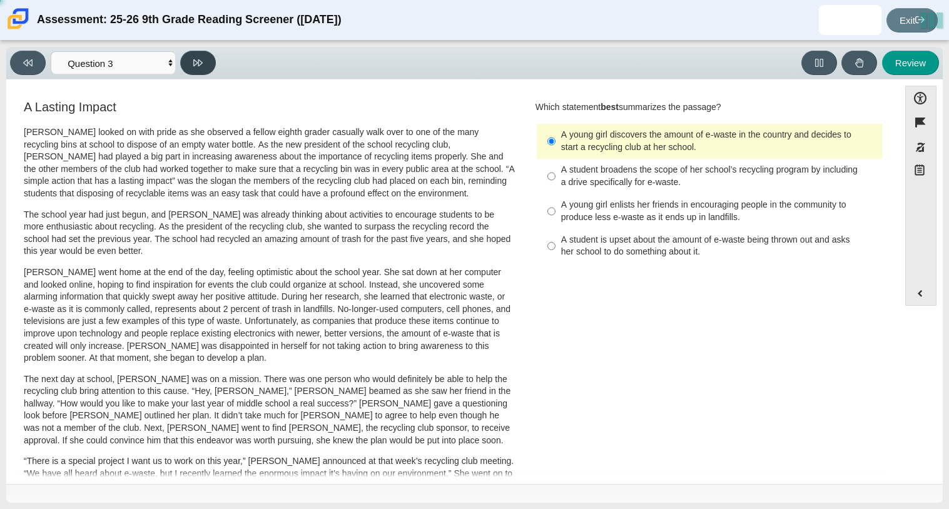
click at [184, 66] on button at bounding box center [198, 63] width 36 height 24
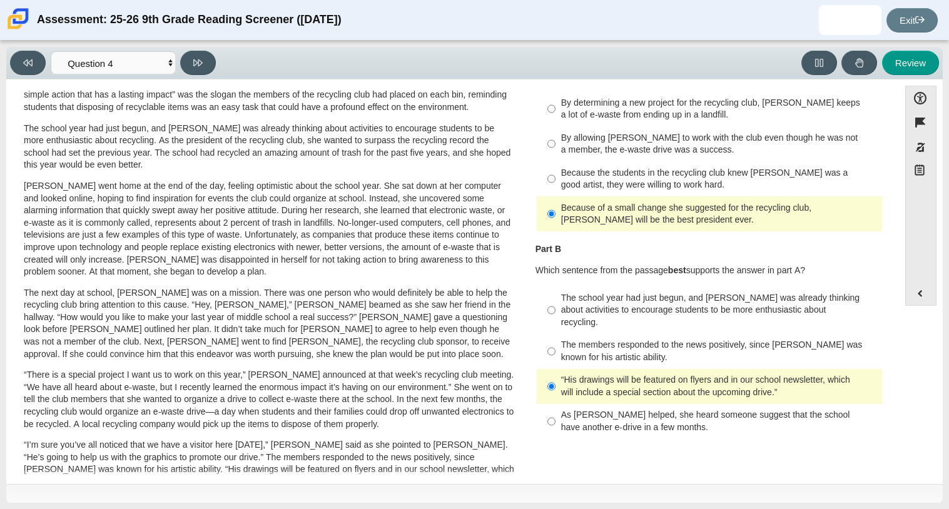
scroll to position [86, 0]
click at [710, 156] on div "By allowing Juan Carlos to work with the club even though he was not a member, …" at bounding box center [719, 145] width 316 height 24
click at [555, 156] on input "By allowing Juan Carlos to work with the club even though he was not a member, …" at bounding box center [551, 144] width 8 height 35
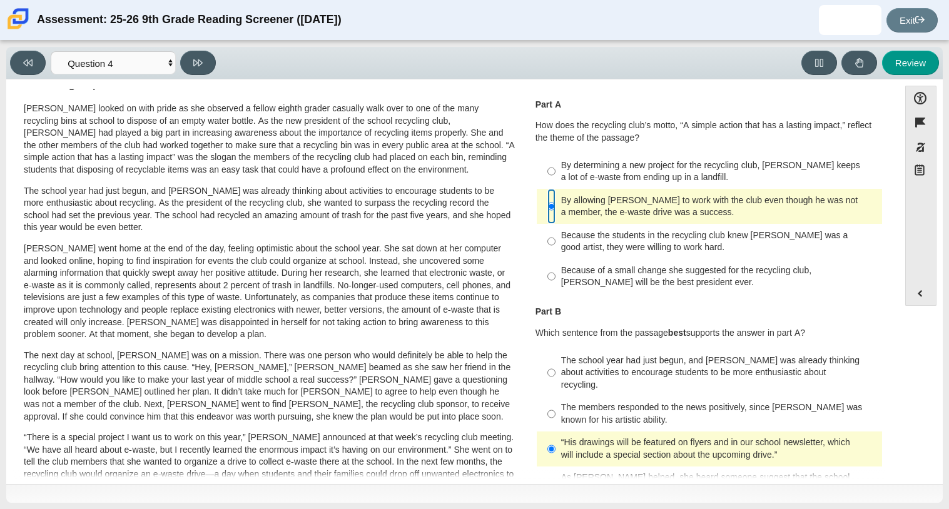
scroll to position [23, 0]
click at [785, 187] on label "By determining a new project for the recycling club, Scarlett keeps a lot of e-…" at bounding box center [709, 171] width 343 height 35
click at [555, 187] on input "By determining a new project for the recycling club, Scarlett keeps a lot of e-…" at bounding box center [551, 171] width 8 height 35
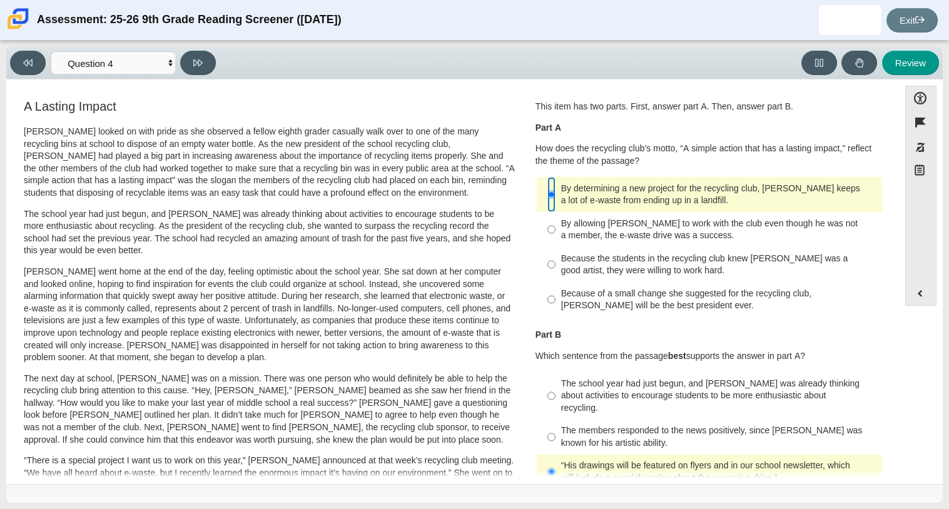
scroll to position [0, 0]
click at [168, 61] on select "Questions Question 1 Question 2 Question 3 Question 4 Question 5 Question 6 Que…" at bounding box center [113, 62] width 125 height 23
click at [403, 114] on div "A Lasting Impact Scarlett looked on with pride as she observed a fellow eighth …" at bounding box center [269, 447] width 491 height 694
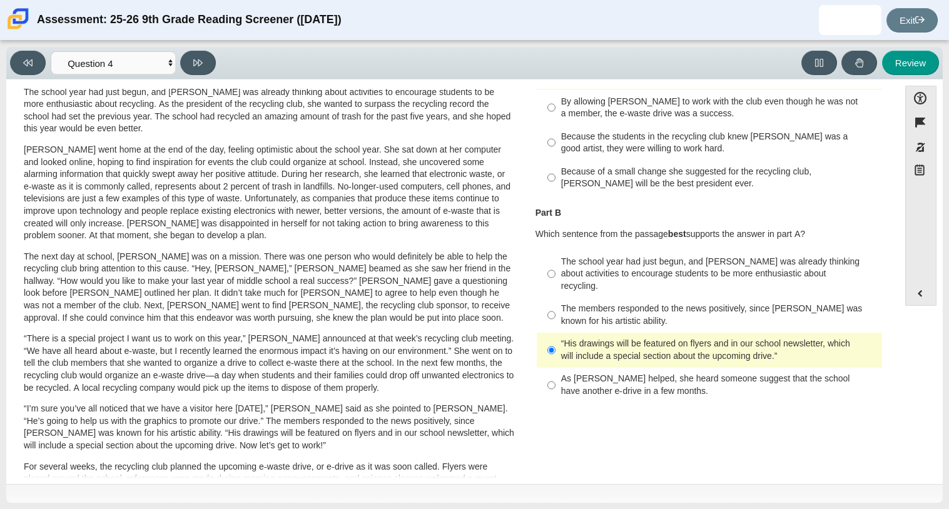
scroll to position [134, 0]
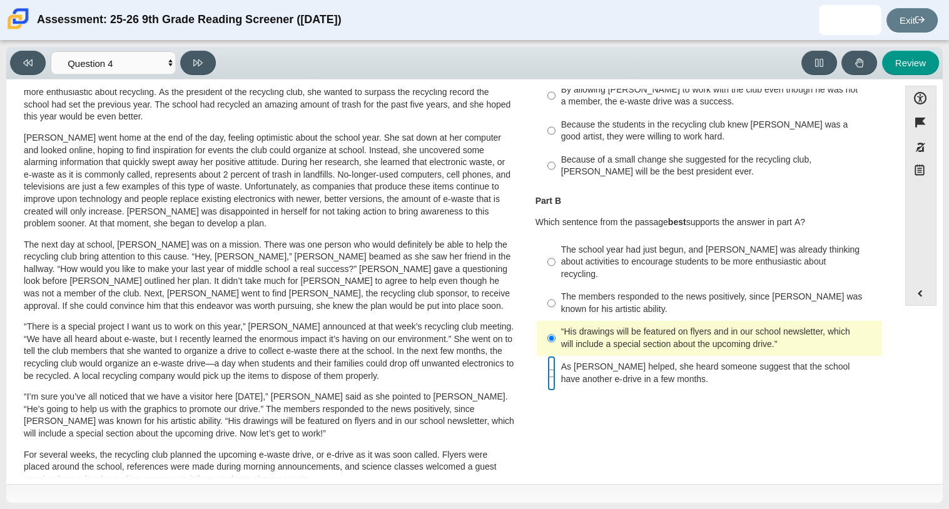
click at [547, 363] on input "As Scarlett helped, she heard someone suggest that the school have another e-dr…" at bounding box center [551, 373] width 8 height 35
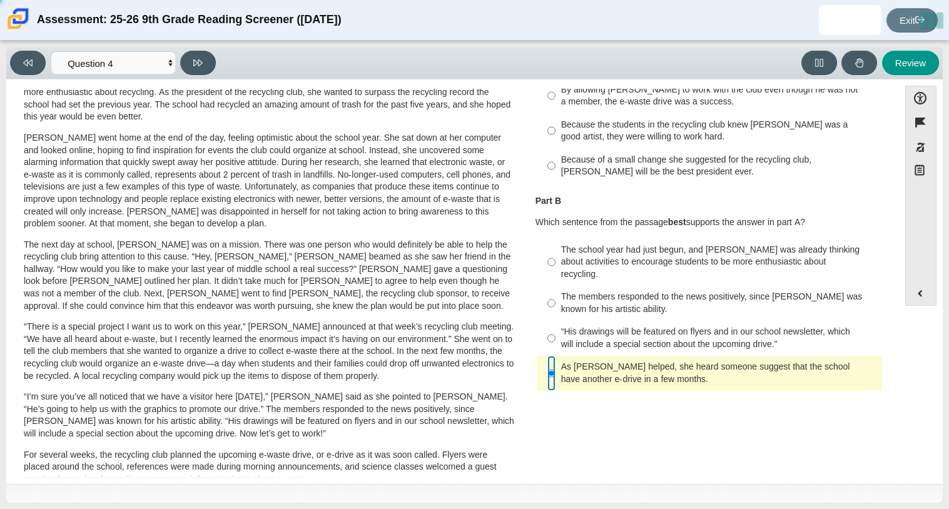
click at [547, 363] on input "As Scarlett helped, she heard someone suggest that the school have another e-dr…" at bounding box center [551, 373] width 8 height 35
click at [561, 296] on div "The members responded to the news positively, since Juan Carlos was known for h…" at bounding box center [719, 303] width 316 height 24
click at [555, 296] on input "The members responded to the news positively, since Juan Carlos was known for h…" at bounding box center [551, 303] width 8 height 35
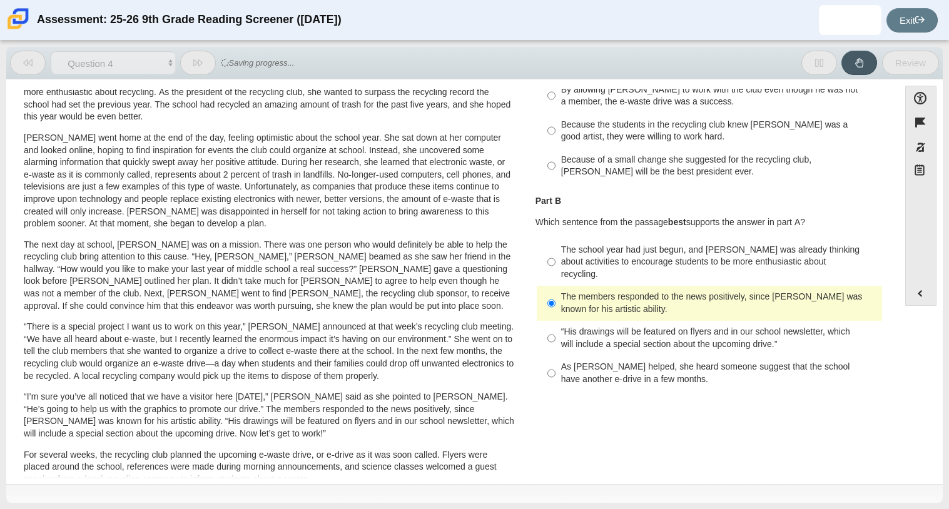
click at [572, 371] on div "As Scarlett helped, she heard someone suggest that the school have another e-dr…" at bounding box center [719, 373] width 316 height 24
click at [555, 371] on input "As Scarlett helped, she heard someone suggest that the school have another e-dr…" at bounding box center [551, 373] width 8 height 35
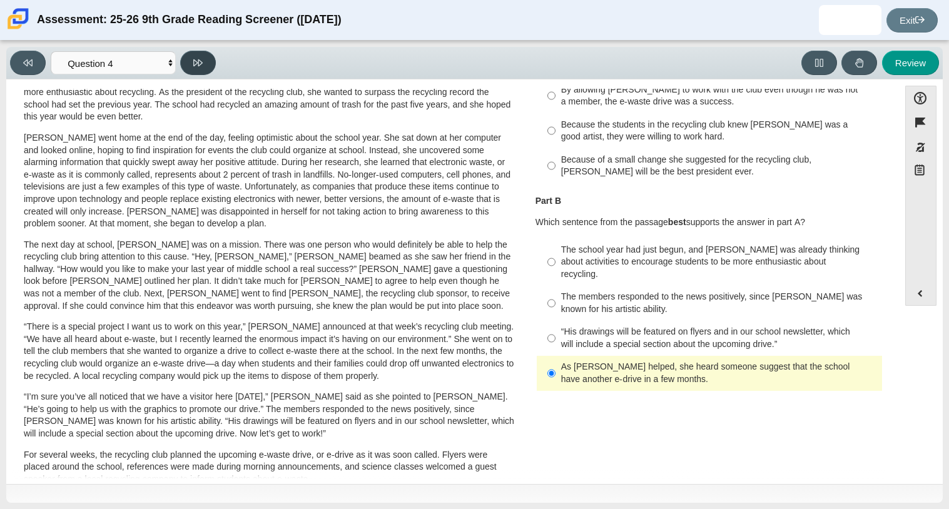
click at [196, 61] on icon at bounding box center [197, 62] width 9 height 9
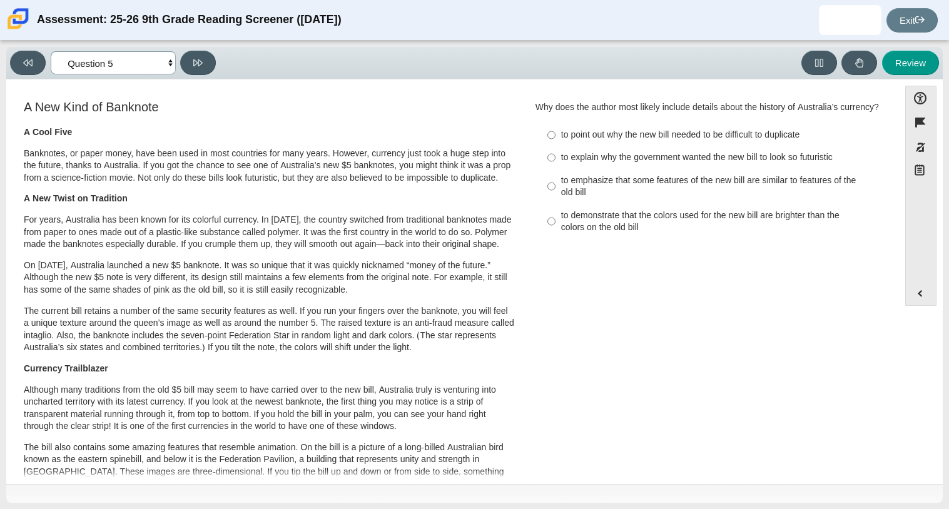
click at [173, 63] on select "Questions Question 1 Question 2 Question 3 Question 4 Question 5 Question 6 Que…" at bounding box center [113, 62] width 125 height 23
click at [169, 63] on select "Questions Question 1 Question 2 Question 3 Question 4 Question 5 Question 6 Que…" at bounding box center [113, 62] width 125 height 23
click at [798, 400] on div "A New Kind of Banknote A Cool Five Banknotes, or paper money, have been used in…" at bounding box center [453, 458] width 880 height 720
click at [561, 199] on div "to emphasize that some features of the new bill are similar to features of the …" at bounding box center [719, 186] width 316 height 24
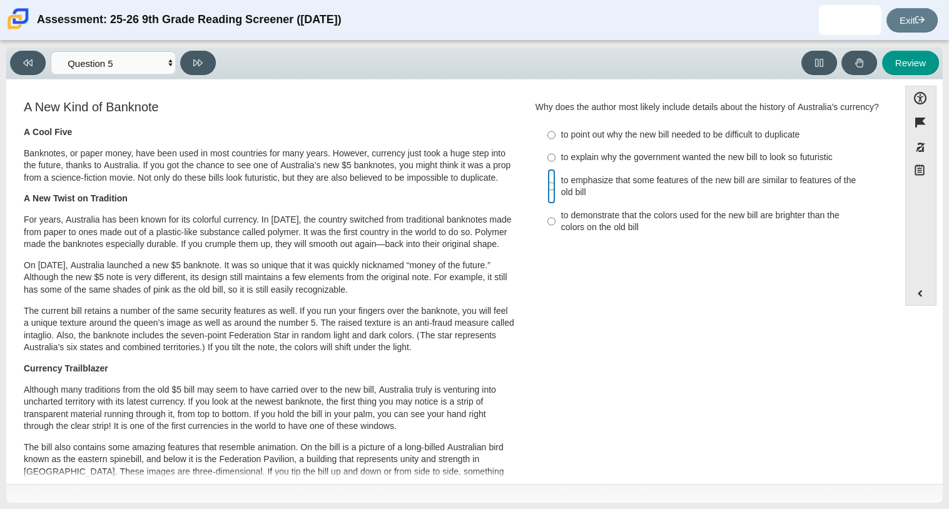
click at [555, 204] on input "to emphasize that some features of the new bill are similar to features of the …" at bounding box center [551, 186] width 8 height 35
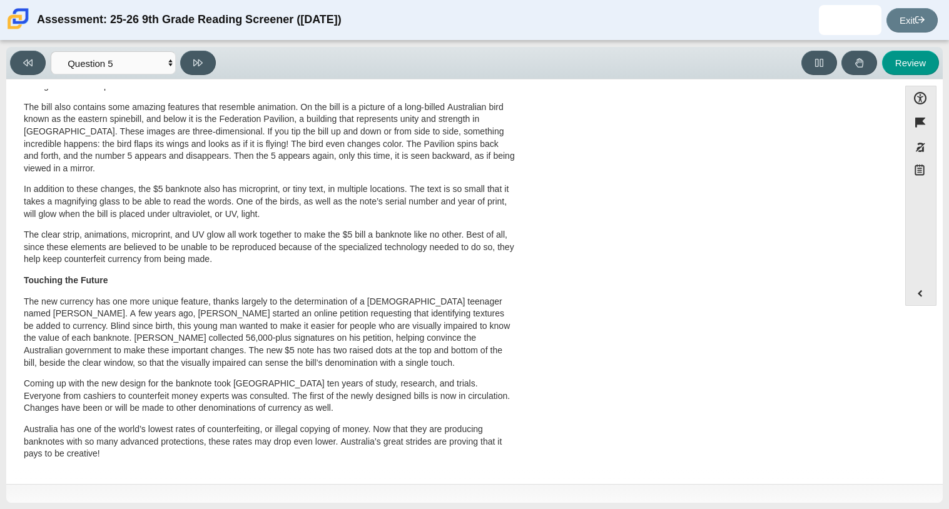
scroll to position [373, 0]
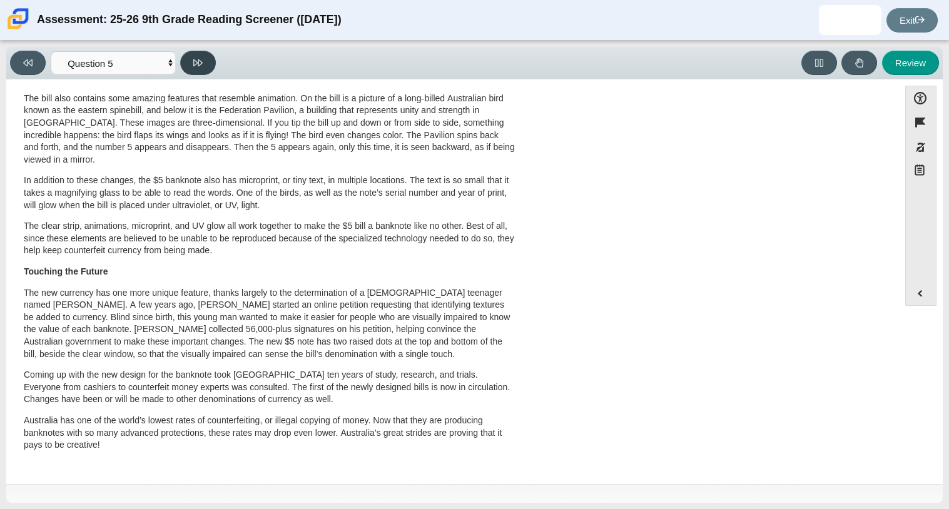
click at [186, 67] on button at bounding box center [198, 63] width 36 height 24
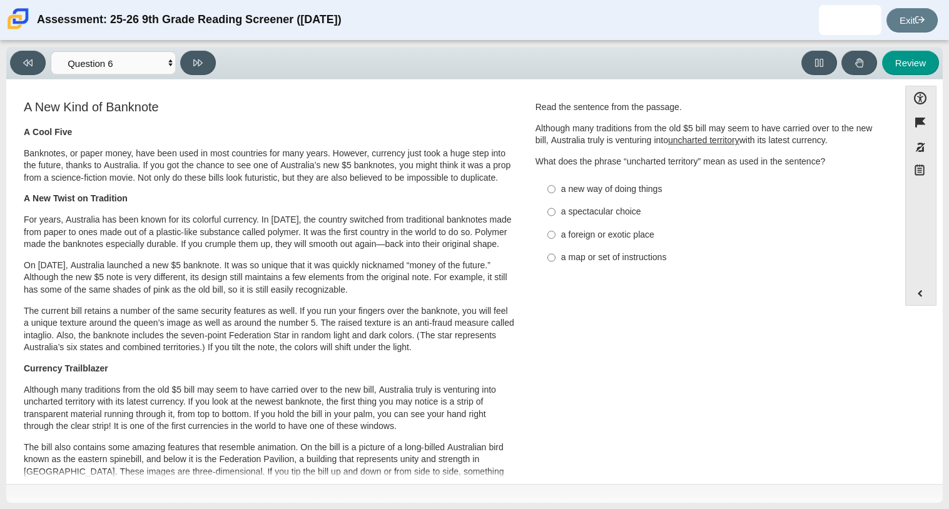
click at [564, 240] on div "a foreign or exotic place" at bounding box center [719, 235] width 316 height 13
click at [555, 240] on input "a foreign or exotic place a foreign or exotic place" at bounding box center [551, 234] width 8 height 23
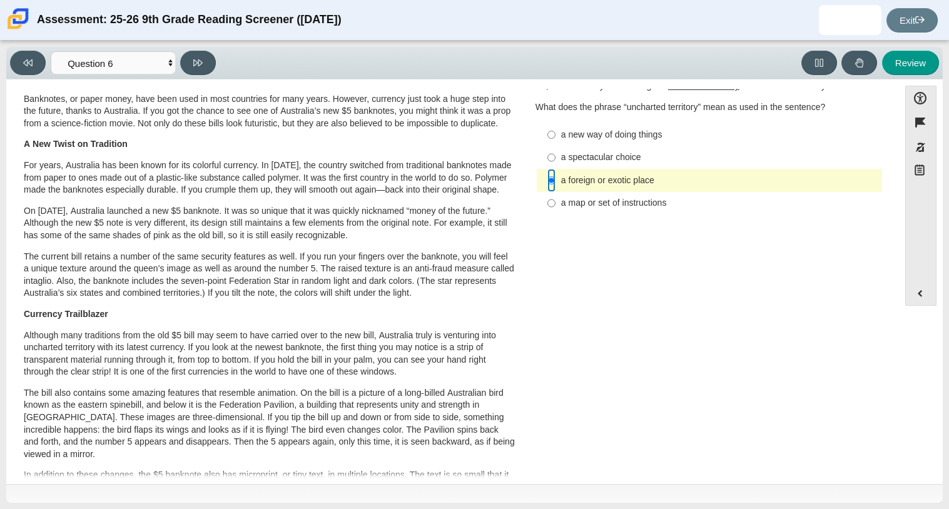
scroll to position [0, 0]
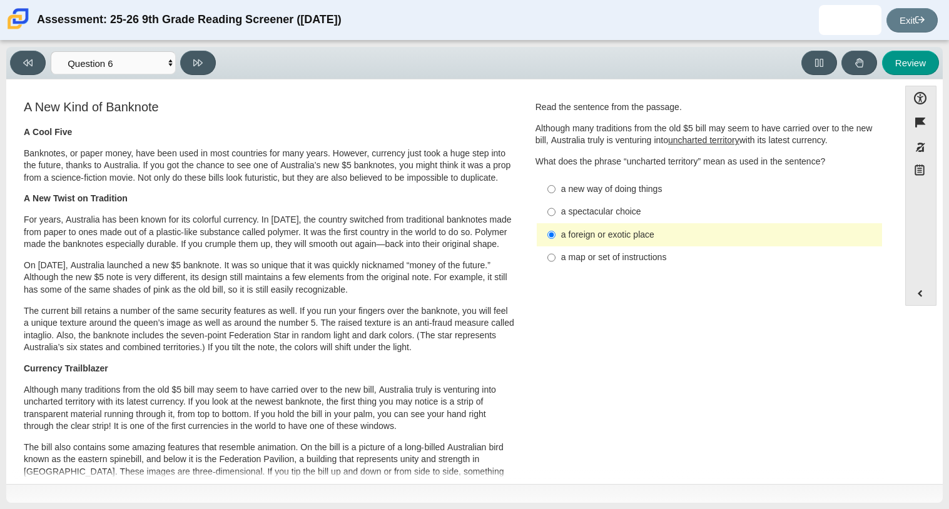
click at [553, 203] on label "a spectacular choice a spectacular choice" at bounding box center [709, 212] width 343 height 23
click at [553, 203] on input "a spectacular choice a spectacular choice" at bounding box center [551, 212] width 8 height 23
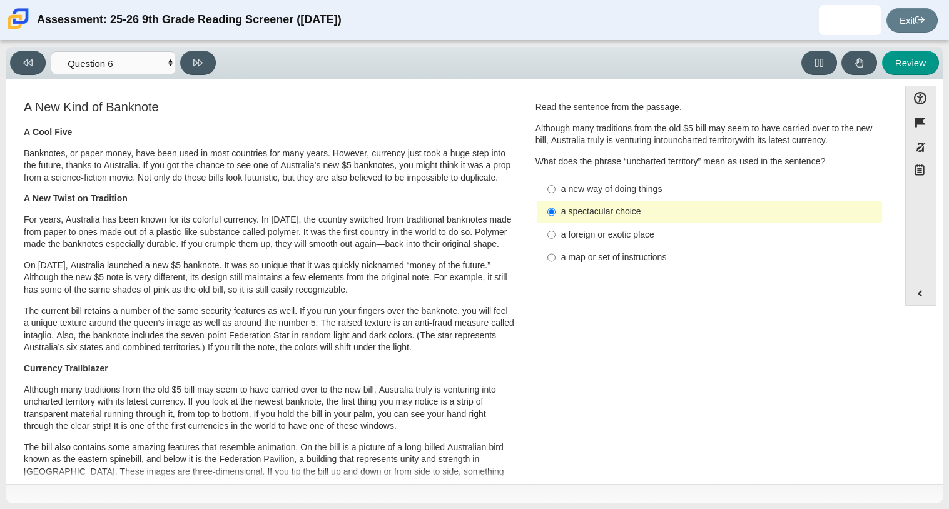
click at [552, 188] on label "a new way of doing things a new way of doing things" at bounding box center [709, 189] width 343 height 23
click at [552, 188] on input "a new way of doing things a new way of doing things" at bounding box center [551, 189] width 8 height 23
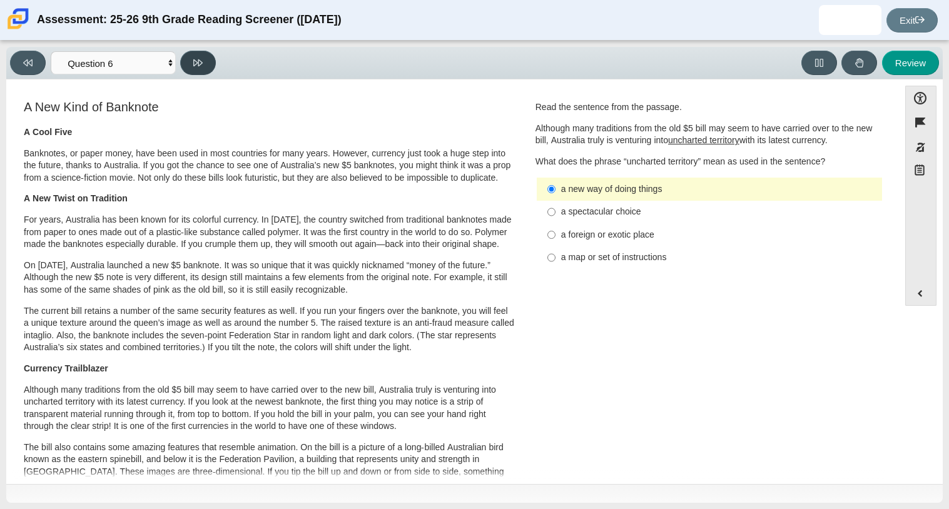
click at [202, 71] on button at bounding box center [198, 63] width 36 height 24
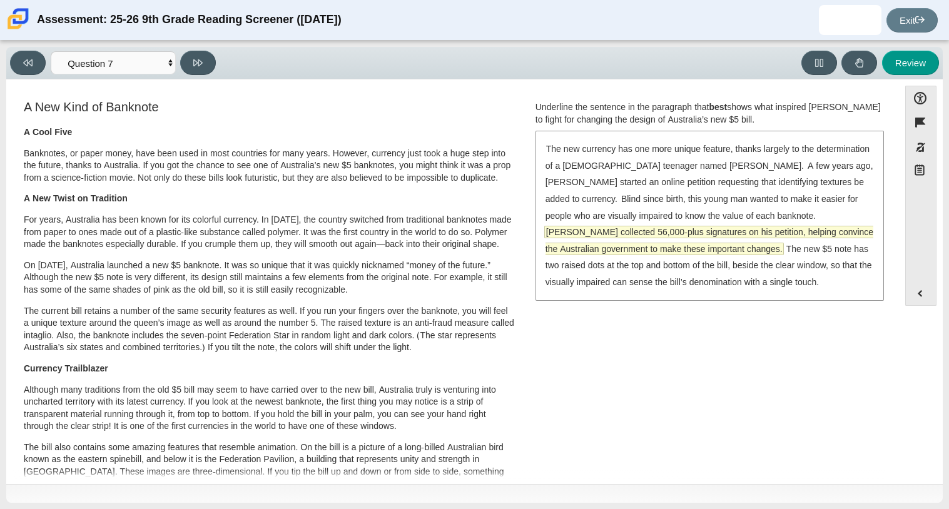
click at [702, 235] on span "McLeod collected 56,000-plus signatures on his petition, helping convince the A…" at bounding box center [709, 240] width 328 height 28
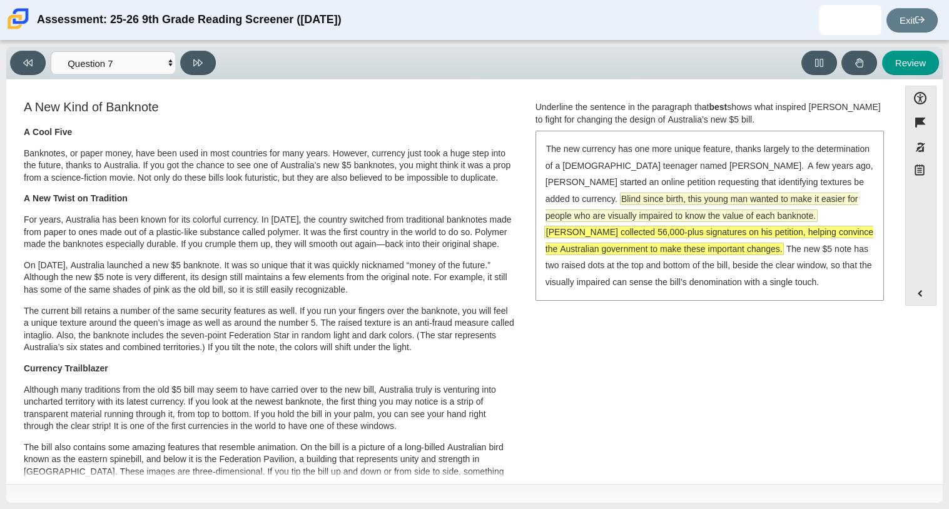
click at [684, 216] on span "Blind since birth, this young man wanted to make it easier for people who are v…" at bounding box center [701, 207] width 313 height 28
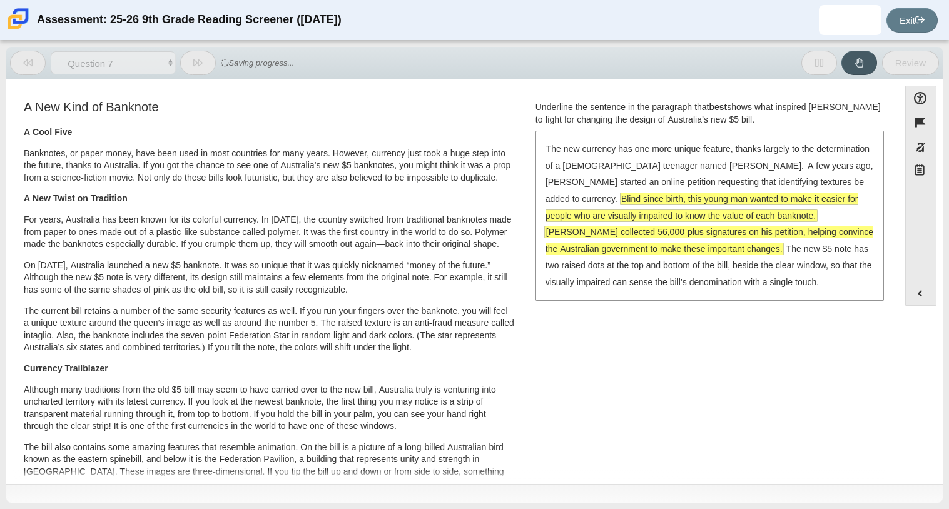
click at [689, 205] on span "Blind since birth, this young man wanted to make it easier for people who are v…" at bounding box center [701, 207] width 313 height 29
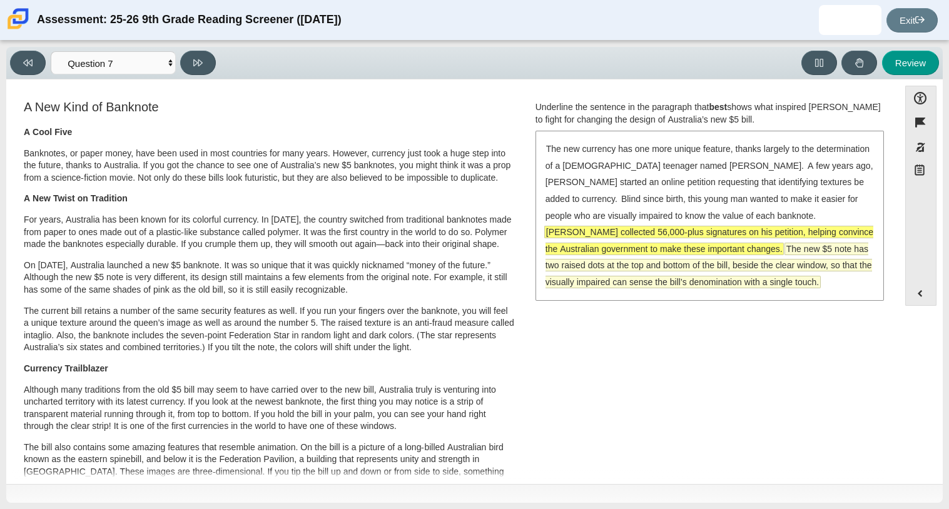
click at [759, 268] on span "The new $5 note has two raised dots at the top and bottom of the bill, beside t…" at bounding box center [708, 265] width 326 height 44
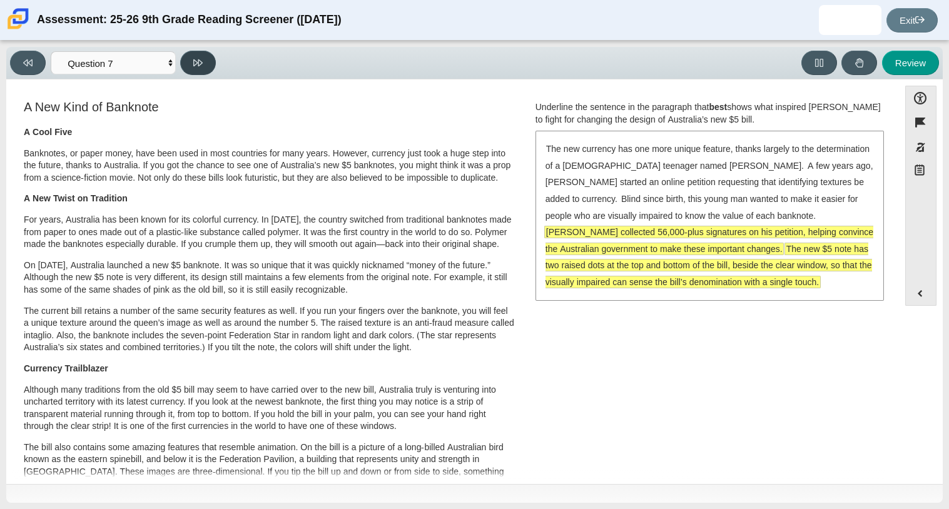
click at [198, 64] on icon at bounding box center [197, 62] width 9 height 7
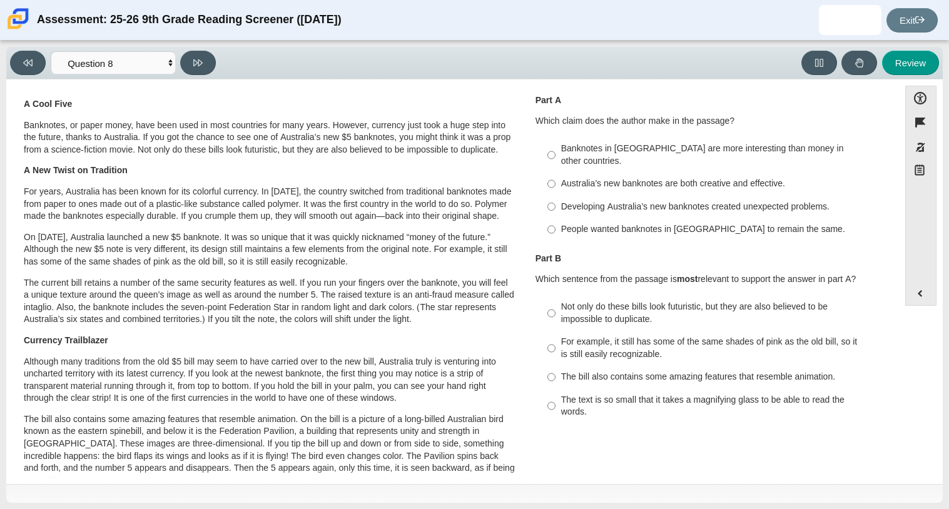
scroll to position [29, 0]
click at [713, 154] on label "Banknotes in Australia are more interesting than money in other countries. Bank…" at bounding box center [709, 153] width 343 height 35
click at [555, 154] on input "Banknotes in Australia are more interesting than money in other countries. Bank…" at bounding box center [551, 153] width 8 height 35
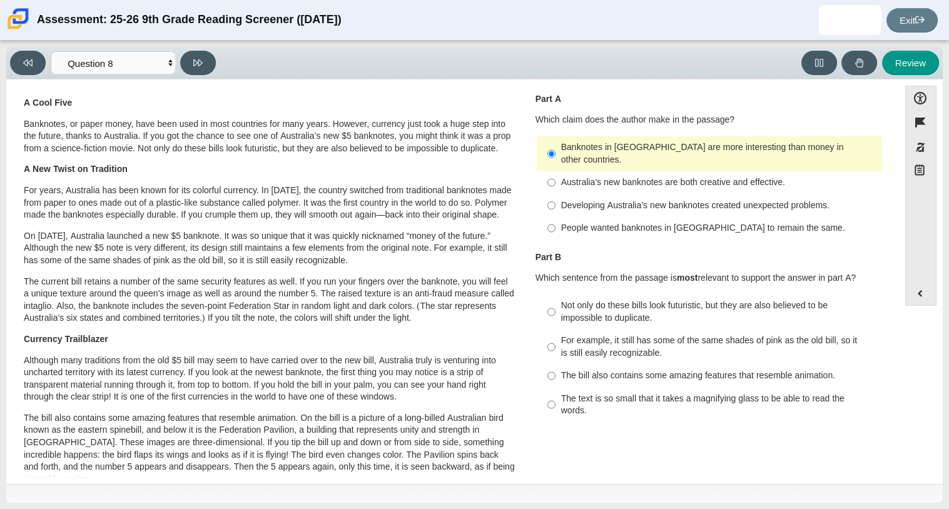
drag, startPoint x: 742, startPoint y: 189, endPoint x: 695, endPoint y: 247, distance: 74.7
click at [695, 247] on div "Question 1 This item has two parts. First, answer part A. Then, answer part B. …" at bounding box center [709, 250] width 366 height 362
click at [695, 251] on p "Part B" at bounding box center [709, 257] width 348 height 13
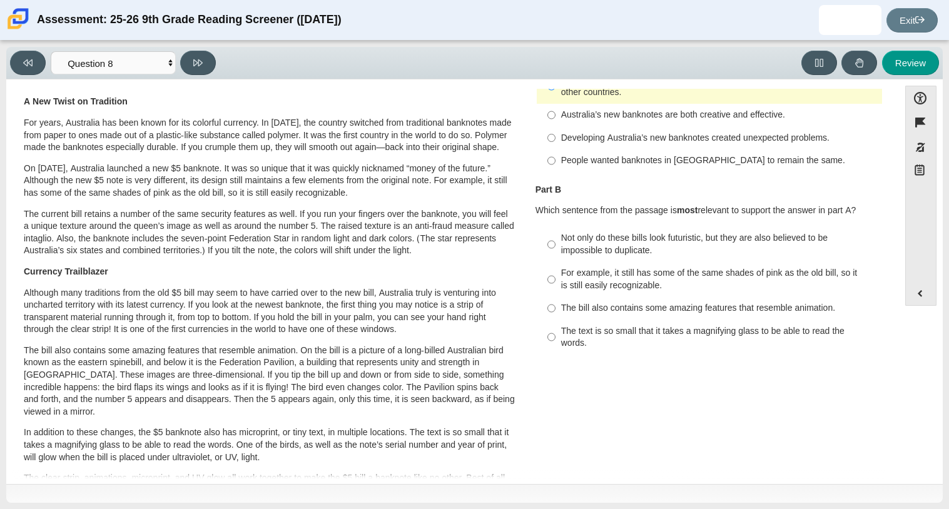
scroll to position [108, 0]
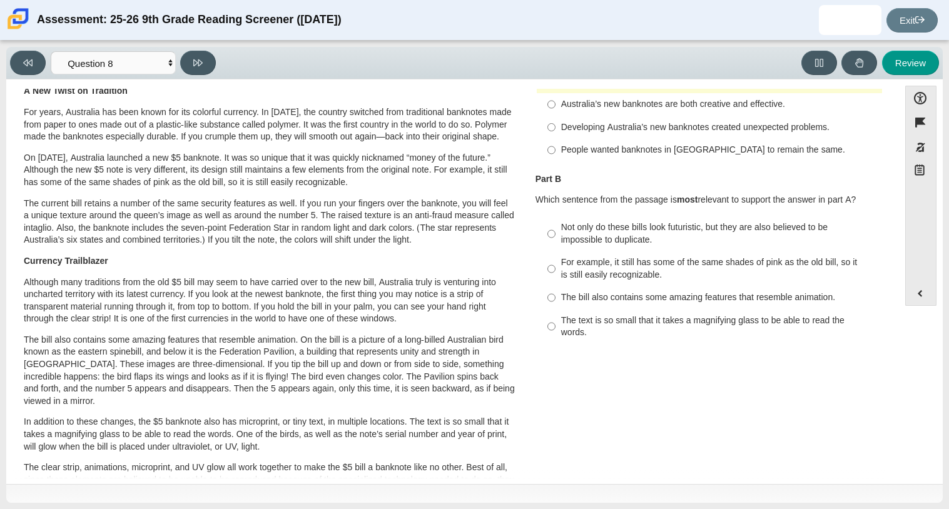
click at [686, 230] on div "Not only do these bills look futuristic, but they are also believed to be impos…" at bounding box center [719, 233] width 316 height 24
click at [555, 230] on input "Not only do these bills look futuristic, but they are also believed to be impos…" at bounding box center [551, 233] width 8 height 35
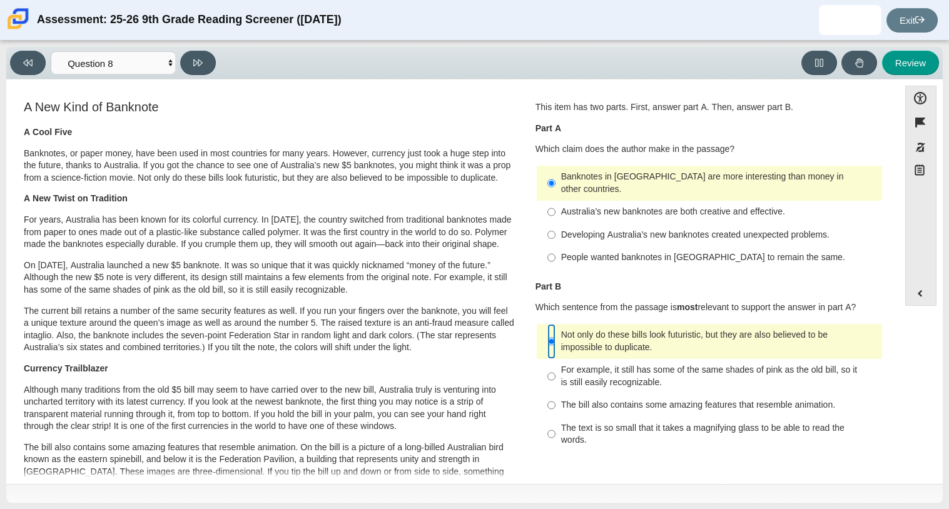
scroll to position [1, 0]
click at [196, 62] on icon at bounding box center [197, 62] width 9 height 7
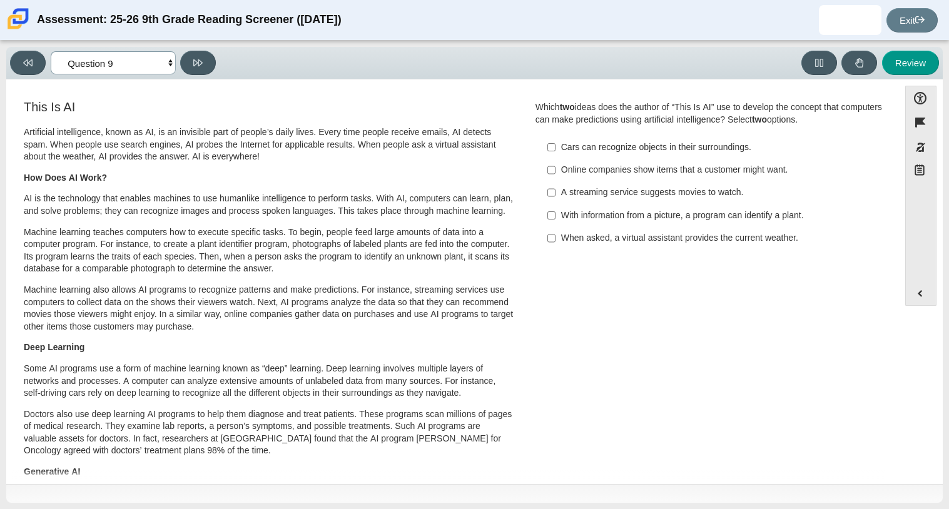
click at [165, 61] on select "Questions Question 1 Question 2 Question 3 Question 4 Question 5 Question 6 Que…" at bounding box center [113, 62] width 125 height 23
click at [164, 61] on select "Questions Question 1 Question 2 Question 3 Question 4 Question 5 Question 6 Que…" at bounding box center [113, 62] width 125 height 23
click at [710, 186] on label "A streaming service suggests movies to watch. A streaming service suggests movi…" at bounding box center [709, 192] width 343 height 23
click at [555, 186] on input "A streaming service suggests movies to watch. A streaming service suggests movi…" at bounding box center [551, 192] width 8 height 23
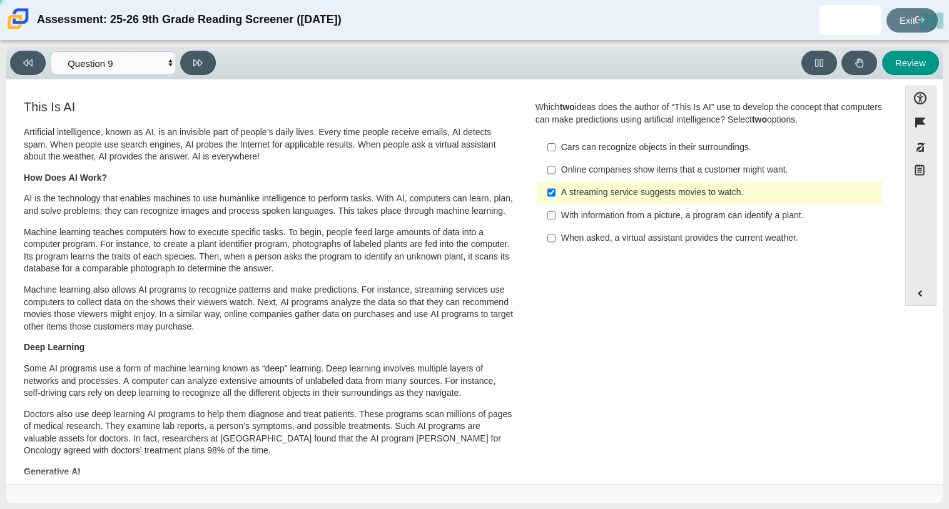
click at [716, 220] on div "With information from a picture, a program can identify a plant." at bounding box center [719, 216] width 316 height 13
click at [555, 220] on input "With information from a picture, a program can identify a plant. With informati…" at bounding box center [551, 215] width 8 height 23
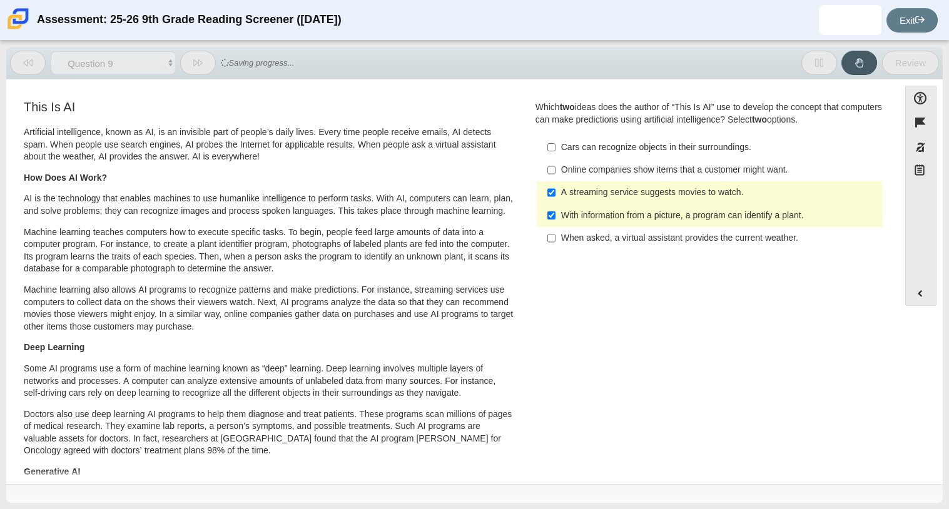
click at [566, 217] on div "With information from a picture, a program can identify a plant." at bounding box center [719, 216] width 316 height 13
click at [555, 217] on input "With information from a picture, a program can identify a plant. With informati…" at bounding box center [551, 215] width 8 height 23
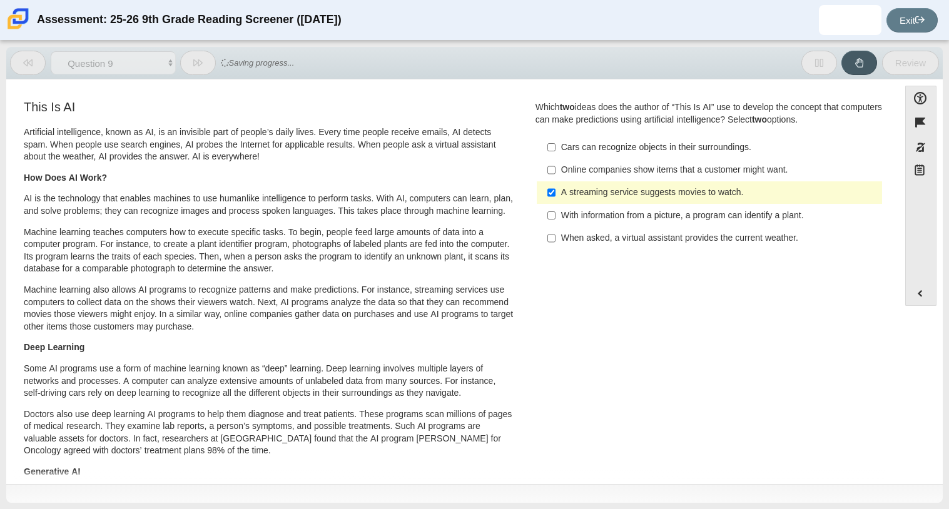
click at [570, 157] on label "Cars can recognize objects in their surroundings. Cars can recognize objects in…" at bounding box center [709, 147] width 343 height 23
click at [555, 157] on input "Cars can recognize objects in their surroundings. Cars can recognize objects in…" at bounding box center [551, 147] width 8 height 23
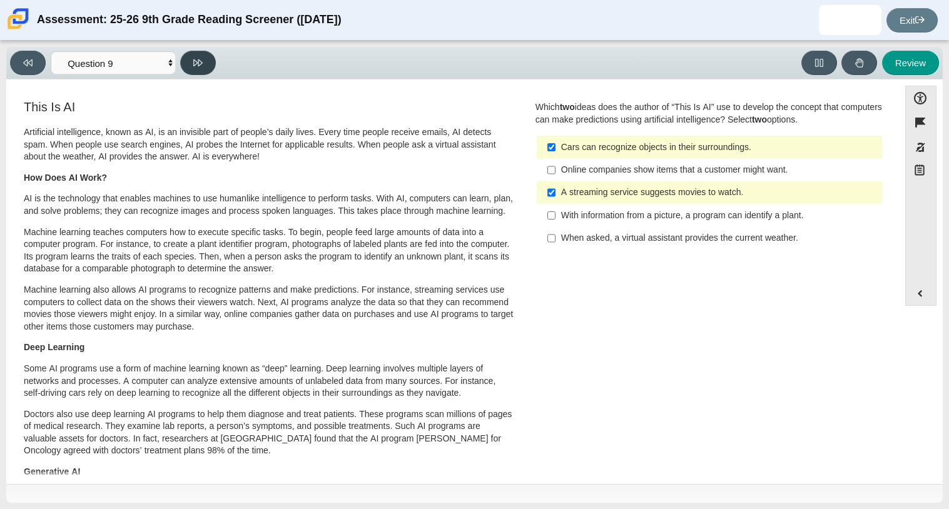
click at [194, 66] on icon at bounding box center [197, 62] width 9 height 9
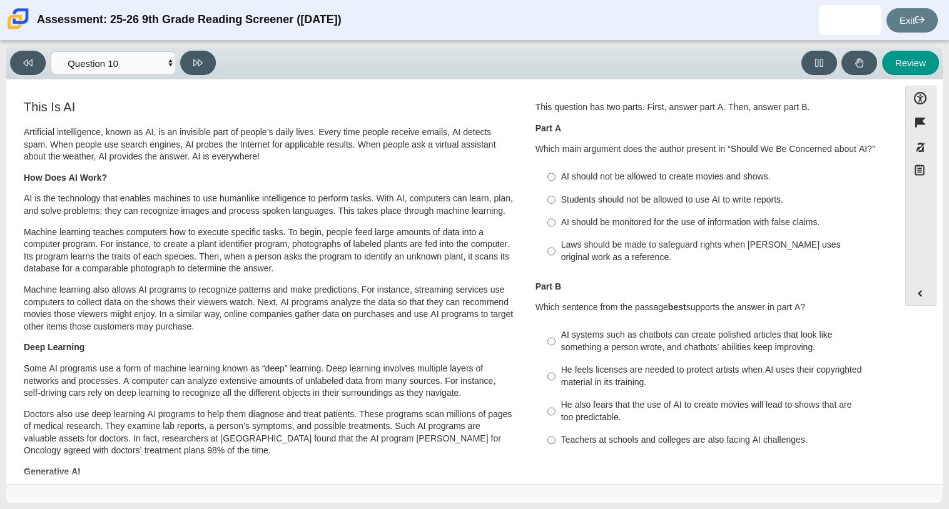
click at [625, 408] on div "He also fears that the use of AI to create movies will lead to shows that are t…" at bounding box center [719, 411] width 316 height 24
click at [555, 408] on input "He also fears that the use of AI to create movies will lead to shows that are t…" at bounding box center [551, 411] width 8 height 35
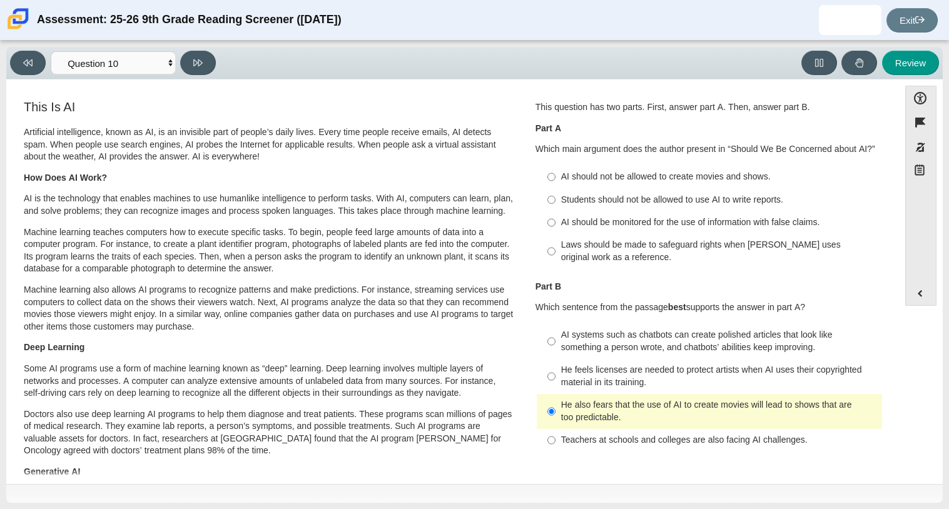
click at [626, 178] on div "AI should not be allowed to create movies and shows." at bounding box center [719, 177] width 316 height 13
click at [555, 178] on input "AI should not be allowed to create movies and shows. AI should not be allowed t…" at bounding box center [551, 177] width 8 height 23
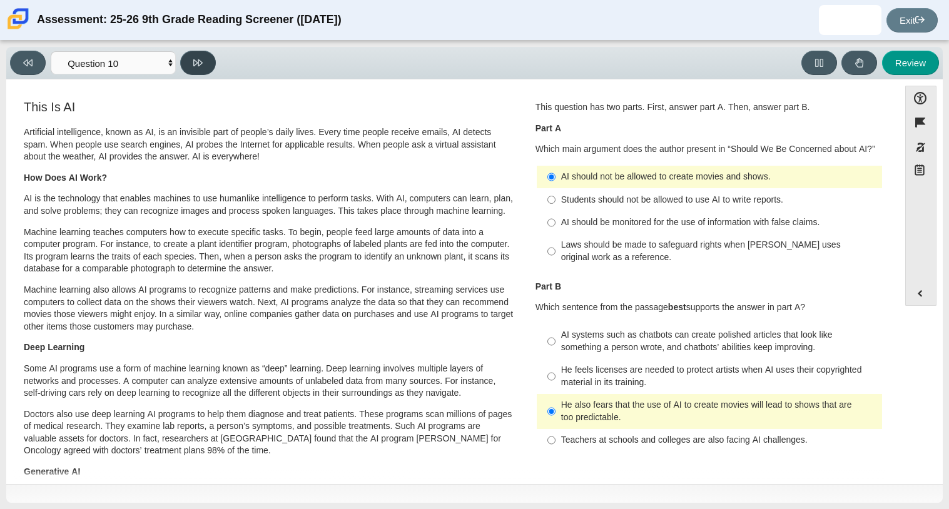
click at [191, 69] on button at bounding box center [198, 63] width 36 height 24
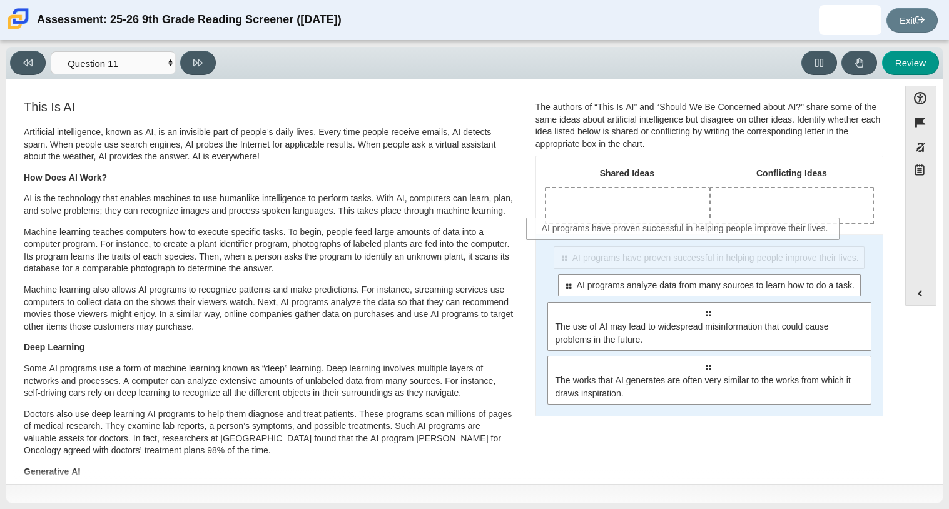
drag, startPoint x: 702, startPoint y: 266, endPoint x: 662, endPoint y: 218, distance: 63.1
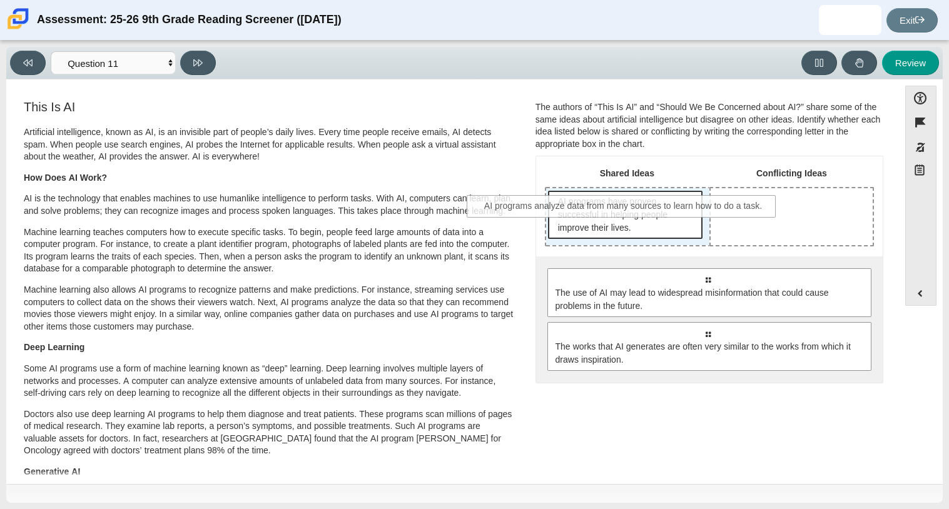
drag, startPoint x: 732, startPoint y: 288, endPoint x: 647, endPoint y: 217, distance: 110.5
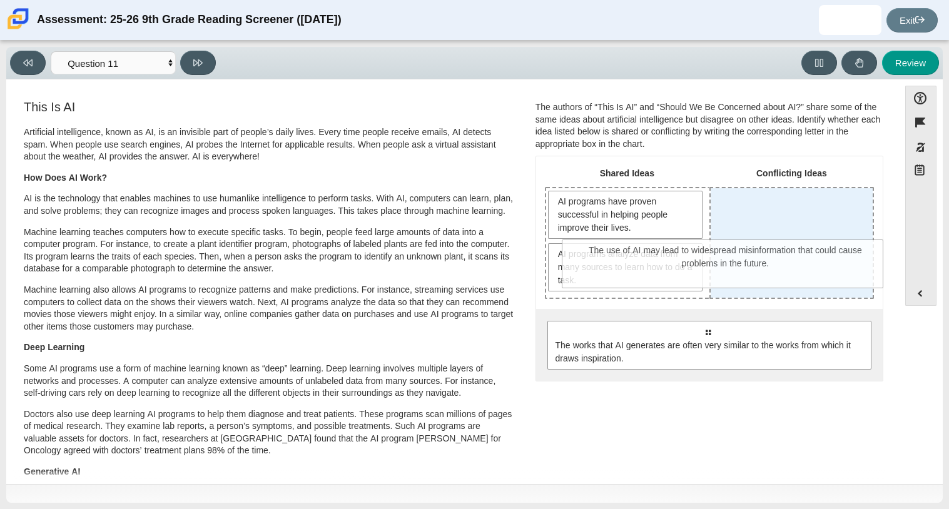
drag, startPoint x: 770, startPoint y: 365, endPoint x: 788, endPoint y: 269, distance: 97.4
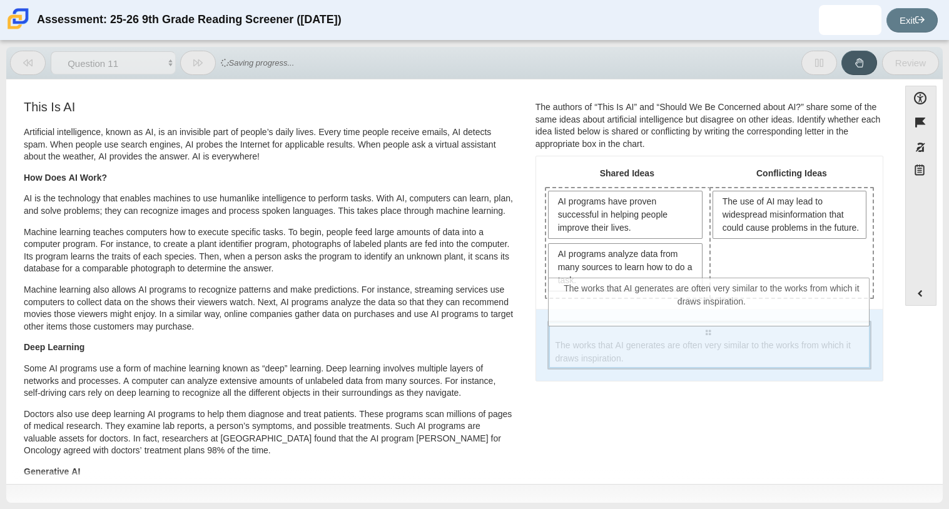
drag, startPoint x: 801, startPoint y: 361, endPoint x: 801, endPoint y: 321, distance: 40.0
click at [801, 321] on div "Select to move response to a response input area. The works that AI generates a…" at bounding box center [709, 345] width 324 height 49
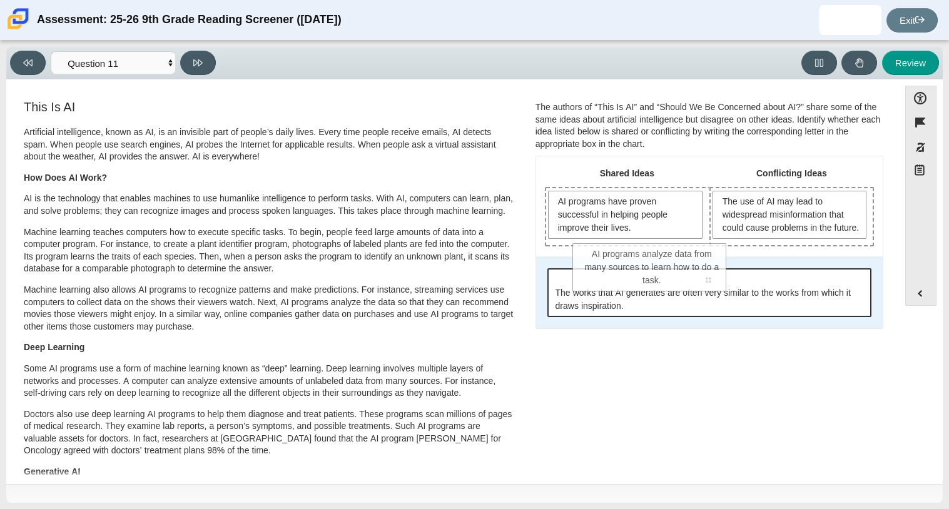
drag, startPoint x: 682, startPoint y: 288, endPoint x: 729, endPoint y: 286, distance: 46.3
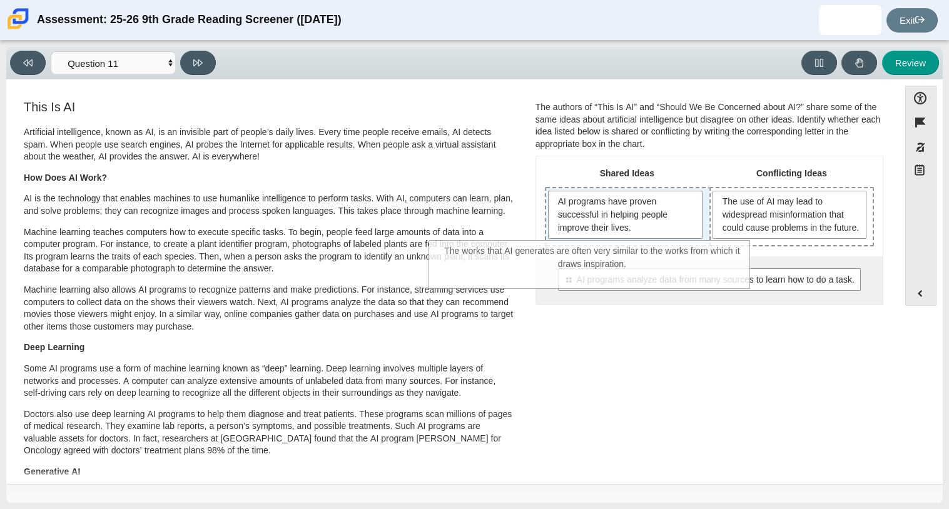
drag, startPoint x: 739, startPoint y: 322, endPoint x: 616, endPoint y: 242, distance: 146.4
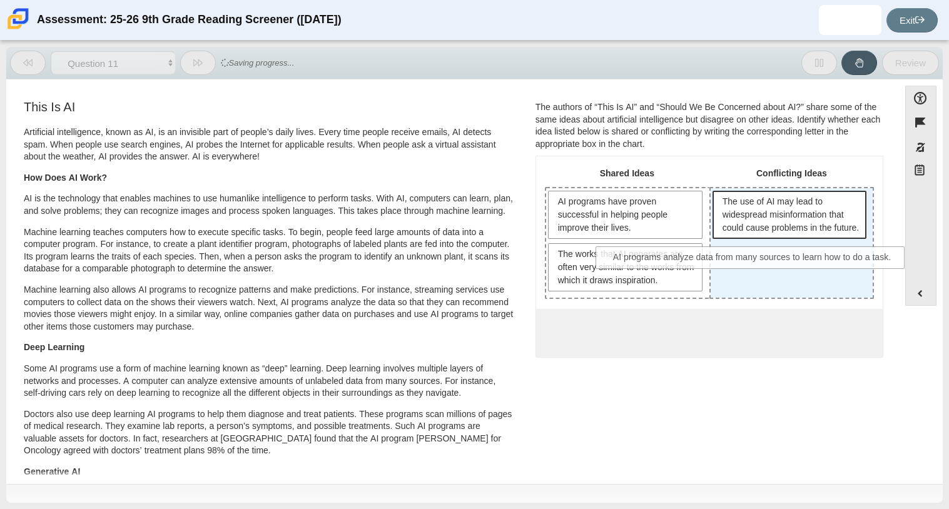
drag, startPoint x: 735, startPoint y: 325, endPoint x: 785, endPoint y: 240, distance: 98.4
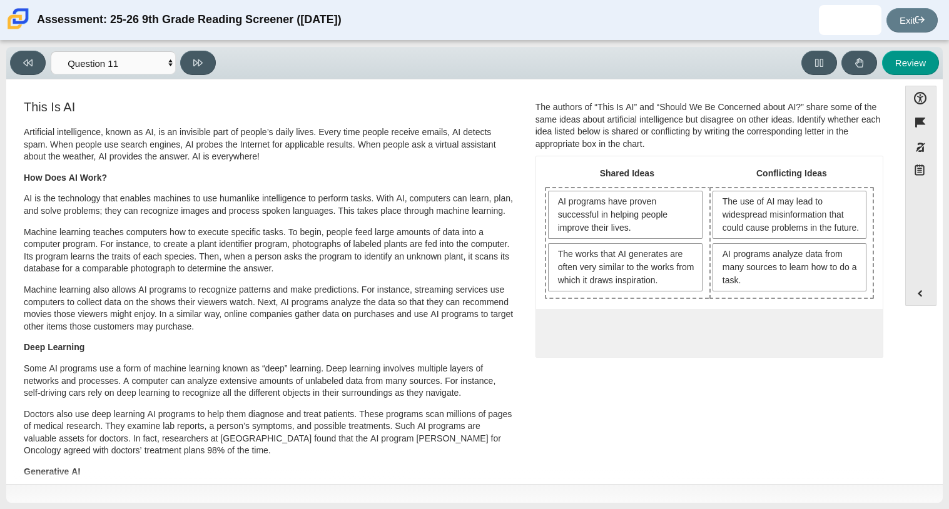
click at [276, 269] on p "Machine learning teaches computers how to execute specific tasks. To begin, peo…" at bounding box center [269, 250] width 491 height 49
click at [201, 63] on icon at bounding box center [197, 62] width 9 height 7
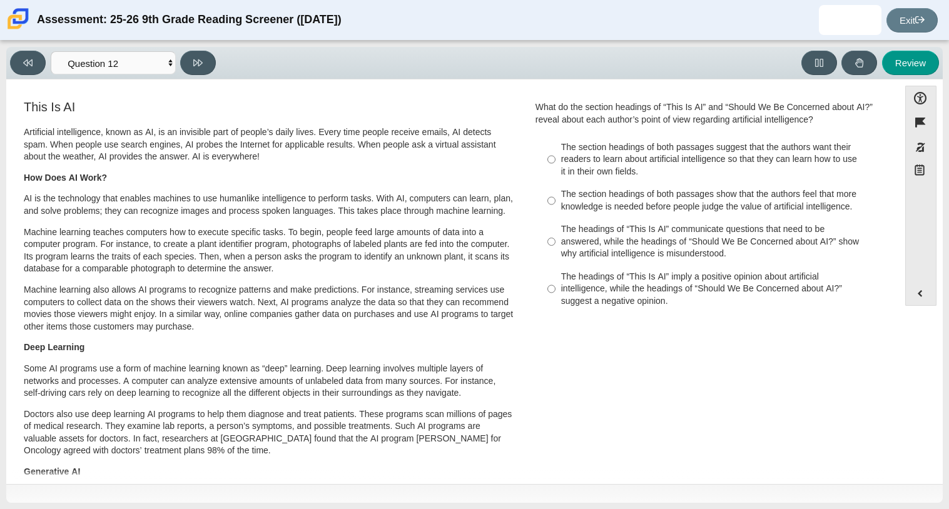
click at [686, 240] on div "The headings of “This Is AI” communicate questions that need to be answered, wh…" at bounding box center [719, 241] width 316 height 37
click at [555, 240] on input "The headings of “This Is AI” communicate questions that need to be answered, wh…" at bounding box center [551, 242] width 8 height 48
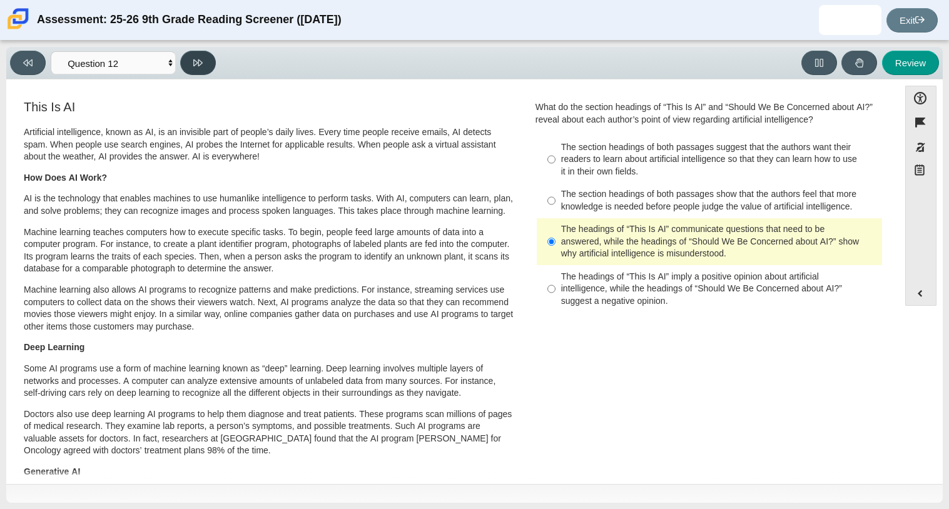
click at [189, 56] on button at bounding box center [198, 63] width 36 height 24
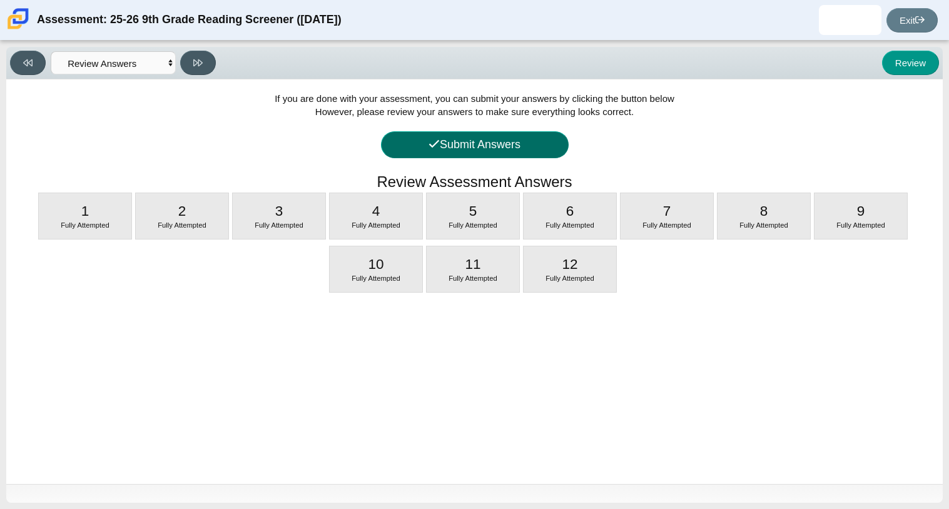
click at [465, 149] on button "Submit Answers" at bounding box center [475, 144] width 188 height 27
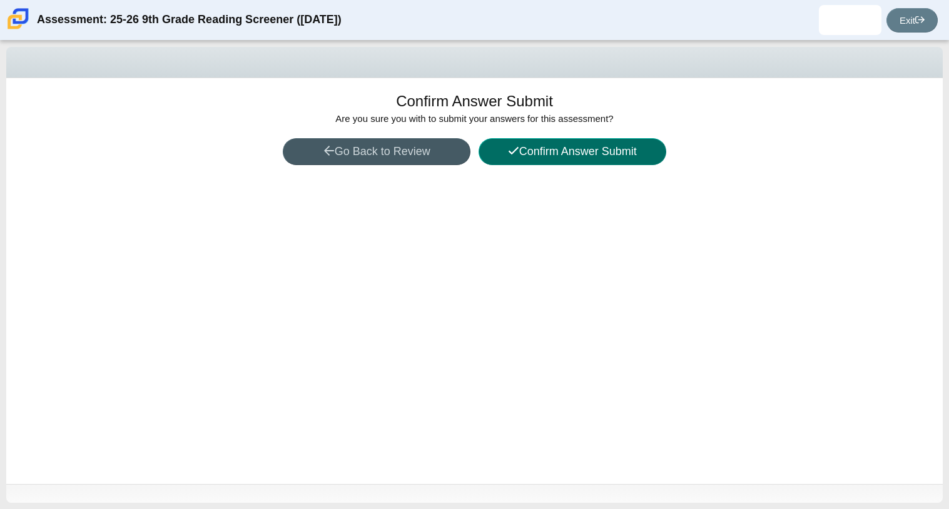
click at [528, 156] on button "Confirm Answer Submit" at bounding box center [572, 151] width 188 height 27
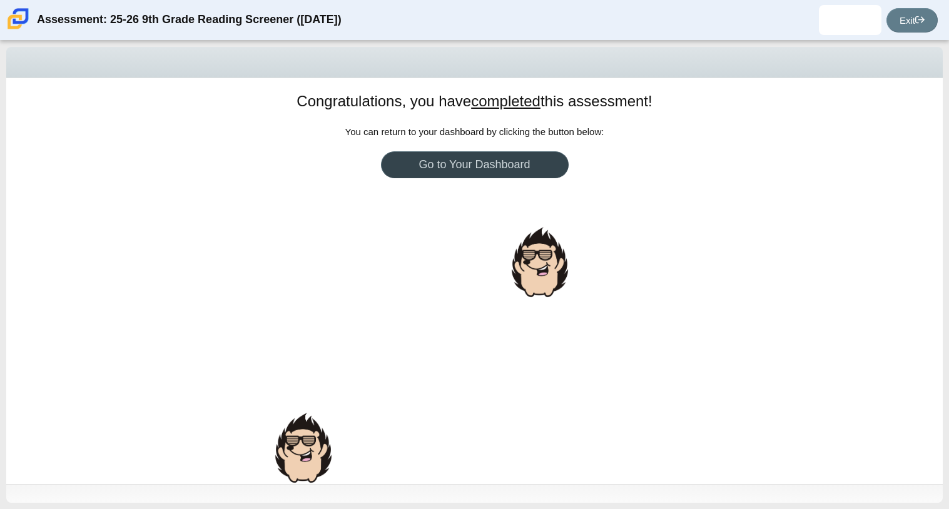
click at [528, 156] on link "Go to Your Dashboard" at bounding box center [475, 164] width 188 height 27
